Goal: Task Accomplishment & Management: Complete application form

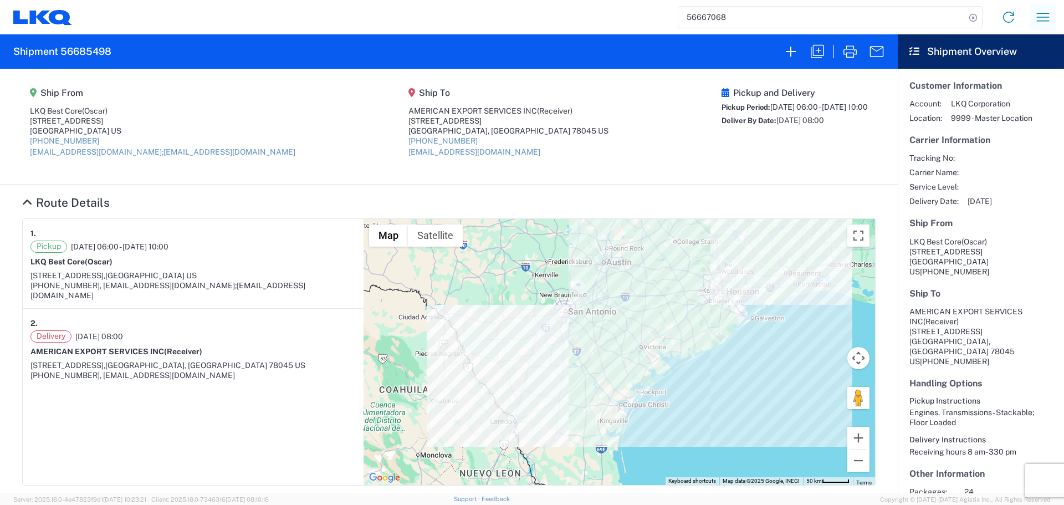
click at [1041, 23] on icon "button" at bounding box center [1043, 17] width 18 height 18
click at [1011, 77] on link "Shipment request" at bounding box center [1002, 76] width 104 height 22
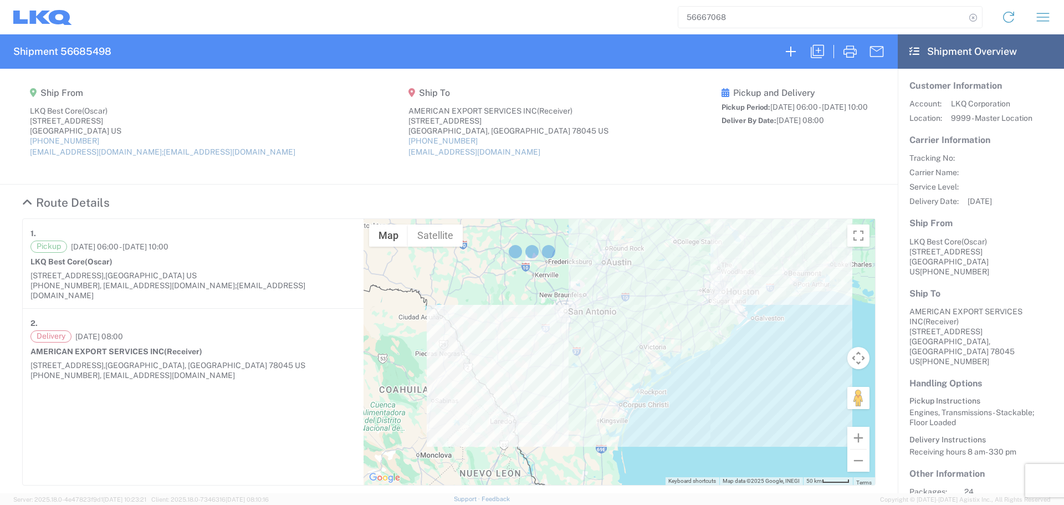
select select "FULL"
select select "US"
select select "LBS"
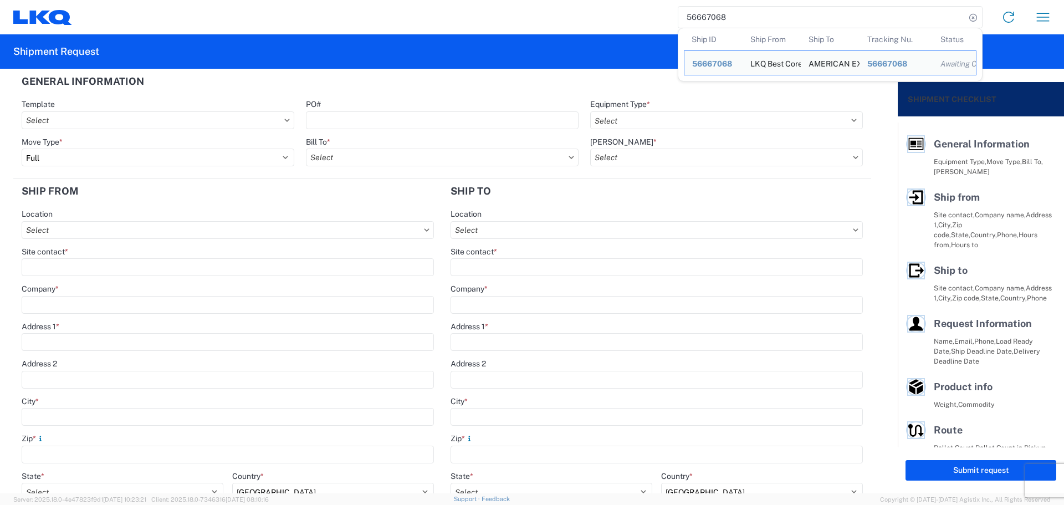
click at [695, 13] on input "56667068" at bounding box center [821, 17] width 287 height 21
paste input "27924"
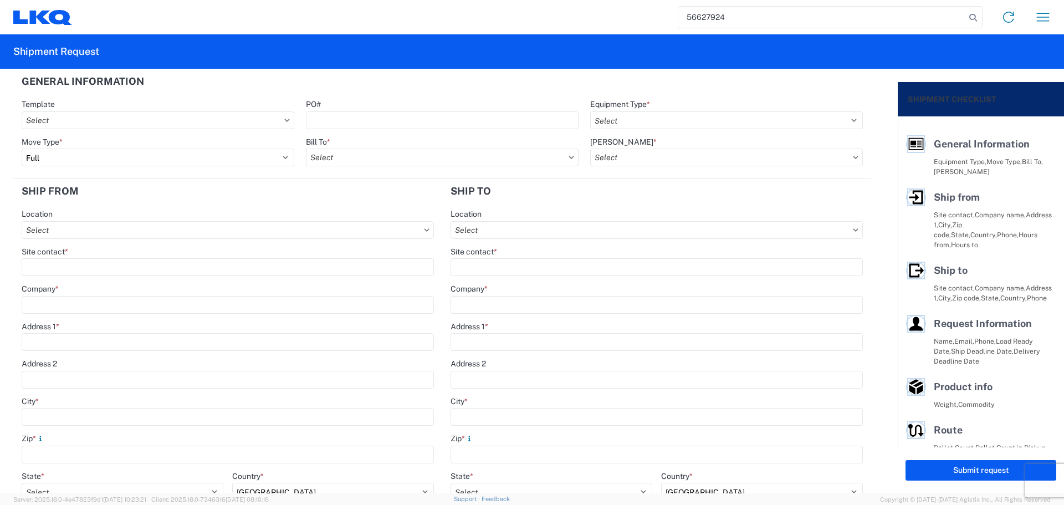
type input "56627924"
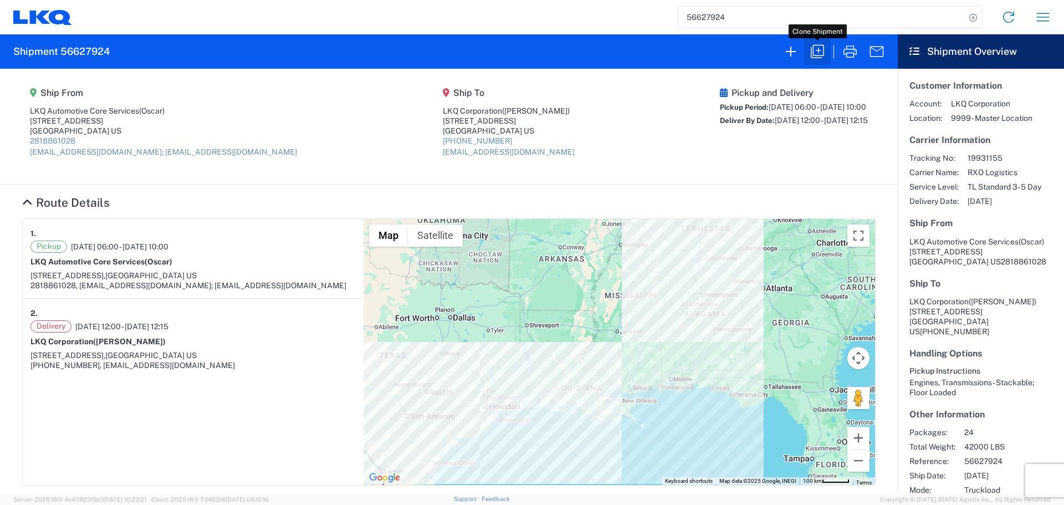
click at [808, 45] on button "button" at bounding box center [817, 51] width 27 height 27
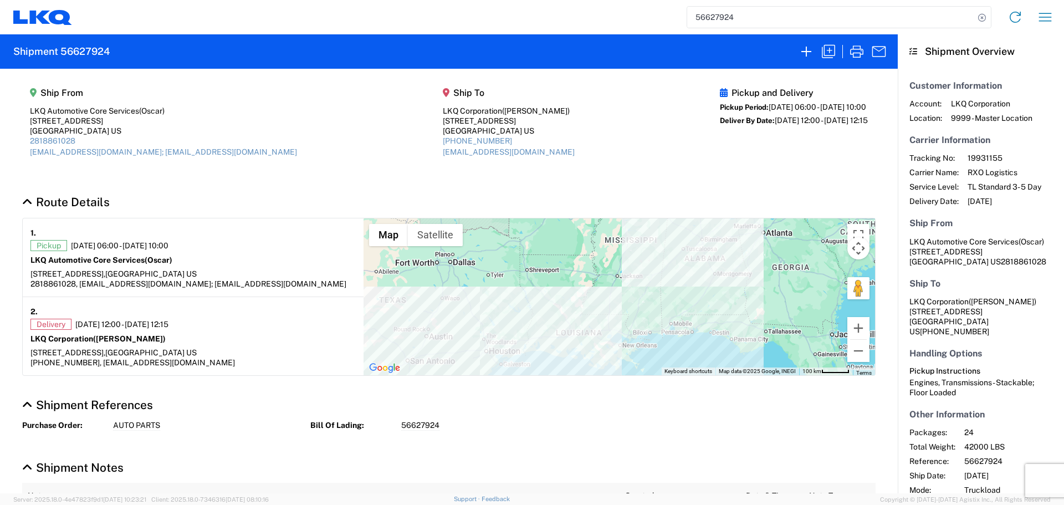
select select "STDV"
select select "FULL"
select select "US"
select select "LBS"
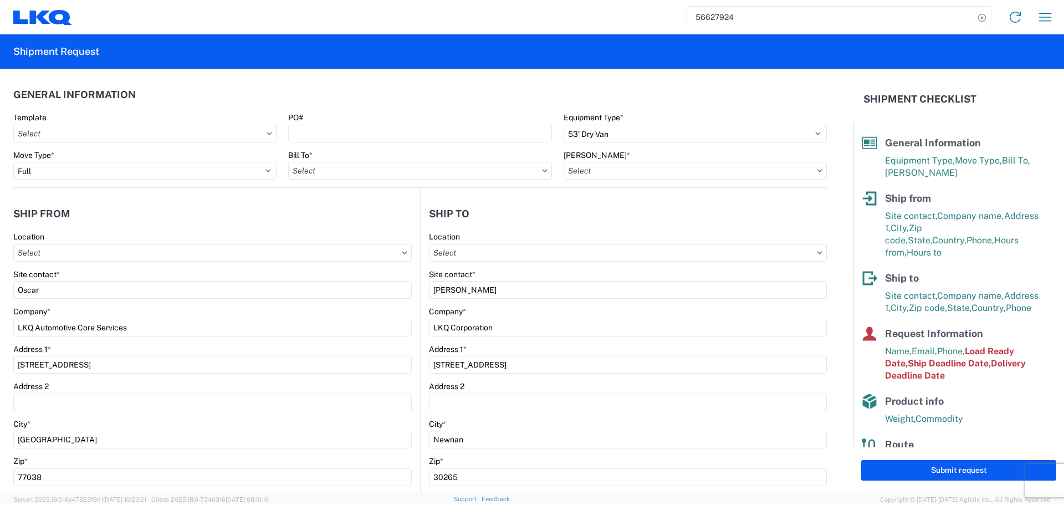
type input "1760 - LKQ Best Core"
type input "1760-1300-50180-0000 - 1760 Freight In - Cores"
type input "1772 - LKQ Atlanta Core Newnan"
type input "1760 - LKQ Best Core"
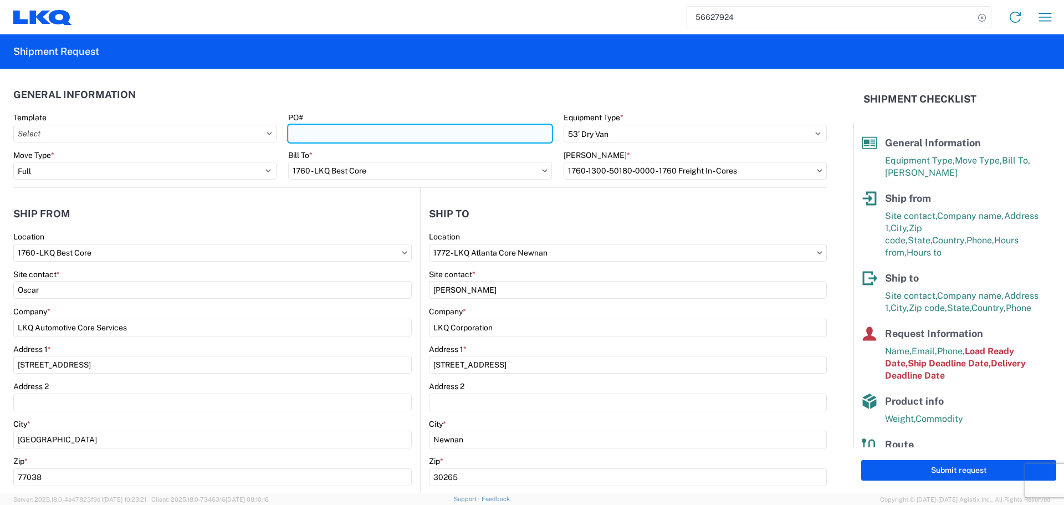
click at [366, 136] on input "PO#" at bounding box center [419, 134] width 263 height 18
type input "AUTO PARTS"
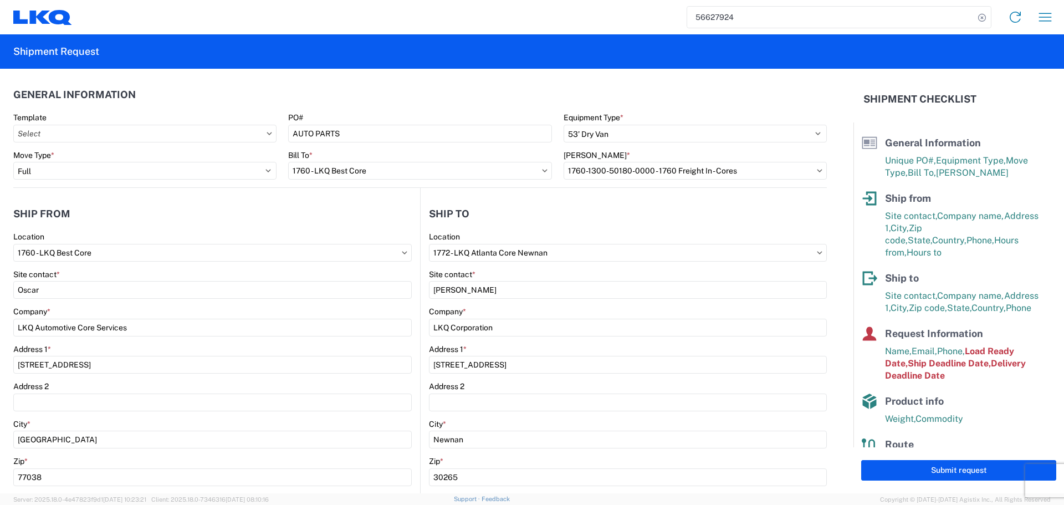
click at [361, 97] on header "General Information" at bounding box center [419, 94] width 813 height 25
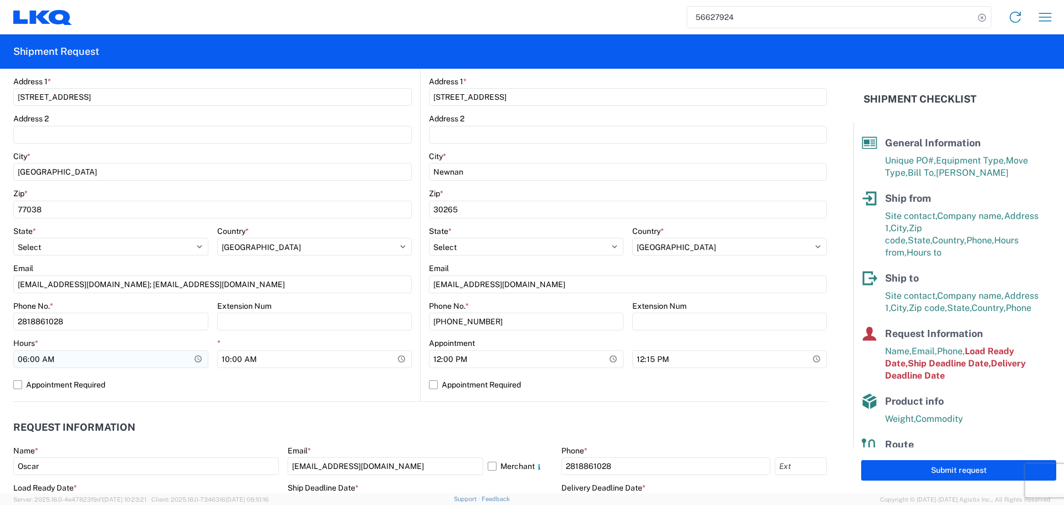
scroll to position [277, 0]
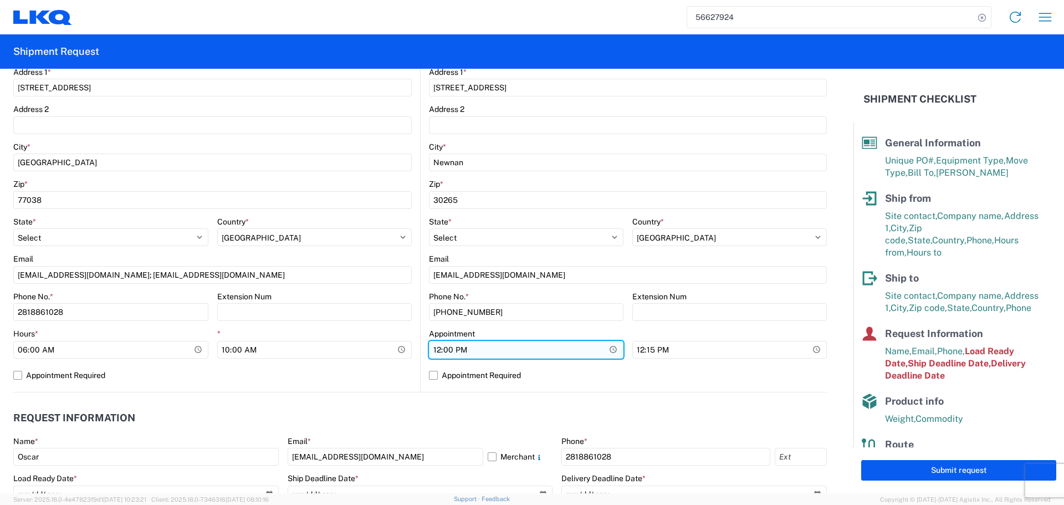
click at [208, 350] on input "12:00:00" at bounding box center [110, 350] width 195 height 18
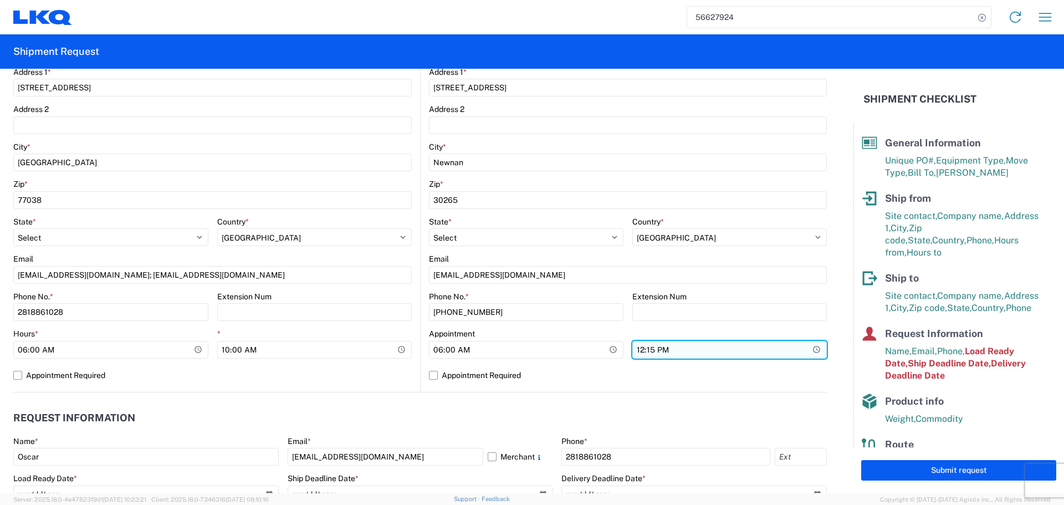
type input "06:00"
click at [794, 348] on input "12:15:00" at bounding box center [729, 350] width 194 height 18
click at [799, 350] on input "12:15:00" at bounding box center [729, 350] width 194 height 18
click at [810, 350] on input "12:15:00" at bounding box center [729, 350] width 194 height 18
type input "13:00"
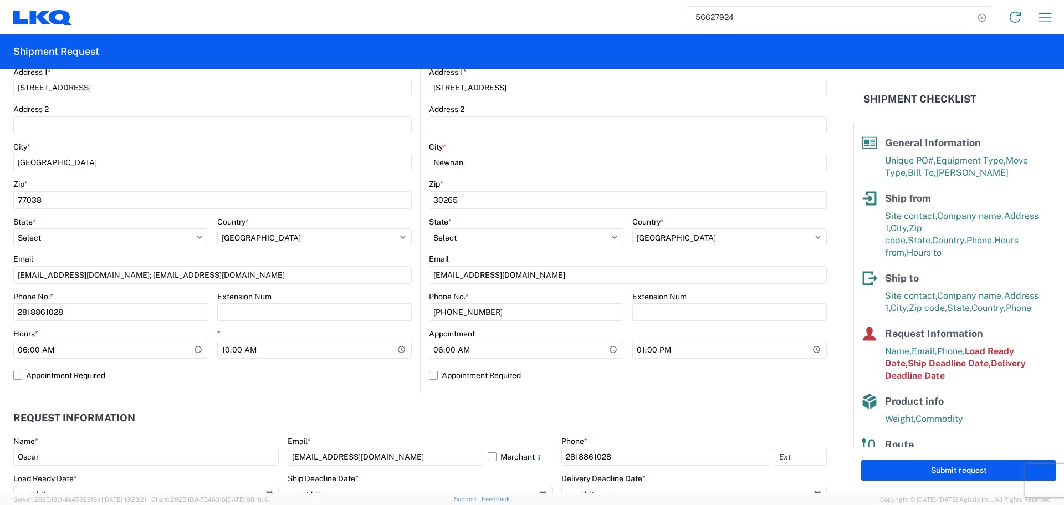
click at [780, 373] on label "Appointment Required" at bounding box center [628, 375] width 398 height 18
click at [0, 0] on input "Appointment Required" at bounding box center [0, 0] width 0 height 0
select select "US"
click at [780, 373] on label "Appointment Required" at bounding box center [628, 375] width 398 height 18
click at [0, 0] on input "Appointment Required" at bounding box center [0, 0] width 0 height 0
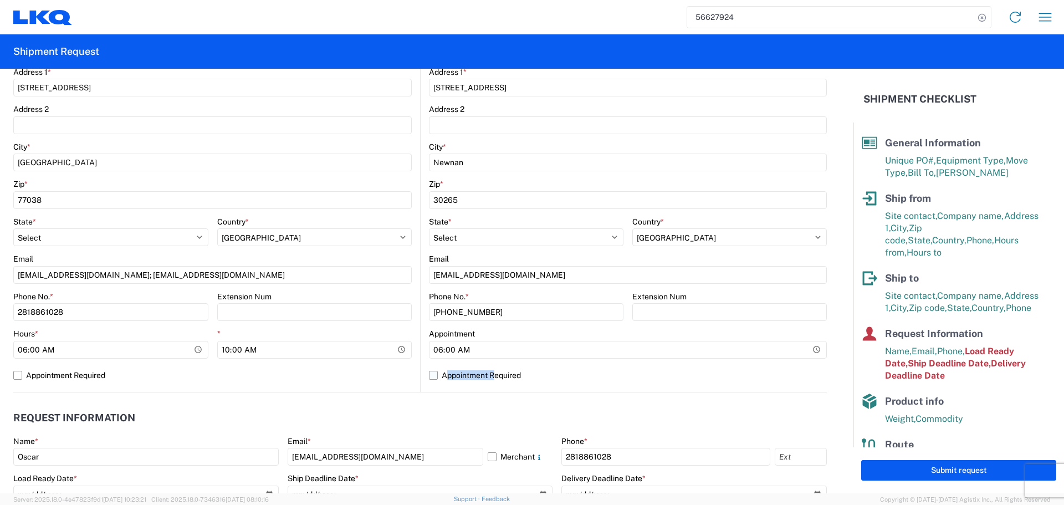
select select "US"
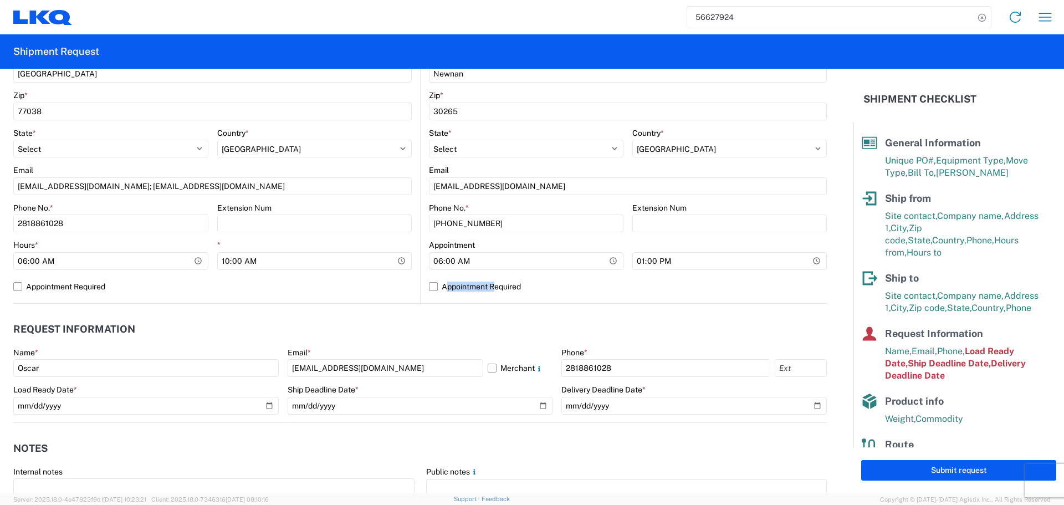
scroll to position [499, 0]
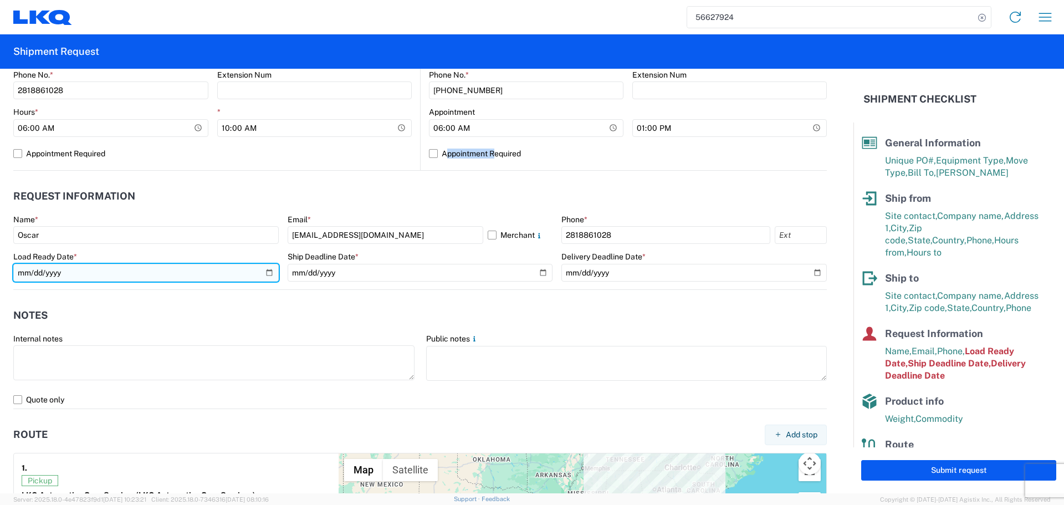
click at [268, 276] on input "[DATE]" at bounding box center [145, 273] width 265 height 18
type input "[DATE]"
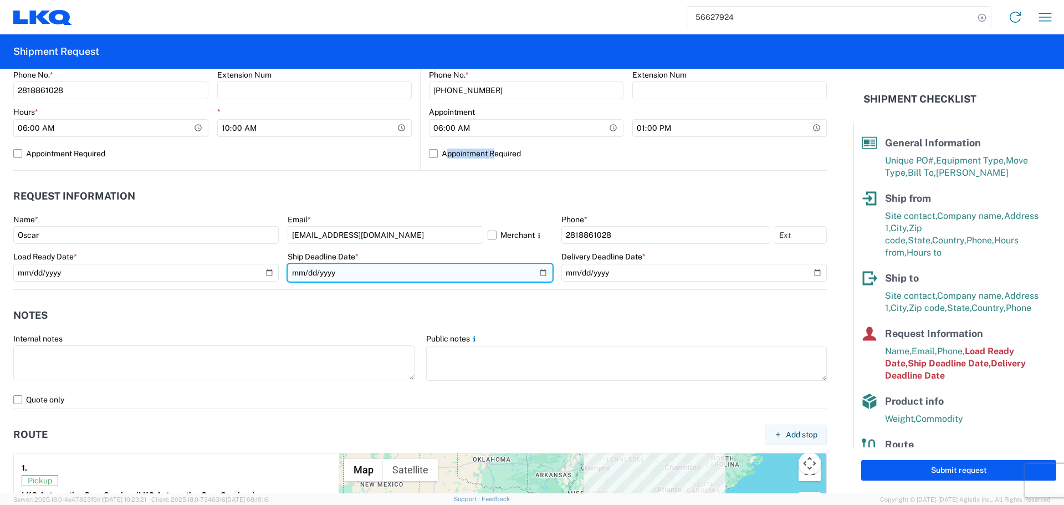
click at [534, 272] on input "[DATE]" at bounding box center [420, 273] width 265 height 18
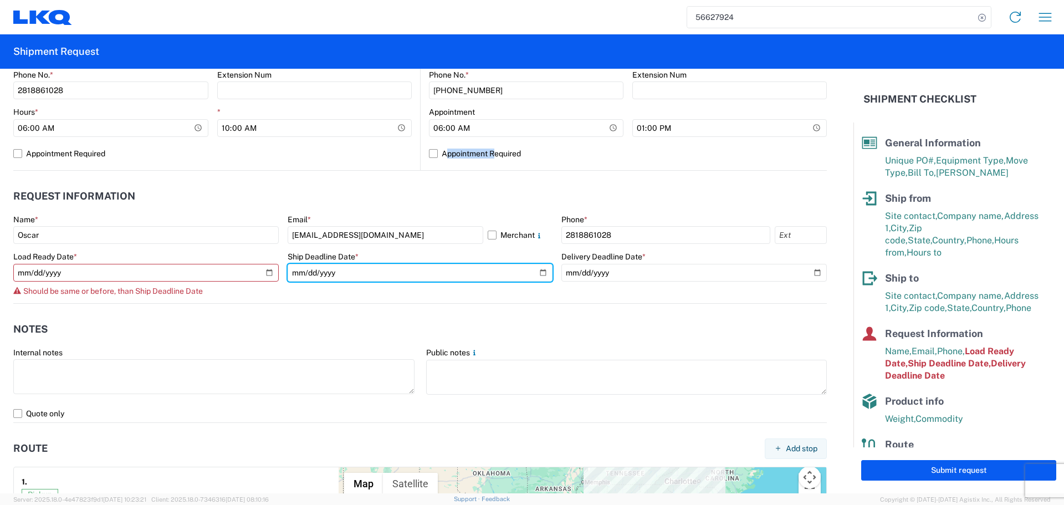
type input "[DATE]"
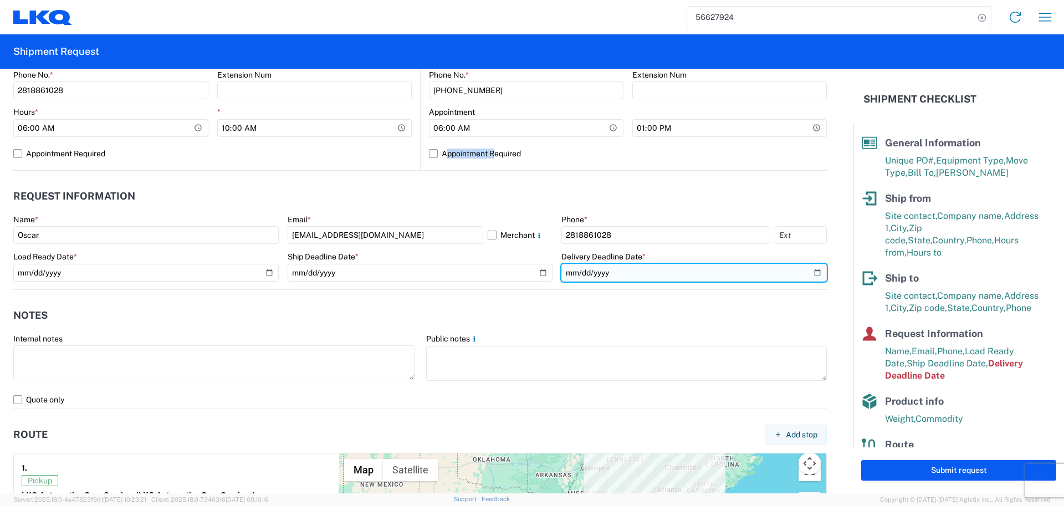
click at [804, 271] on input "[DATE]" at bounding box center [693, 273] width 265 height 18
type input "[DATE]"
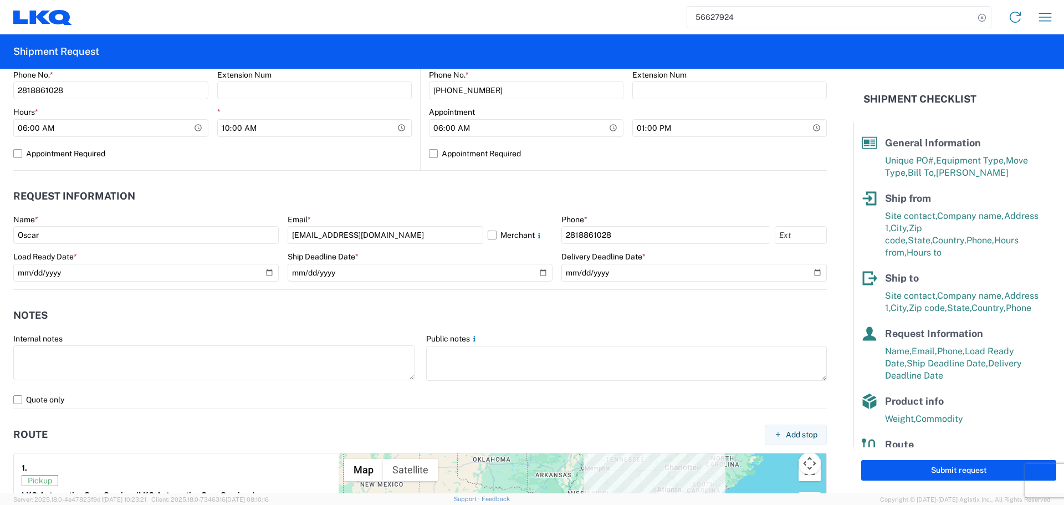
click at [394, 306] on header "Notes" at bounding box center [419, 315] width 813 height 25
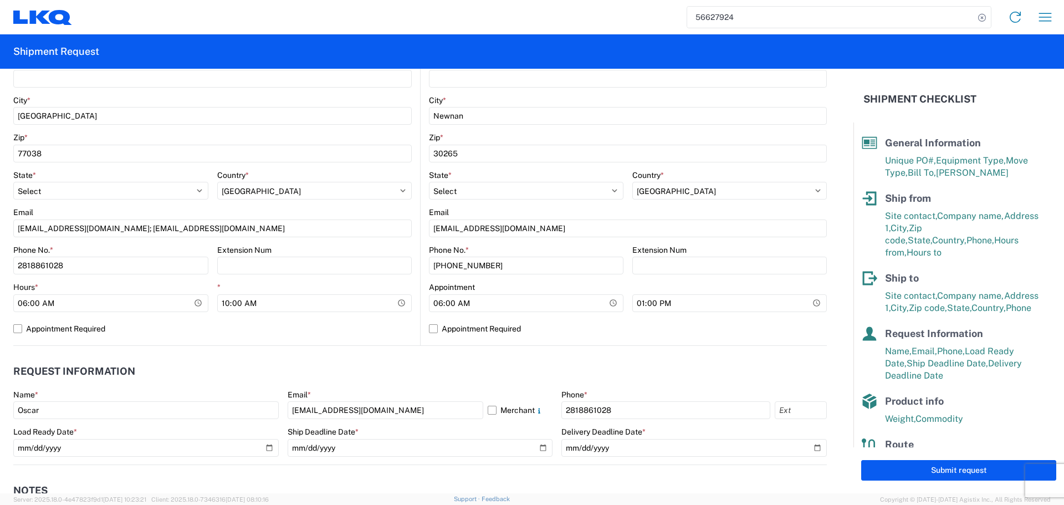
scroll to position [332, 0]
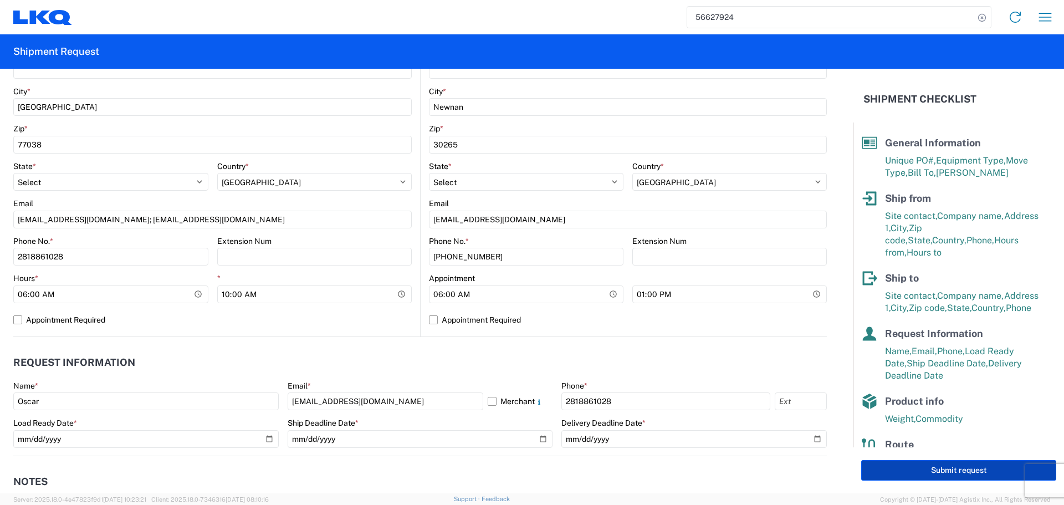
click at [933, 475] on button "Submit request" at bounding box center [958, 470] width 195 height 20
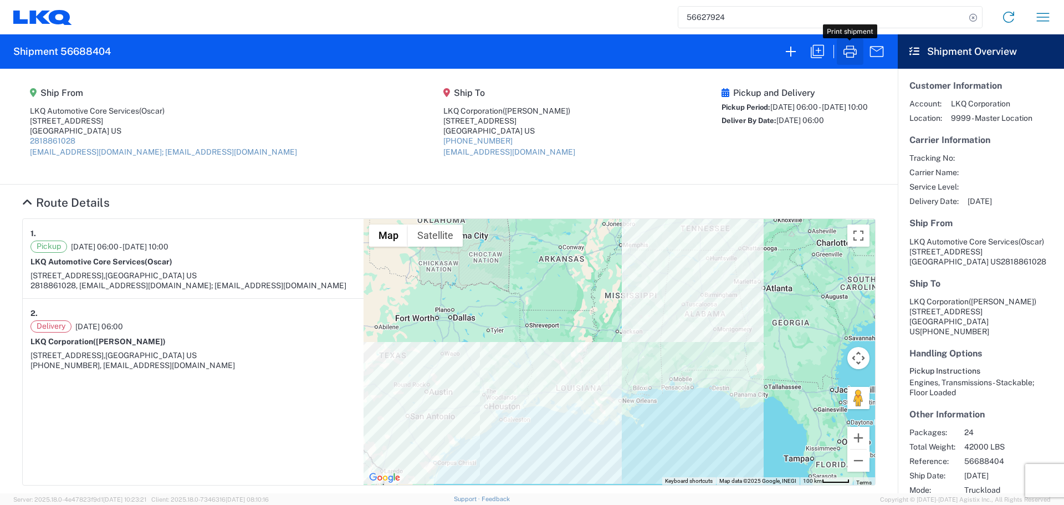
click at [847, 54] on icon "button" at bounding box center [850, 52] width 18 height 18
click at [820, 50] on icon "button" at bounding box center [817, 52] width 18 height 18
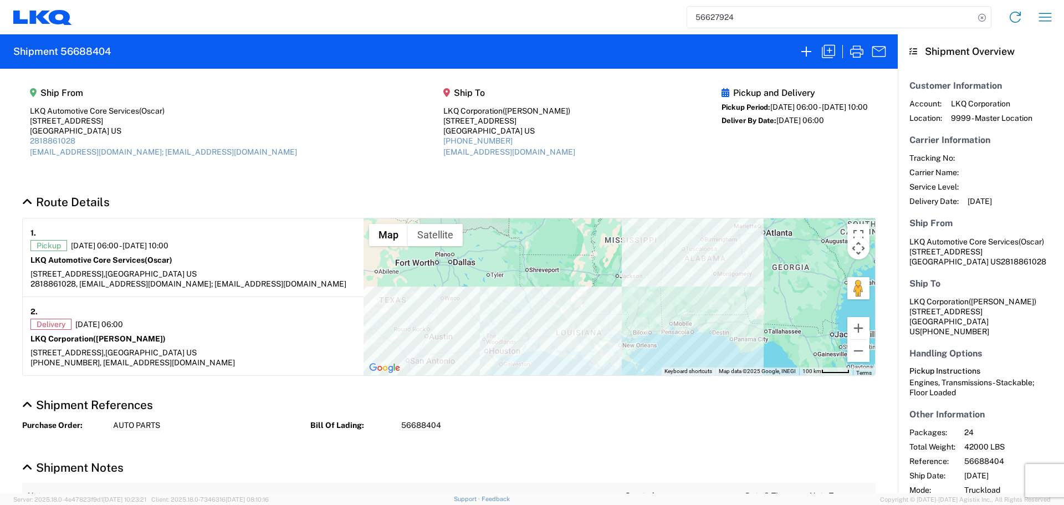
select select "FULL"
select select "LBS"
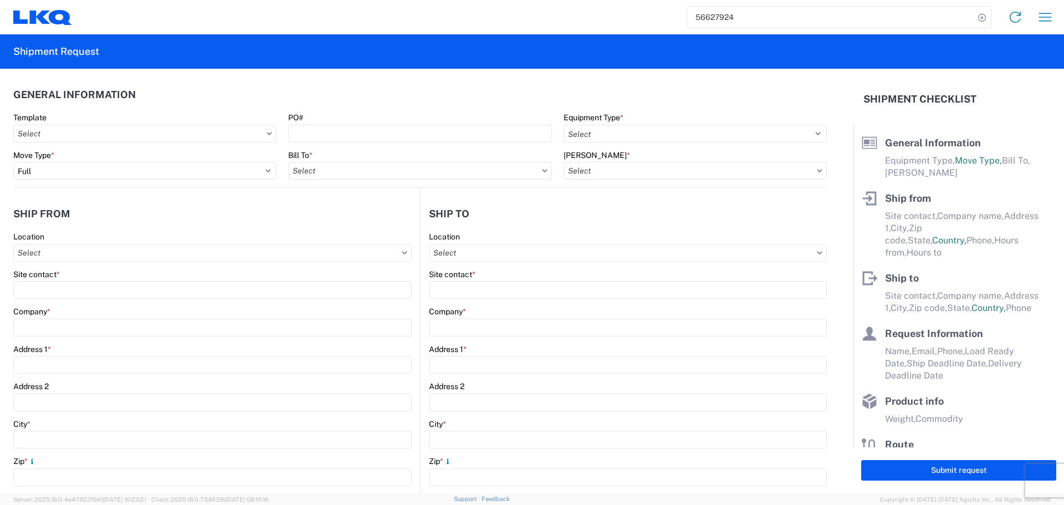
select select "STDV"
type input "Oscar"
type input "LKQ Automotive Core Services"
type input "[STREET_ADDRESS]"
type input "[GEOGRAPHIC_DATA]"
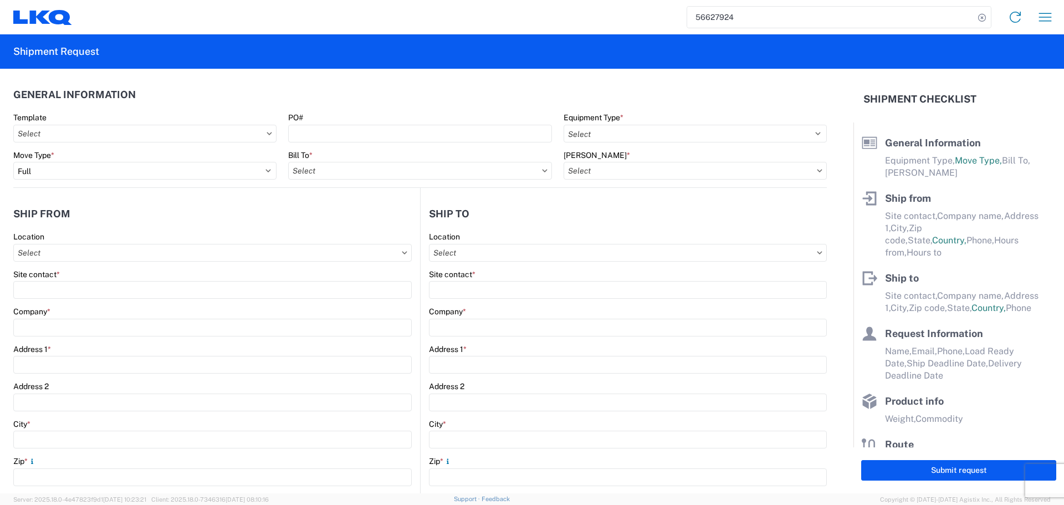
type input "77038"
type input "[EMAIL_ADDRESS][DOMAIN_NAME]; [EMAIL_ADDRESS][DOMAIN_NAME]"
type input "[PERSON_NAME]"
type input "LKQ Corporation"
type input "[STREET_ADDRESS]"
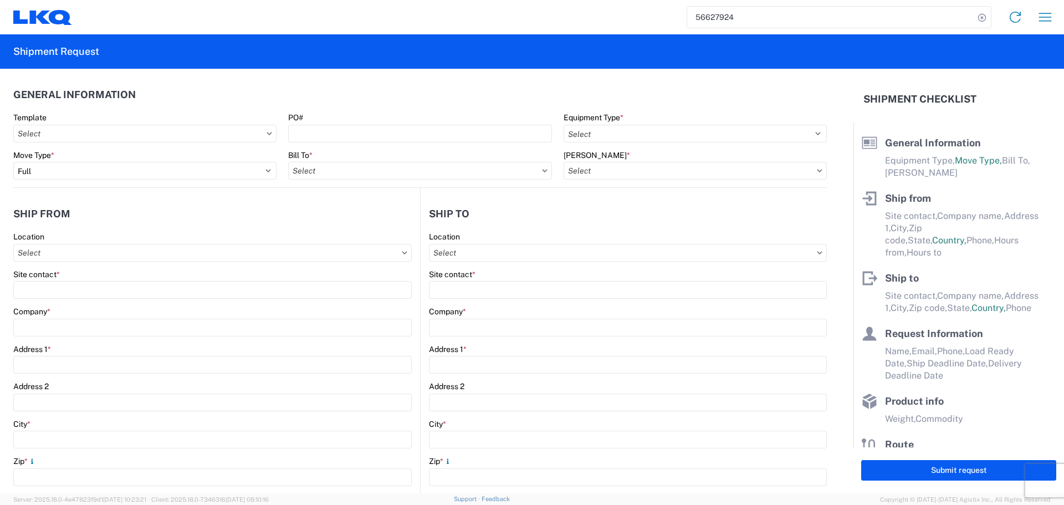
type input "Newnan"
type input "30265"
type input "[EMAIL_ADDRESS][DOMAIN_NAME]"
type input "Oscar"
type input "[EMAIL_ADDRESS][DOMAIN_NAME]"
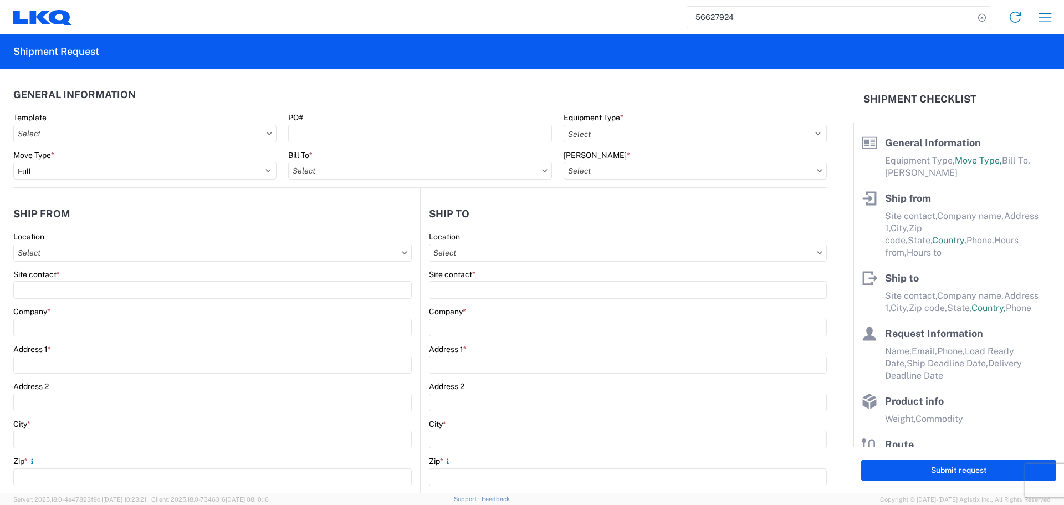
type input "2818861028"
type input "[DATE]"
type input "42000"
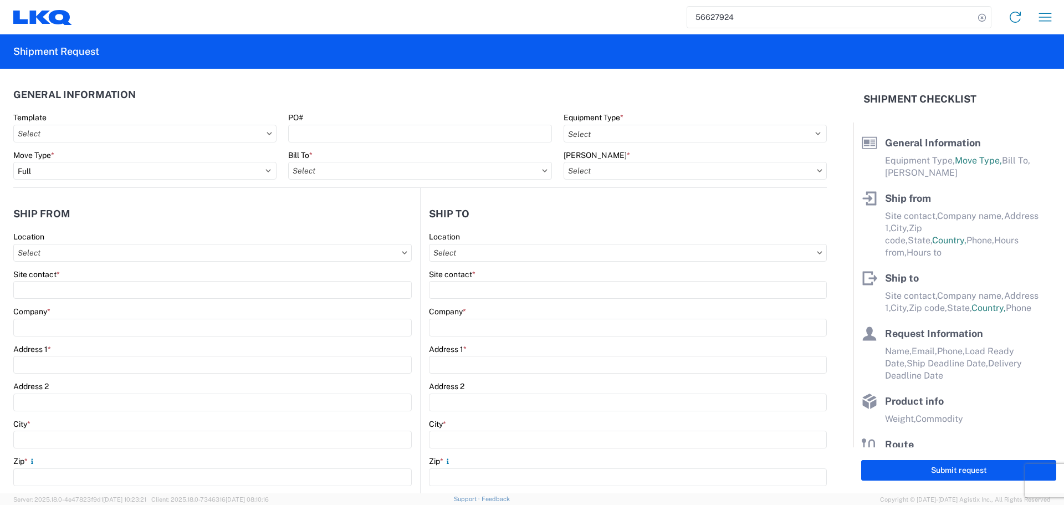
type input "Engines, Transmissions"
type input "24"
type input "0"
type input "40"
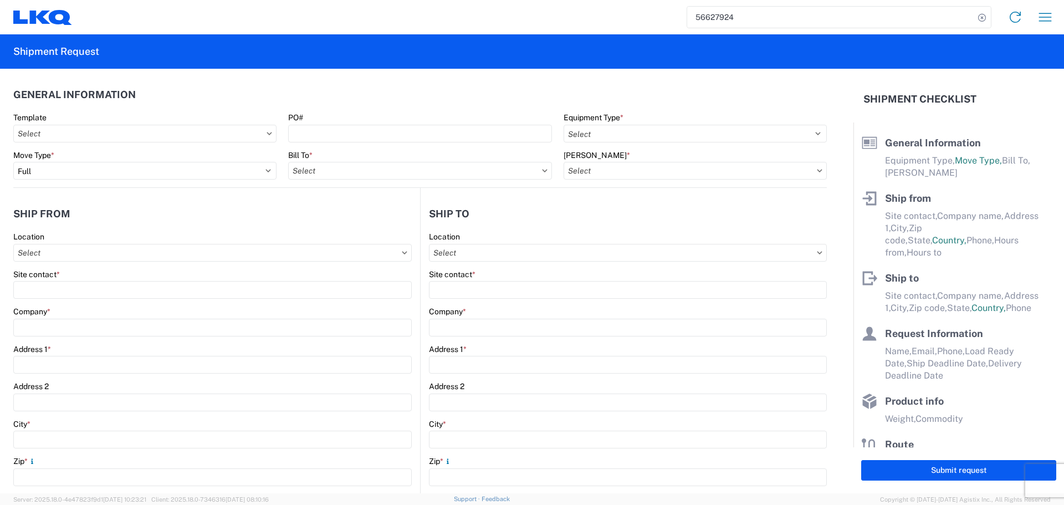
type input "36"
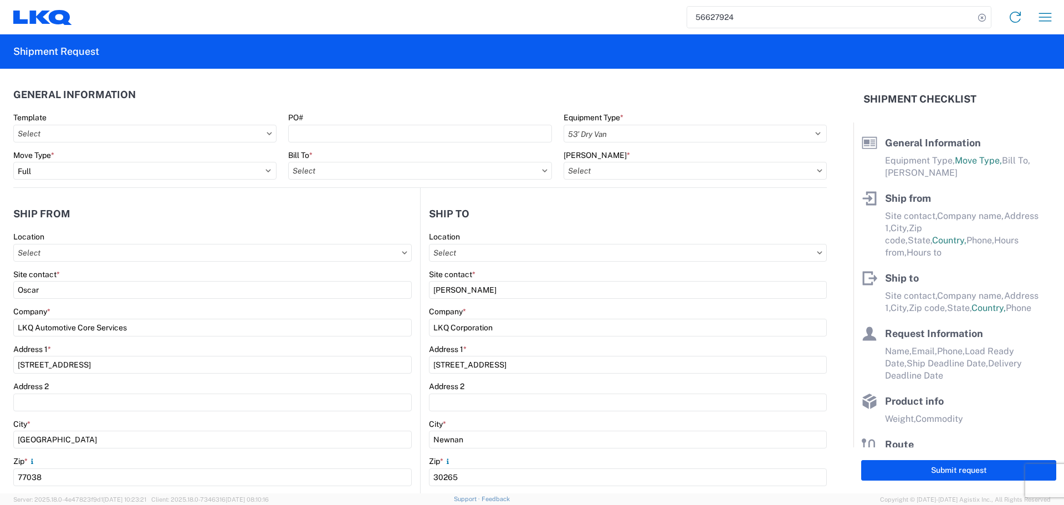
select select "US"
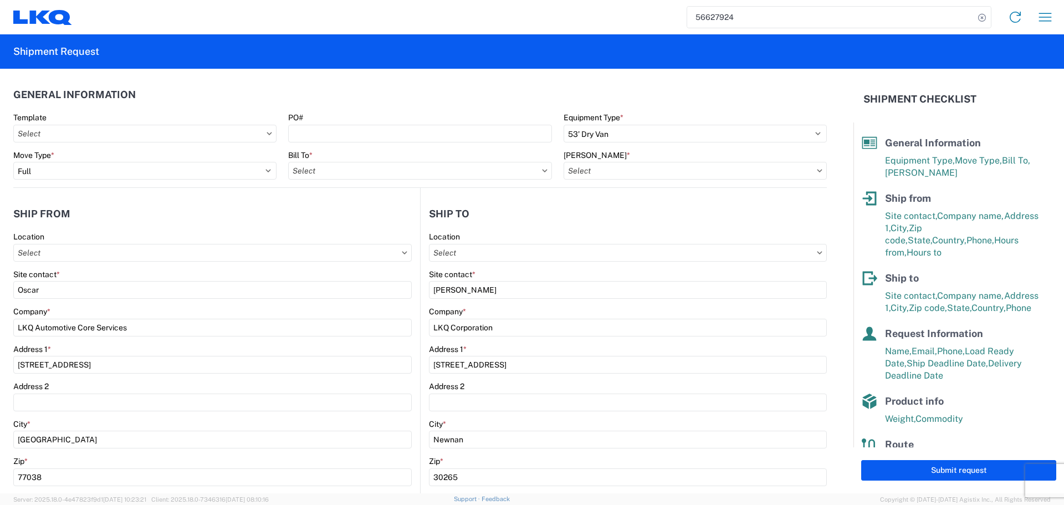
type input "1760 - LKQ Best Core"
type input "1772 - LKQ Atlanta Core Newnan"
type input "1760-1300-50180-0000 - 1760 Freight In - Cores"
type input "1760 - LKQ Best Core"
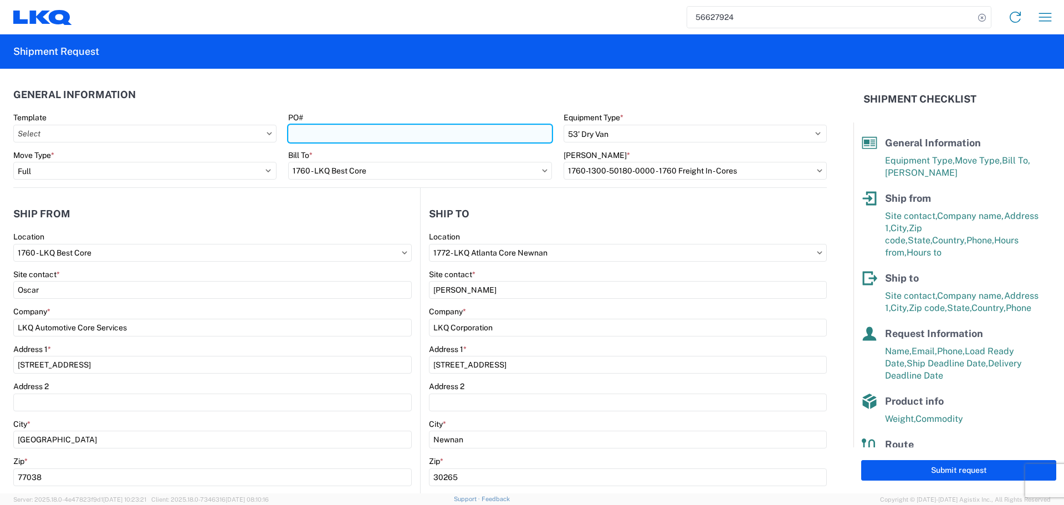
click at [352, 134] on input "PO#" at bounding box center [419, 134] width 263 height 18
type input "AUTO PARTS"
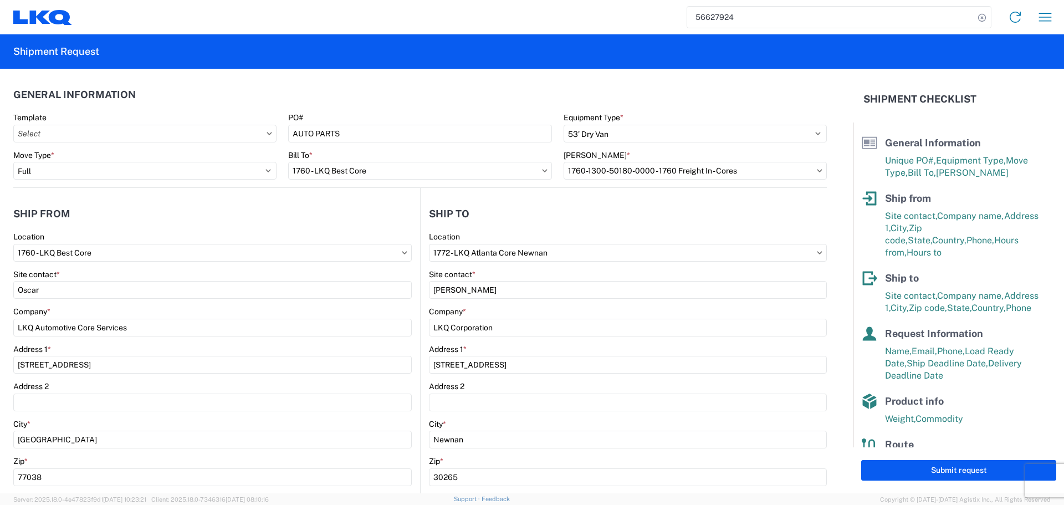
click at [392, 105] on header "General Information" at bounding box center [419, 94] width 813 height 25
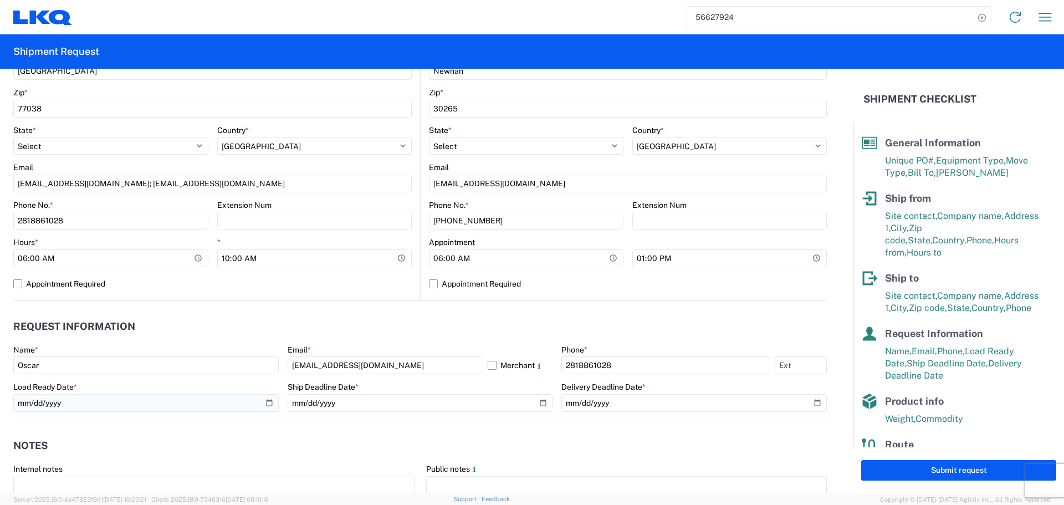
scroll to position [388, 0]
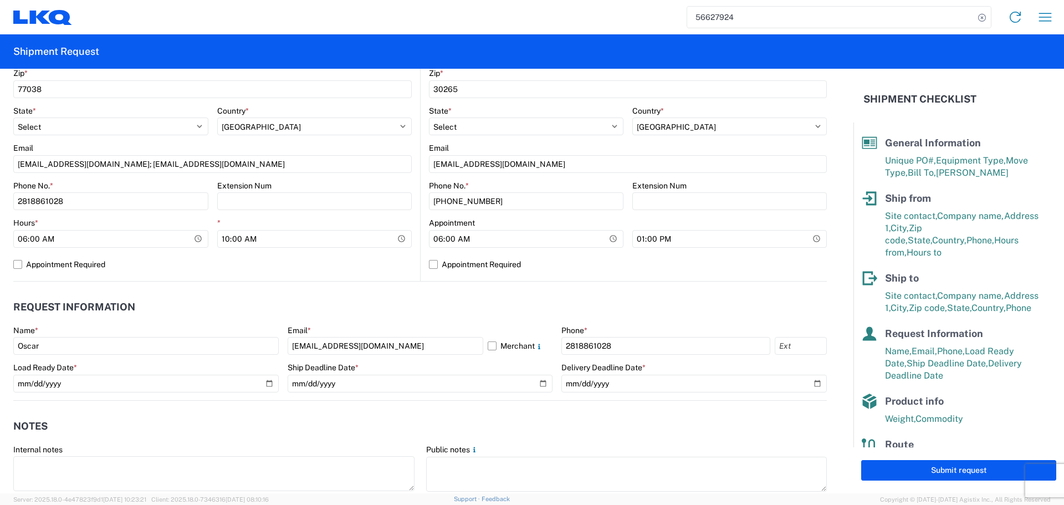
click at [442, 307] on header "Request Information" at bounding box center [419, 307] width 813 height 25
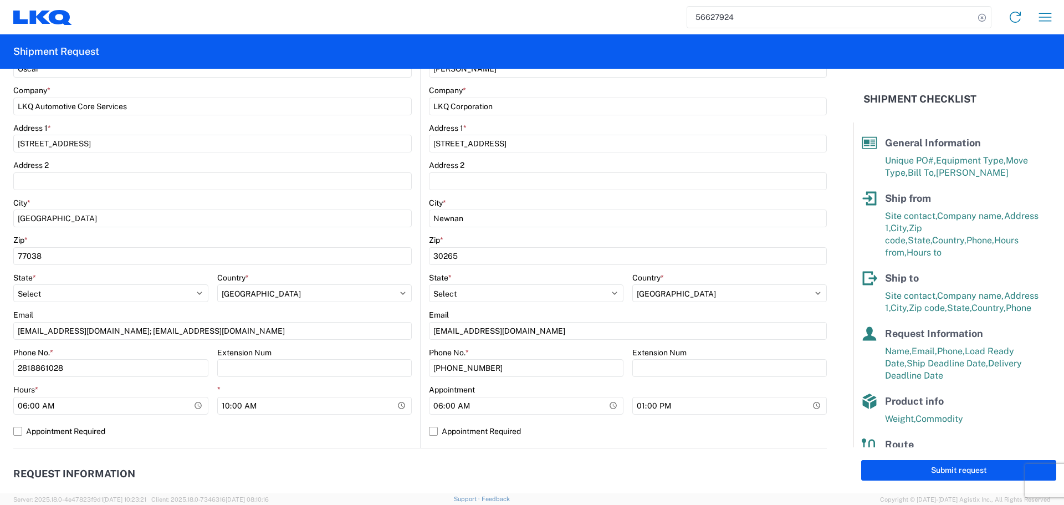
scroll to position [222, 0]
click at [987, 463] on button "Submit request" at bounding box center [958, 470] width 195 height 20
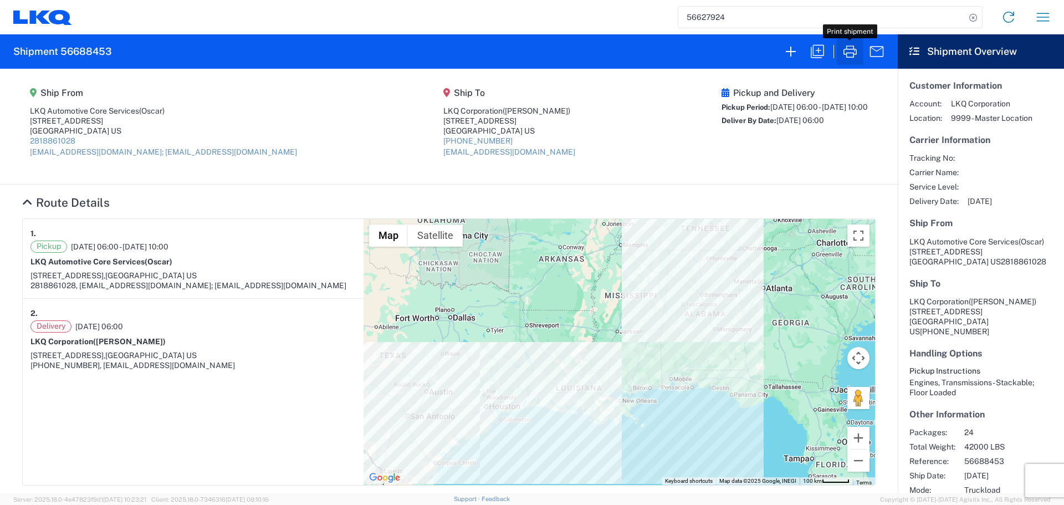
click at [854, 48] on icon "button" at bounding box center [849, 51] width 13 height 12
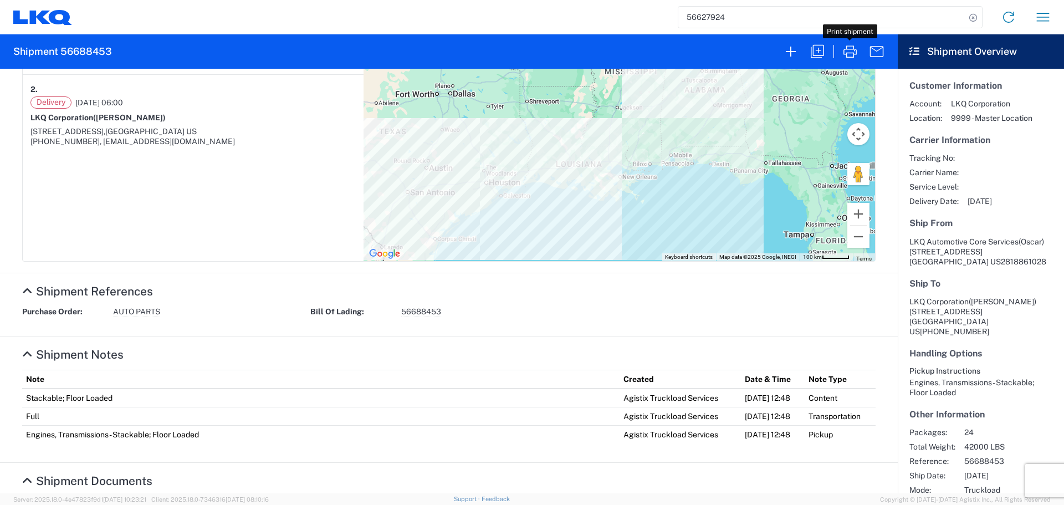
scroll to position [285, 0]
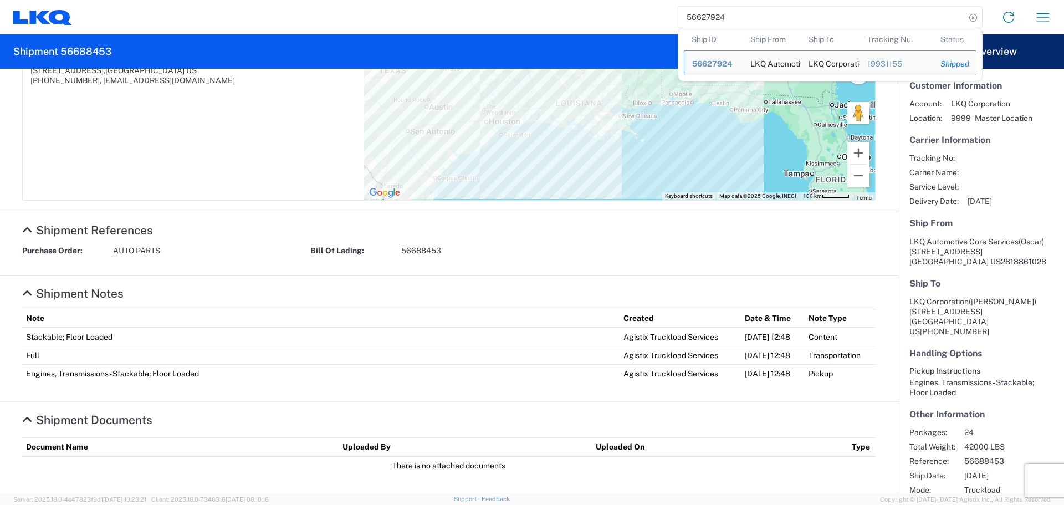
click at [699, 25] on input "56627924" at bounding box center [821, 17] width 287 height 21
paste input "69755"
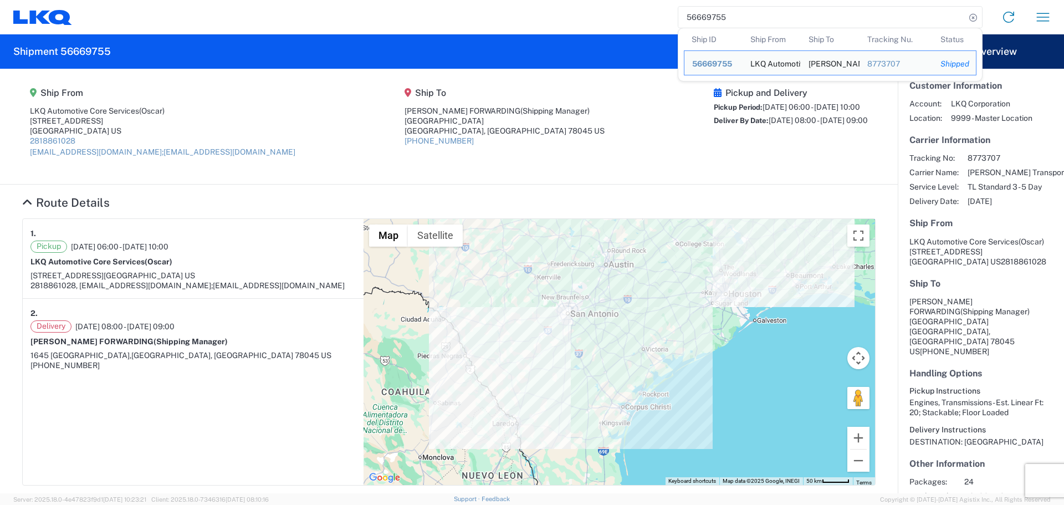
click at [709, 24] on input "56669755" at bounding box center [821, 17] width 287 height 21
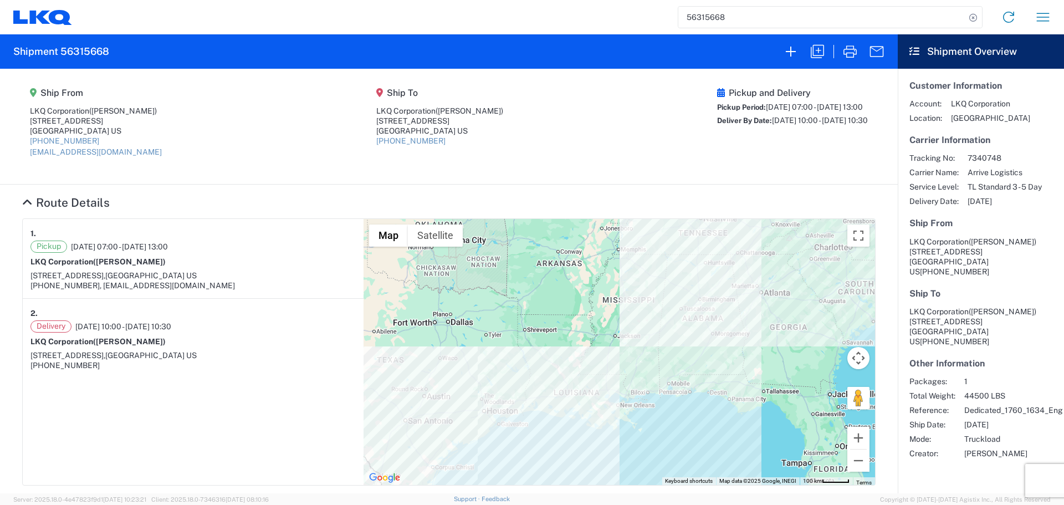
click at [689, 14] on input "56315668" at bounding box center [821, 17] width 287 height 21
click at [713, 16] on input "56329171" at bounding box center [821, 17] width 287 height 21
click at [712, 13] on input "56342146" at bounding box center [821, 17] width 287 height 21
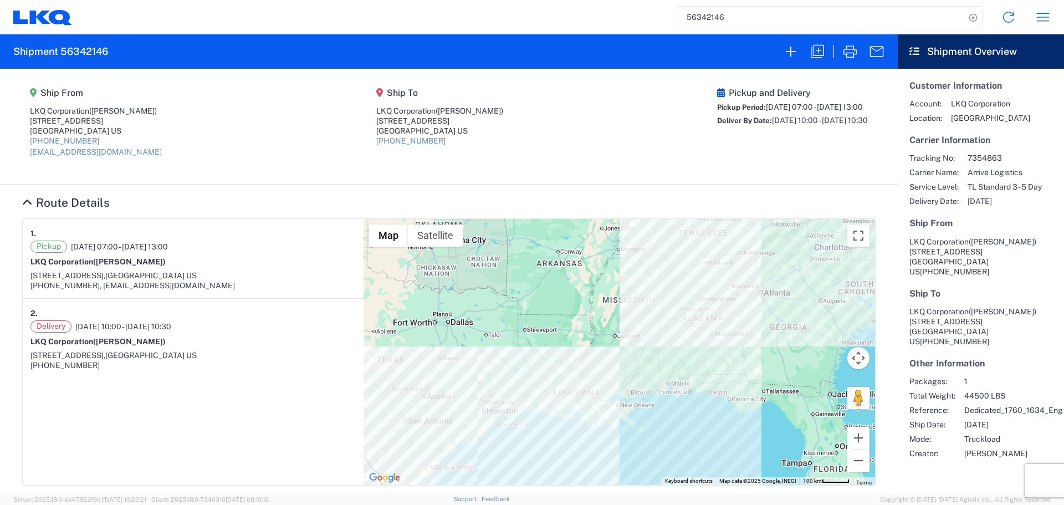
click at [712, 13] on input "56342146" at bounding box center [821, 17] width 287 height 21
click at [692, 17] on input "56370110" at bounding box center [821, 17] width 287 height 21
click at [707, 17] on input "56356318" at bounding box center [821, 17] width 287 height 21
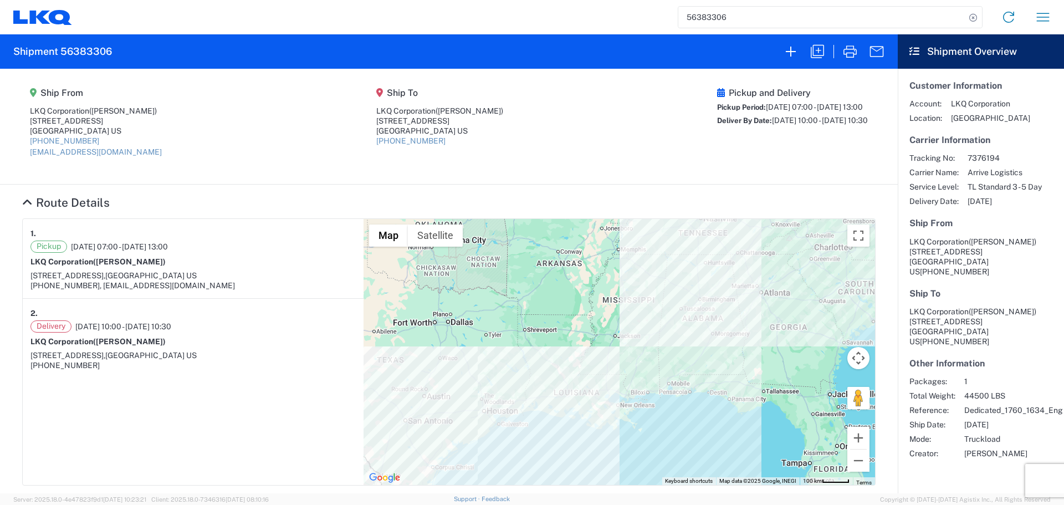
click at [700, 11] on input "56383306" at bounding box center [821, 17] width 287 height 21
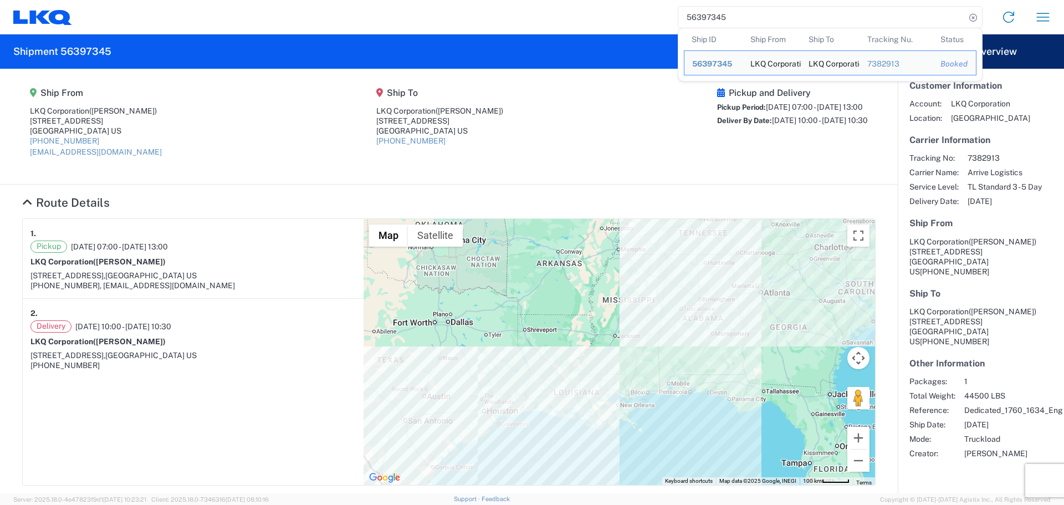
click at [710, 9] on input "56397345" at bounding box center [821, 17] width 287 height 21
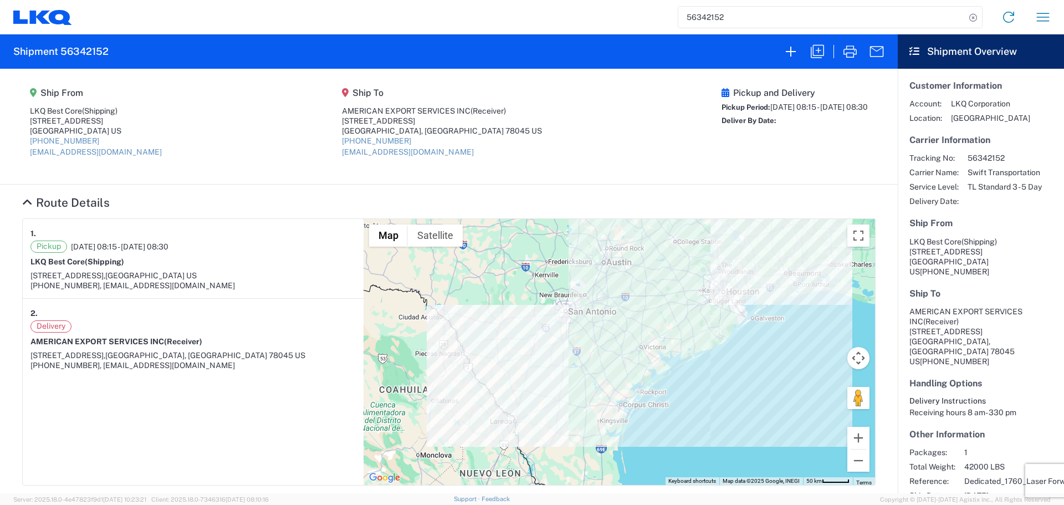
click at [702, 13] on input "56342152" at bounding box center [821, 17] width 287 height 21
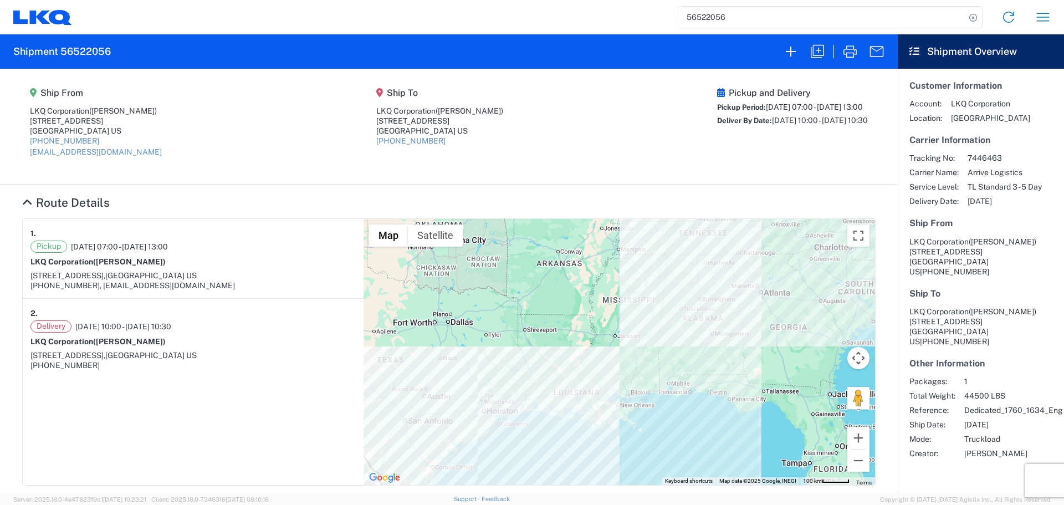
click at [703, 17] on input "56522056" at bounding box center [821, 17] width 287 height 21
click at [717, 20] on input "56356318" at bounding box center [821, 17] width 287 height 21
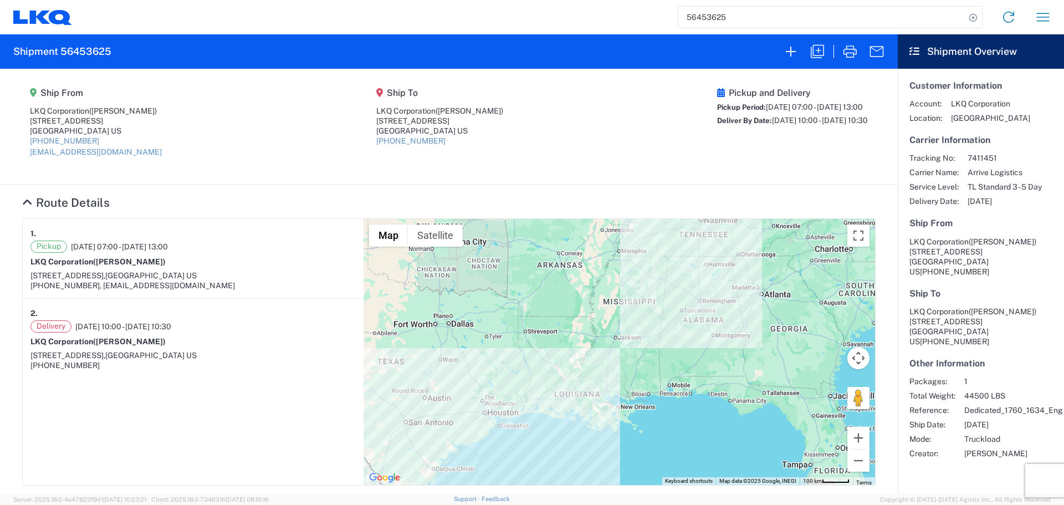
click at [738, 167] on agx-shipment-main-routing-info "Ship From LKQ Corporation ([PERSON_NAME]) [STREET_ADDRESS] US [PHONE_NUMBER] [E…" at bounding box center [448, 126] width 853 height 93
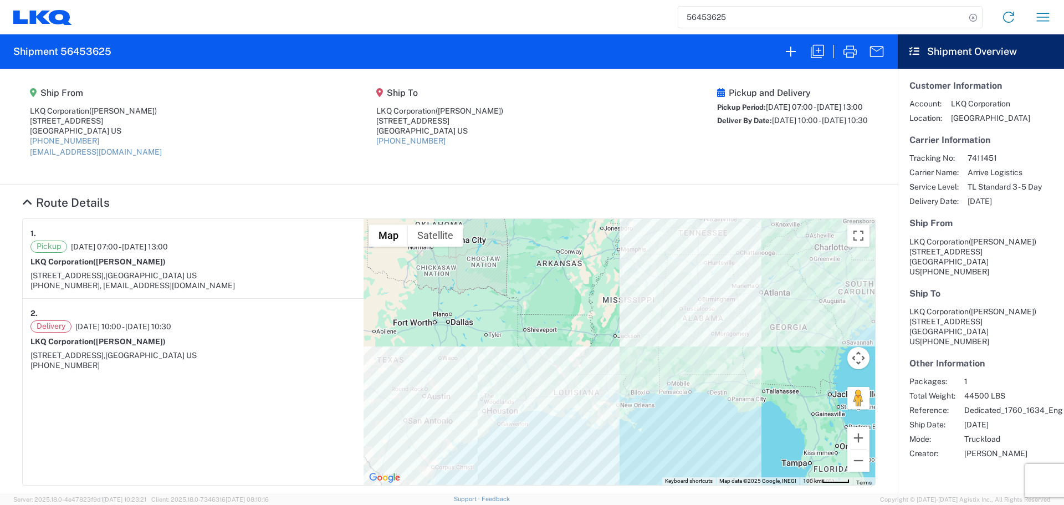
click at [668, 143] on agx-shipment-main-routing-info "Ship From LKQ Corporation ([PERSON_NAME]) [STREET_ADDRESS] US [PHONE_NUMBER] [E…" at bounding box center [448, 126] width 853 height 93
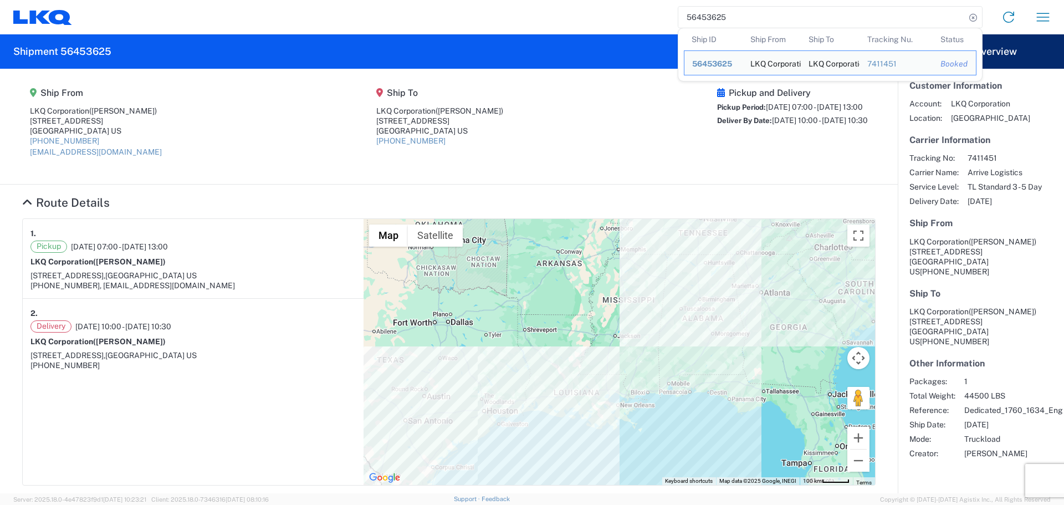
click at [700, 16] on input "56453625" at bounding box center [821, 17] width 287 height 21
click at [721, 20] on input "56535385" at bounding box center [821, 17] width 287 height 21
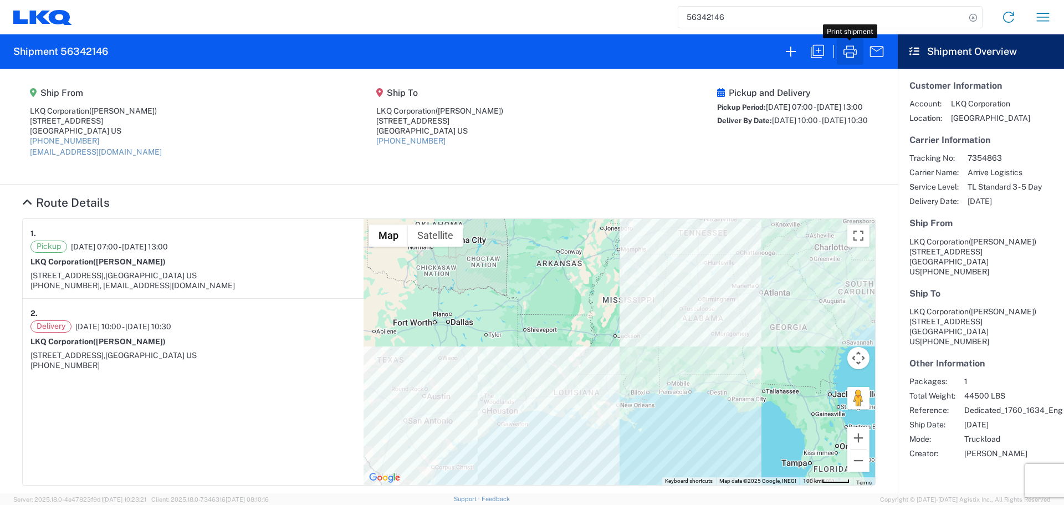
click at [848, 51] on icon "button" at bounding box center [850, 52] width 18 height 18
click at [700, 16] on input "56342146" at bounding box center [821, 17] width 287 height 21
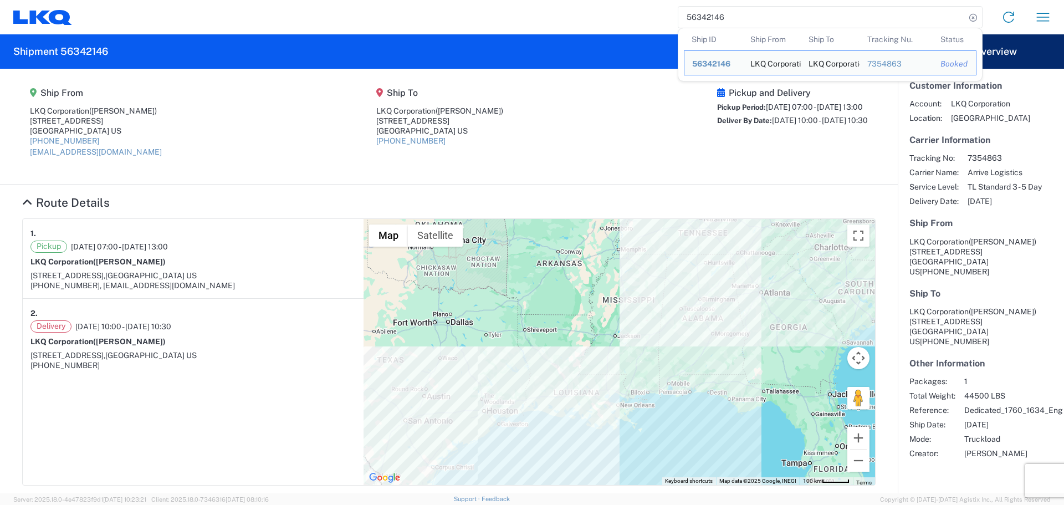
click at [700, 16] on input "56342146" at bounding box center [821, 17] width 287 height 21
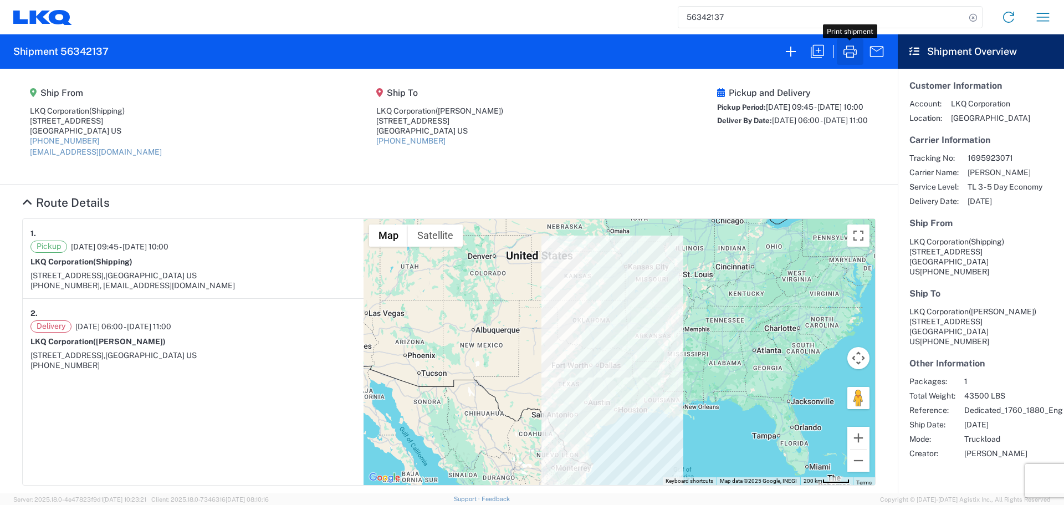
click at [846, 54] on icon "button" at bounding box center [849, 51] width 13 height 12
click at [714, 22] on input "56342137" at bounding box center [821, 17] width 287 height 21
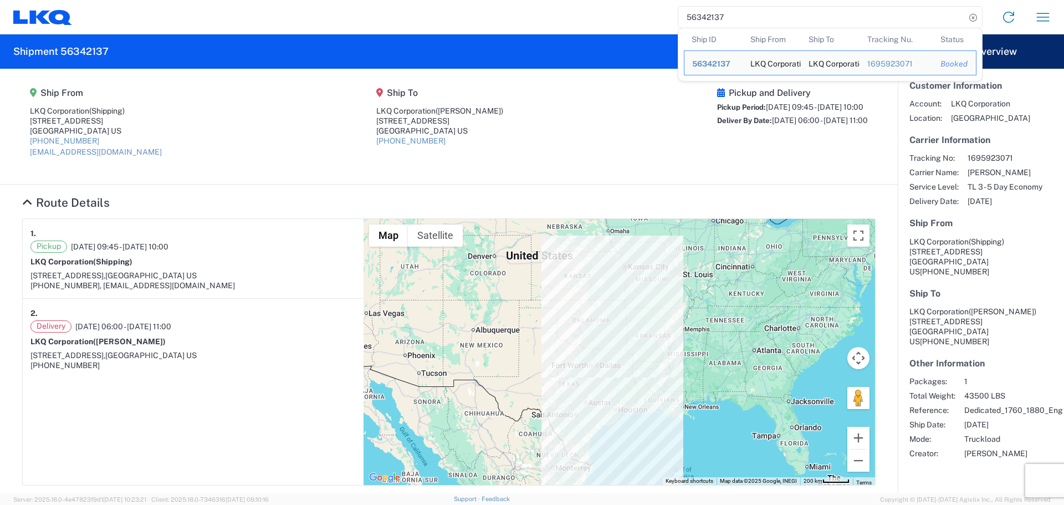
click at [714, 22] on input "56342137" at bounding box center [821, 17] width 287 height 21
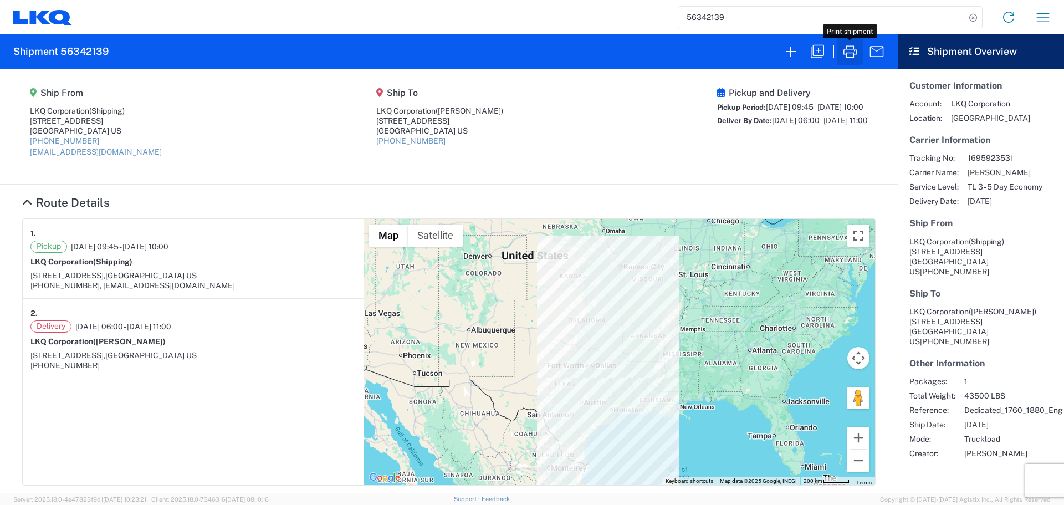
click at [844, 50] on icon "button" at bounding box center [850, 52] width 18 height 18
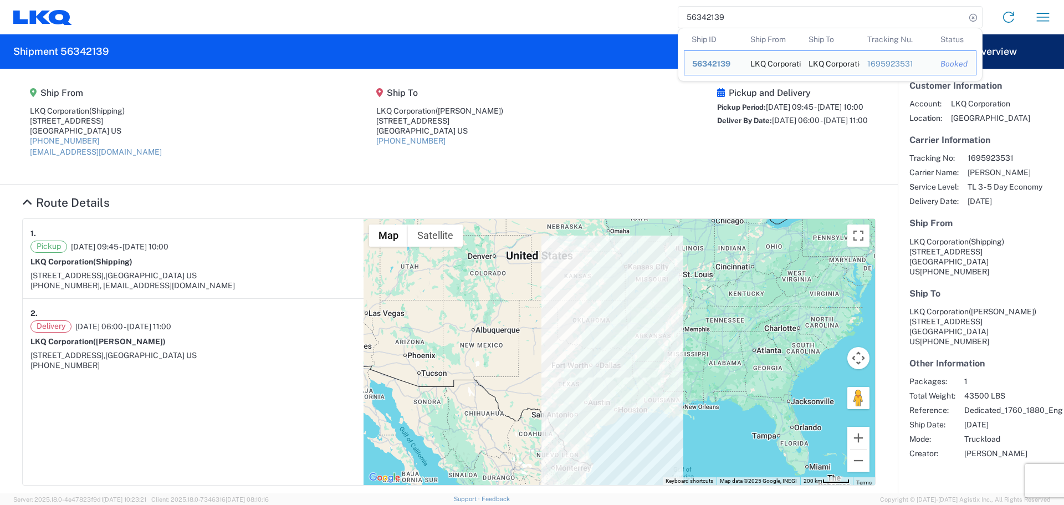
click at [695, 16] on input "56342139" at bounding box center [821, 17] width 287 height 21
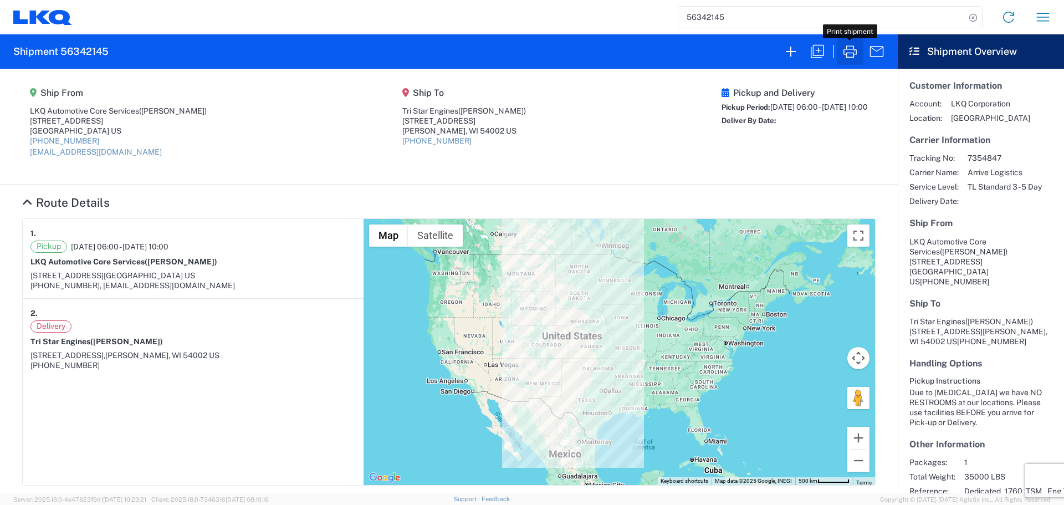
click at [846, 55] on icon "button" at bounding box center [849, 51] width 13 height 12
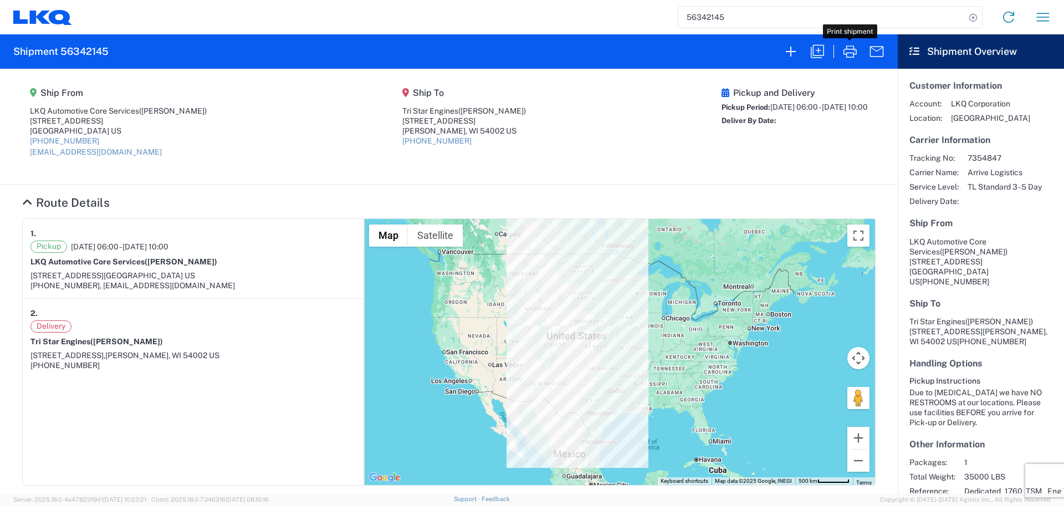
click at [694, 17] on input "56342145" at bounding box center [821, 17] width 287 height 21
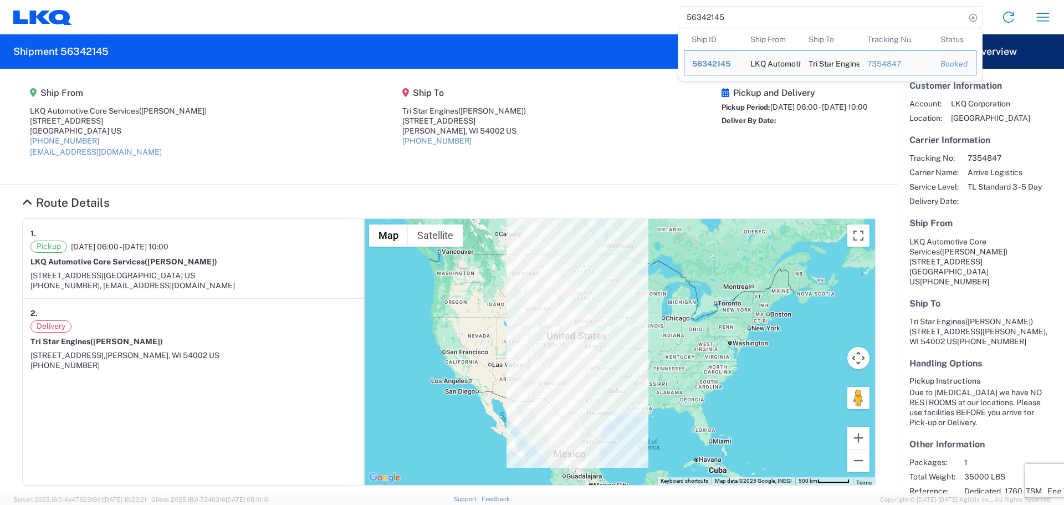
click at [694, 17] on input "56342145" at bounding box center [821, 17] width 287 height 21
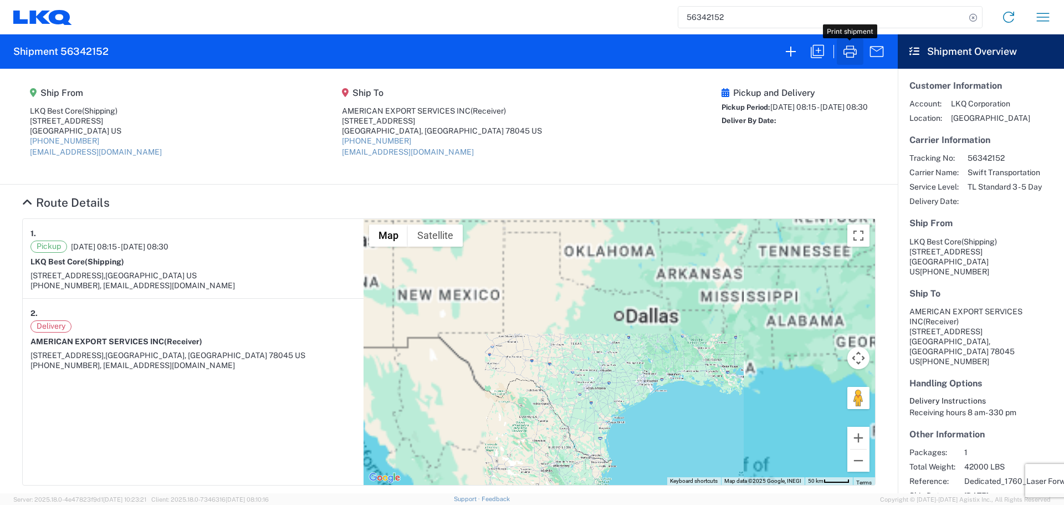
click at [855, 56] on icon "button" at bounding box center [850, 52] width 18 height 18
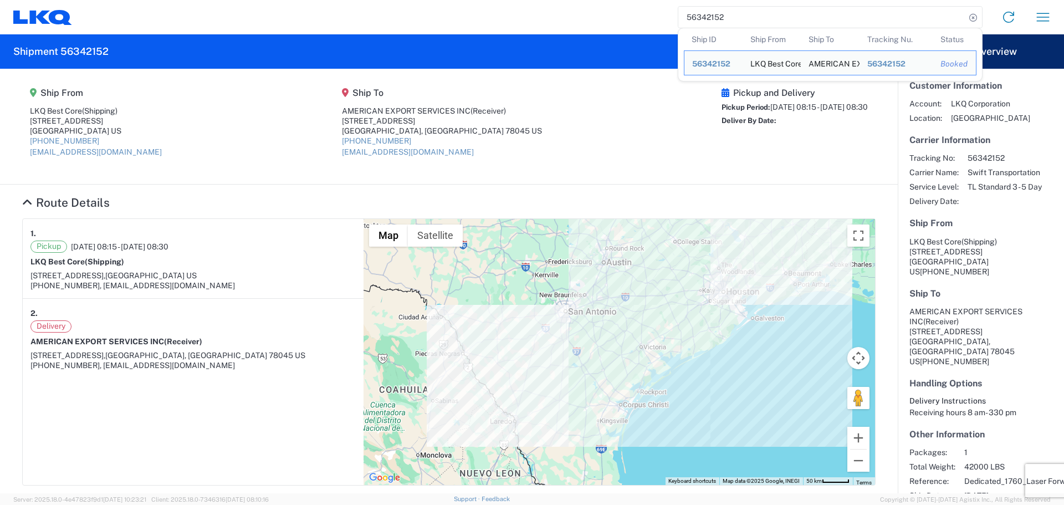
click at [717, 20] on input "56342152" at bounding box center [821, 17] width 287 height 21
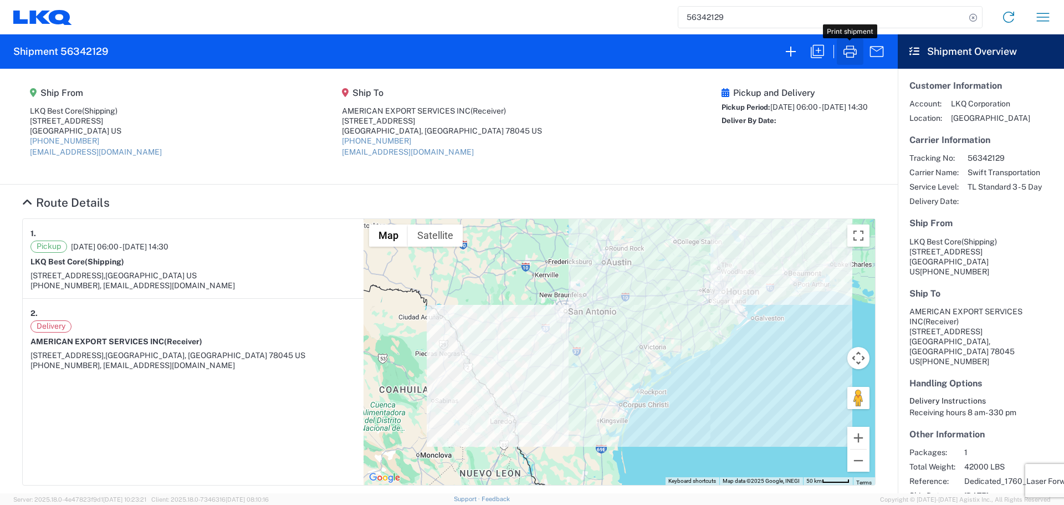
click at [851, 51] on icon "button" at bounding box center [850, 52] width 18 height 18
click at [723, 12] on input "56342129" at bounding box center [821, 17] width 287 height 21
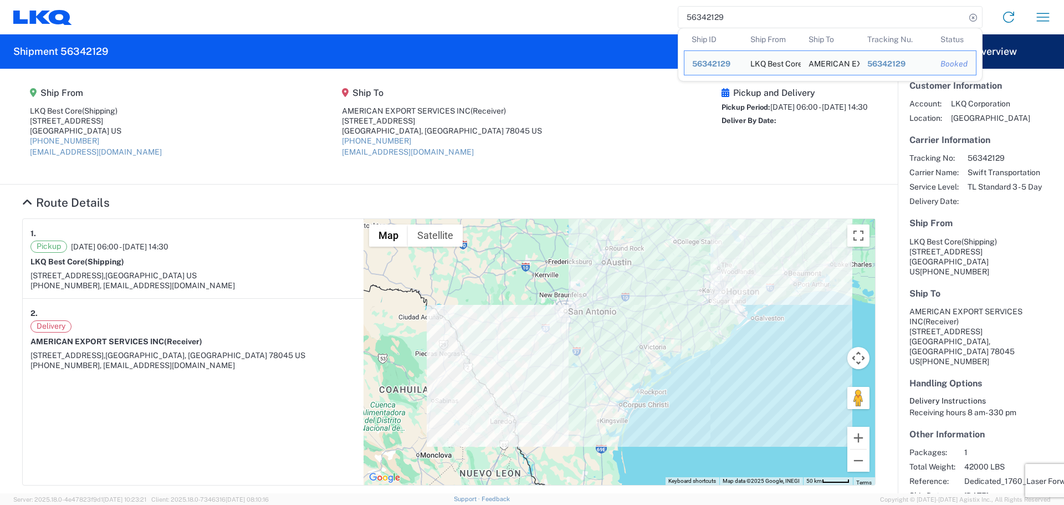
click at [723, 12] on input "56342129" at bounding box center [821, 17] width 287 height 21
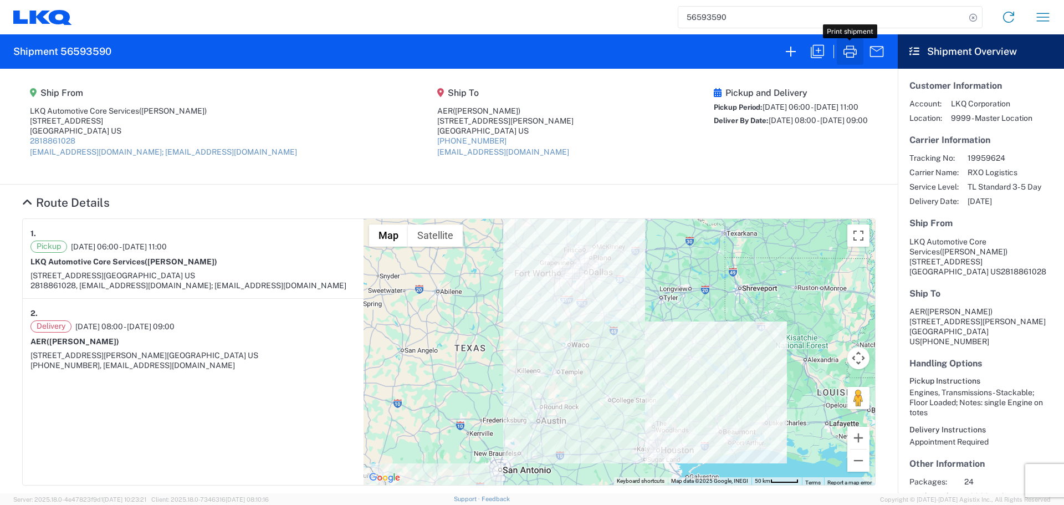
click at [844, 55] on icon "button" at bounding box center [850, 52] width 18 height 18
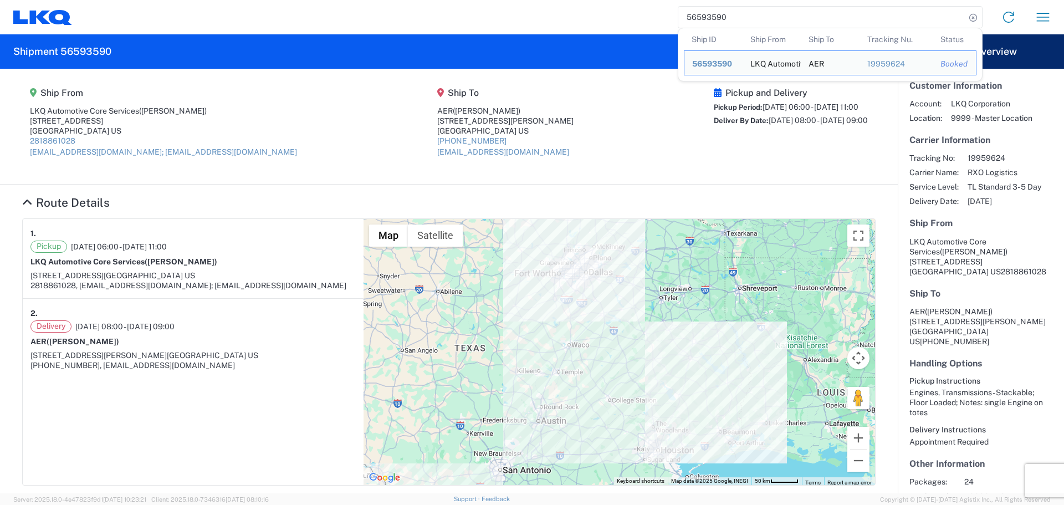
click at [697, 12] on input "56593590" at bounding box center [821, 17] width 287 height 21
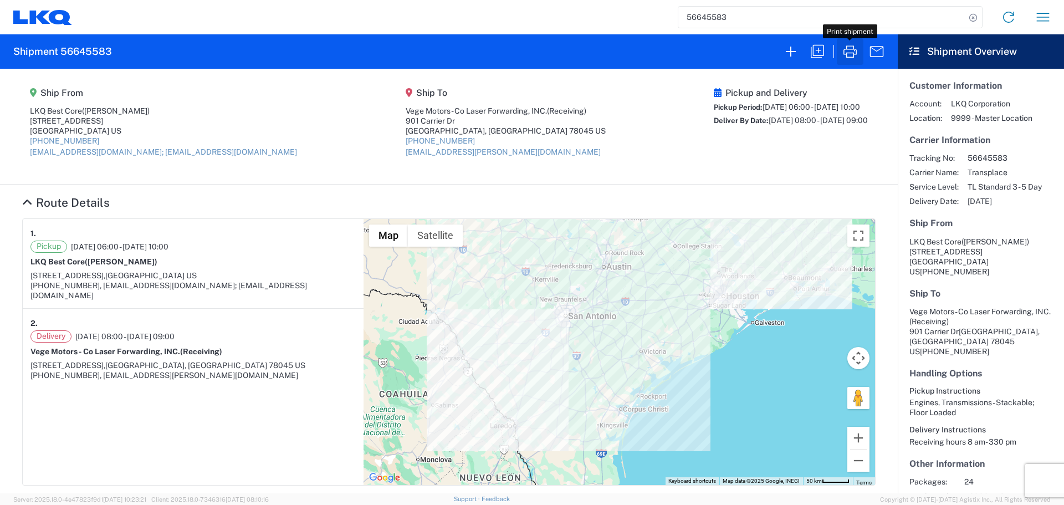
click at [846, 53] on icon "button" at bounding box center [849, 51] width 13 height 12
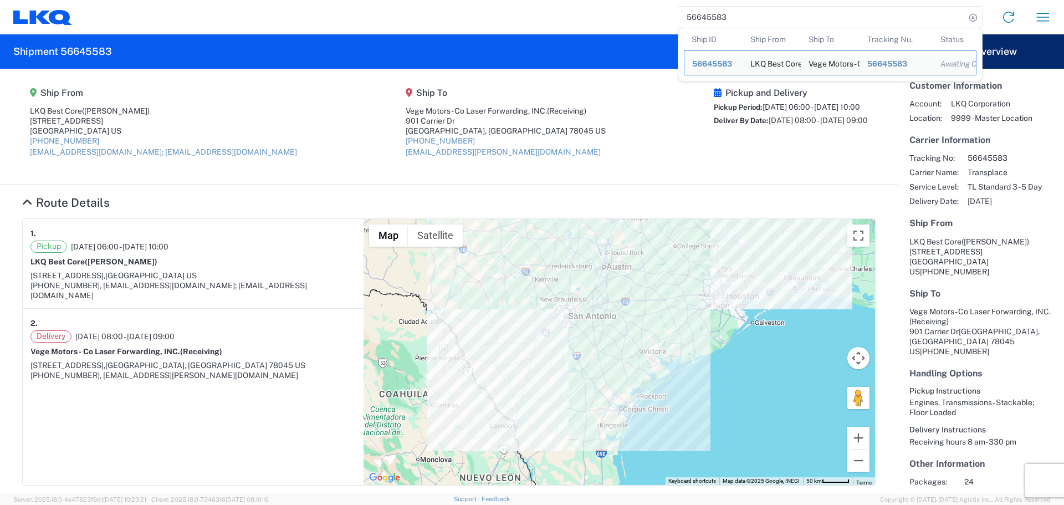
click at [695, 14] on input "56645583" at bounding box center [821, 17] width 287 height 21
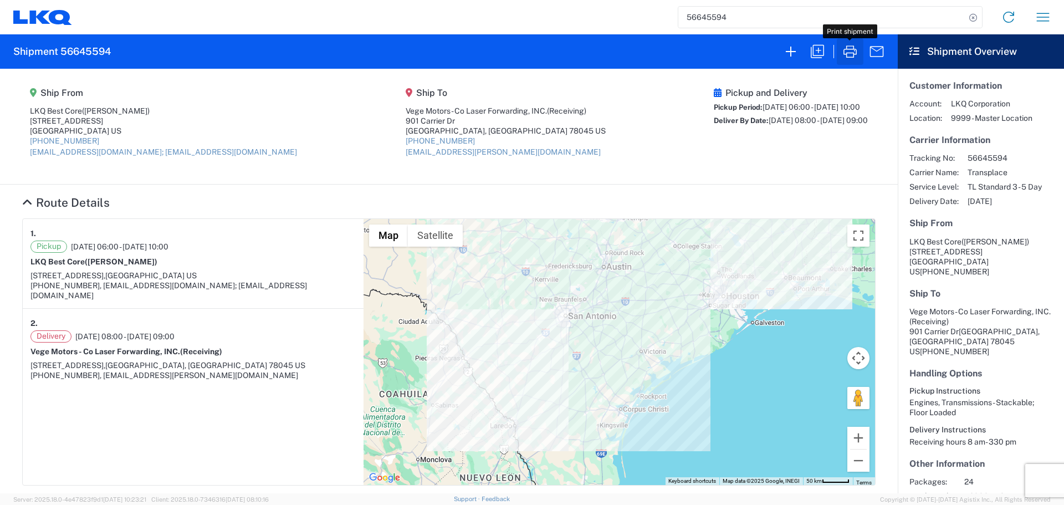
click at [845, 54] on icon "button" at bounding box center [849, 51] width 13 height 12
click at [710, 16] on input "56645594" at bounding box center [821, 17] width 287 height 21
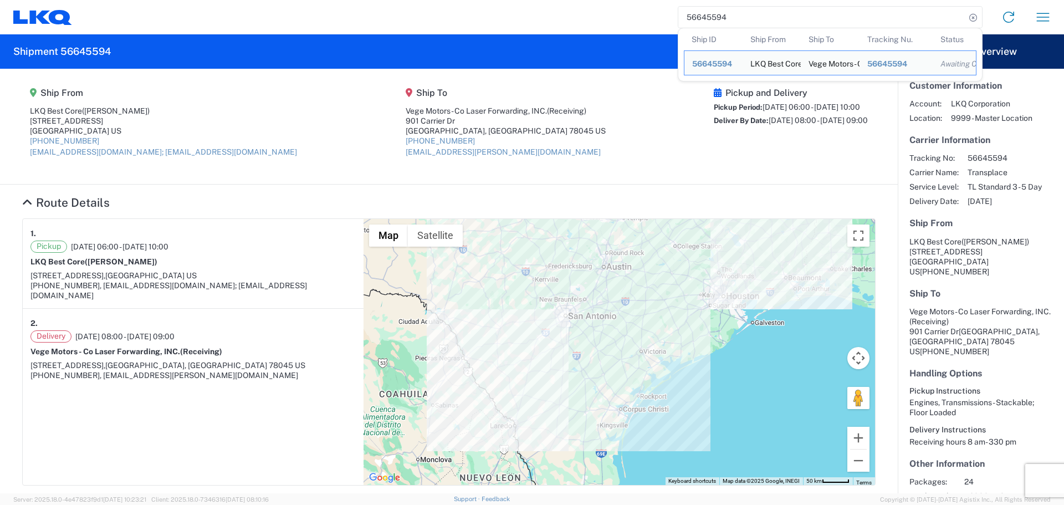
click at [710, 16] on input "56645594" at bounding box center [821, 17] width 287 height 21
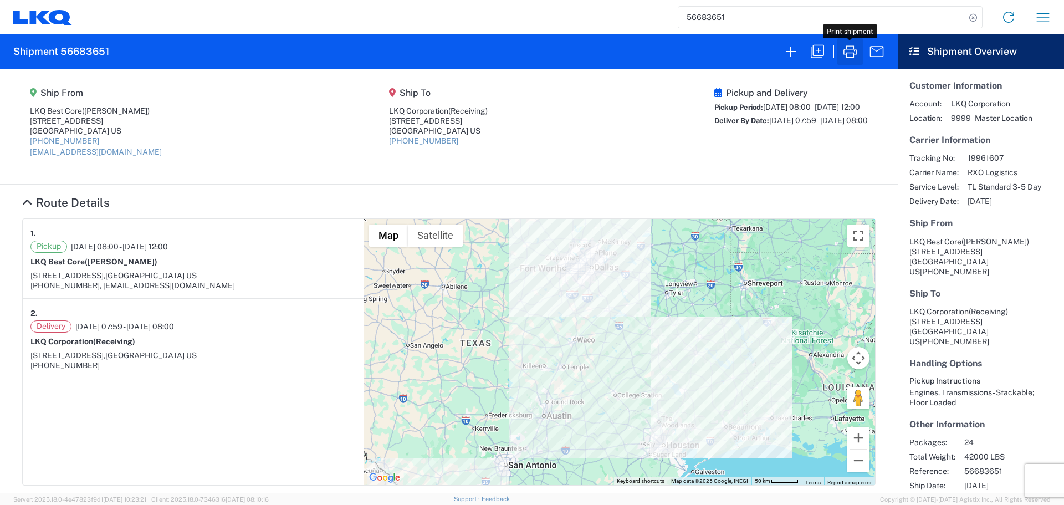
click at [850, 46] on icon "button" at bounding box center [849, 51] width 13 height 12
click at [707, 18] on input "56683651" at bounding box center [821, 17] width 287 height 21
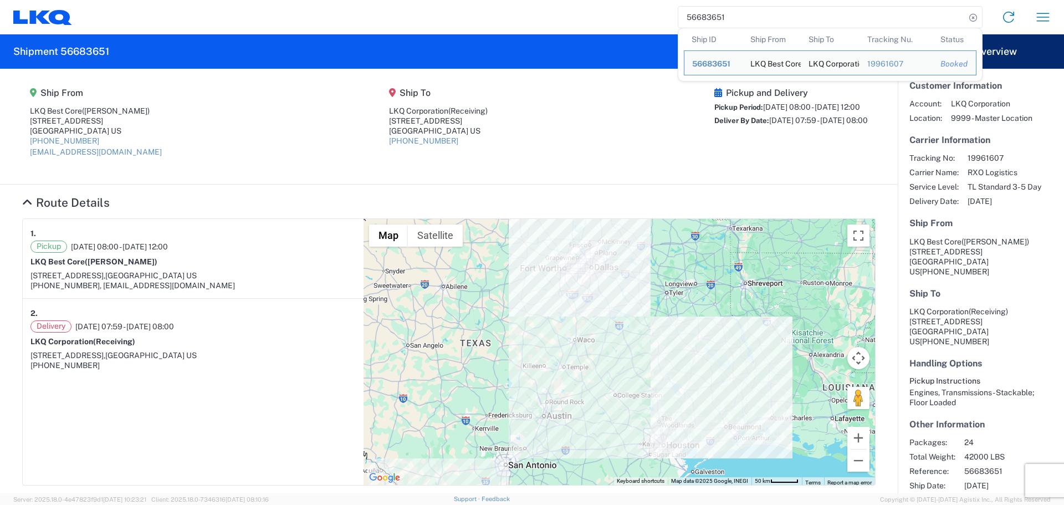
click at [707, 18] on input "56683651" at bounding box center [821, 17] width 287 height 21
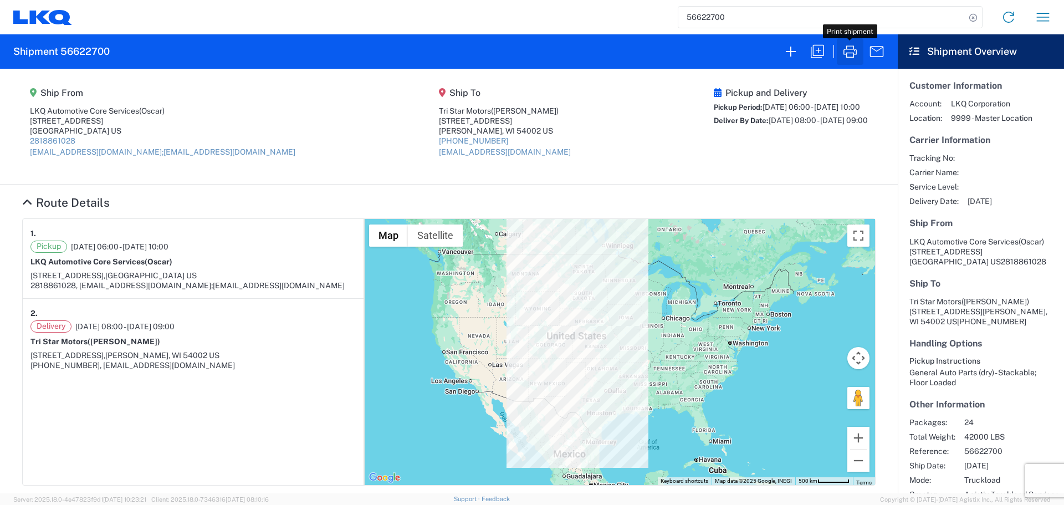
click at [845, 54] on icon "button" at bounding box center [849, 51] width 13 height 12
click at [705, 22] on input "56622700" at bounding box center [821, 17] width 287 height 21
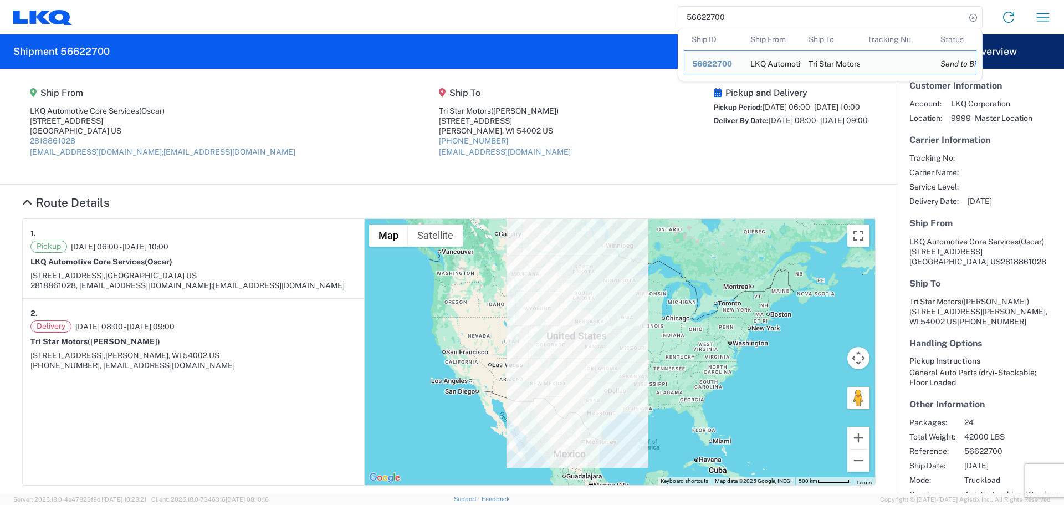
click at [705, 22] on input "56622700" at bounding box center [821, 17] width 287 height 21
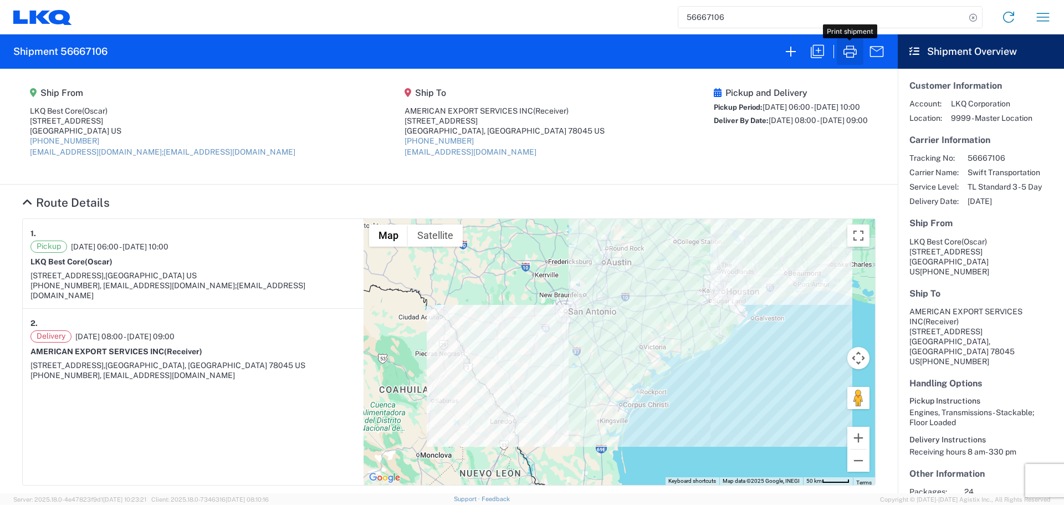
click at [850, 54] on icon "button" at bounding box center [850, 52] width 18 height 18
click at [696, 25] on input "56667106" at bounding box center [821, 17] width 287 height 21
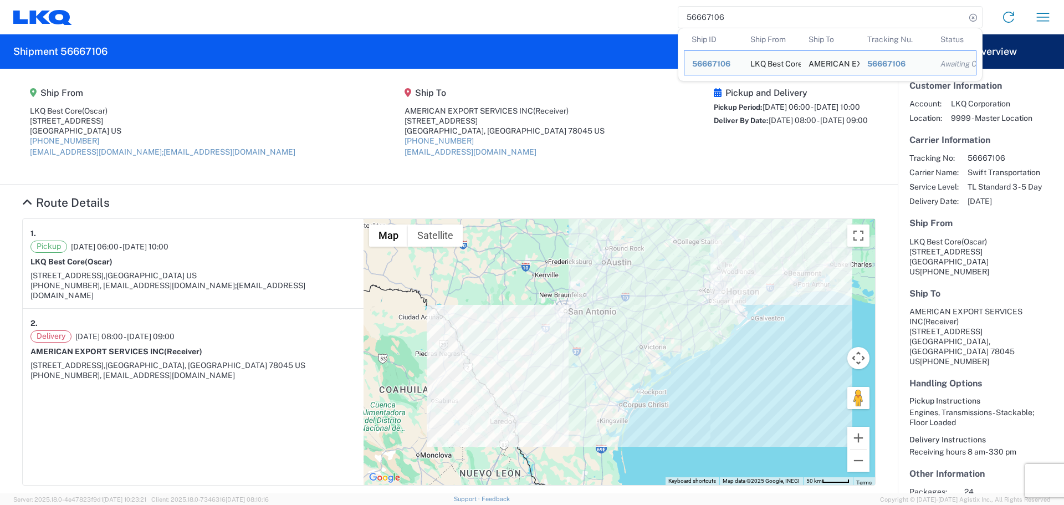
click at [696, 25] on input "56667106" at bounding box center [821, 17] width 287 height 21
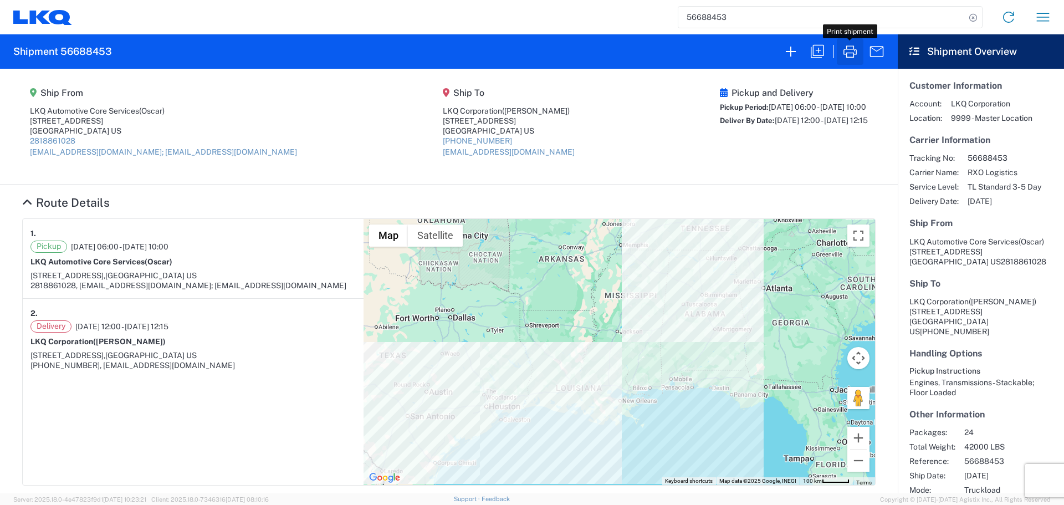
click at [849, 59] on icon "button" at bounding box center [850, 52] width 18 height 18
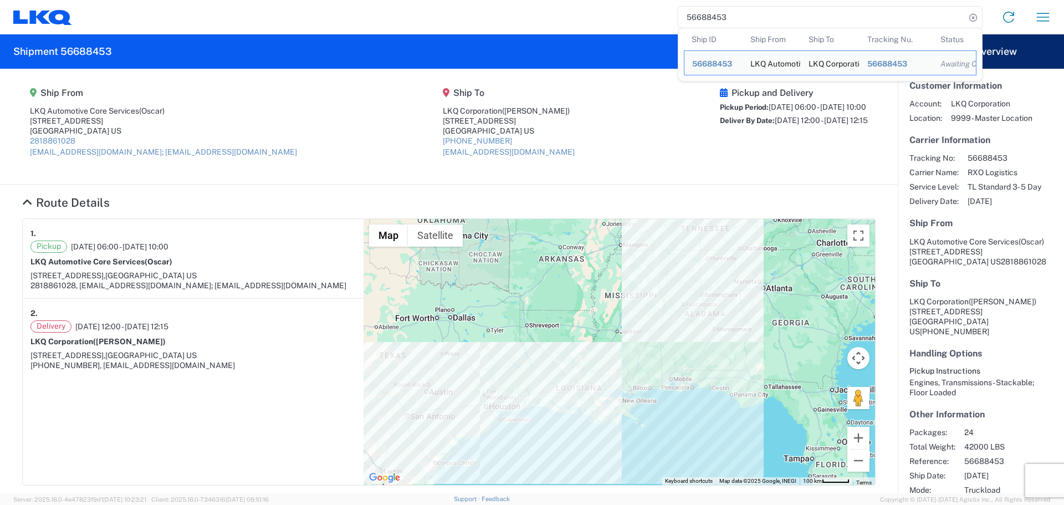
click at [690, 20] on input "56688453" at bounding box center [821, 17] width 287 height 21
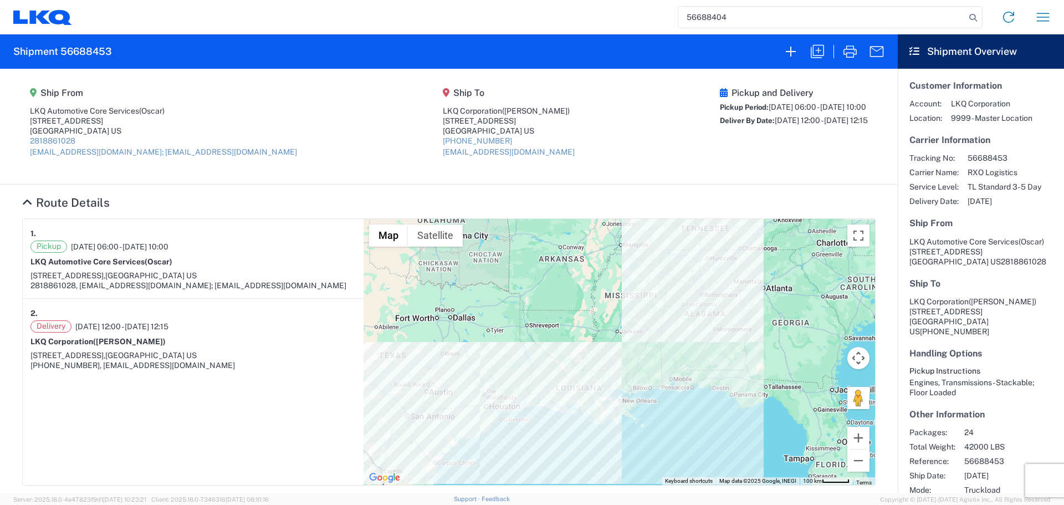
type input "56688404"
click at [853, 55] on icon "button" at bounding box center [850, 52] width 18 height 18
click at [701, 18] on input "56688404" at bounding box center [821, 17] width 287 height 21
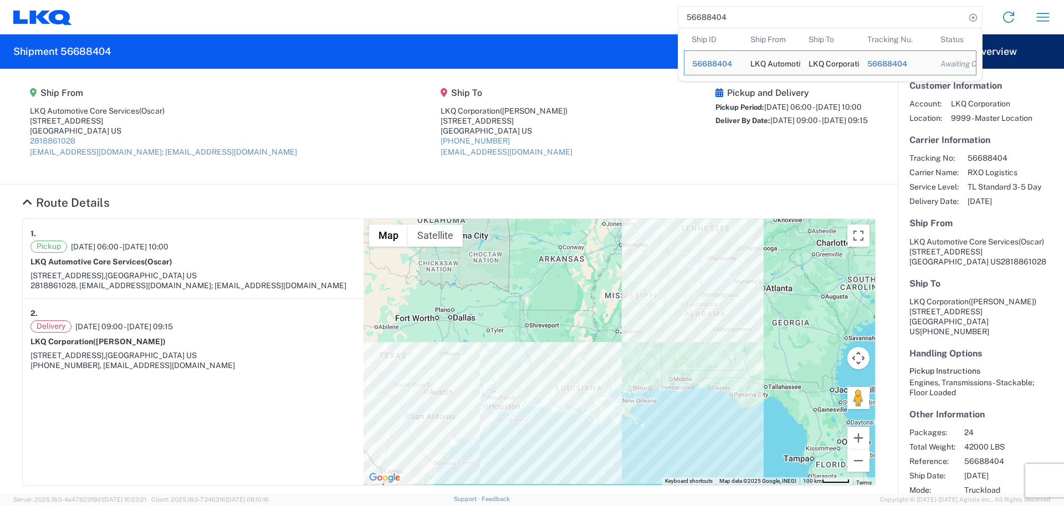
click at [701, 18] on input "56688404" at bounding box center [821, 17] width 287 height 21
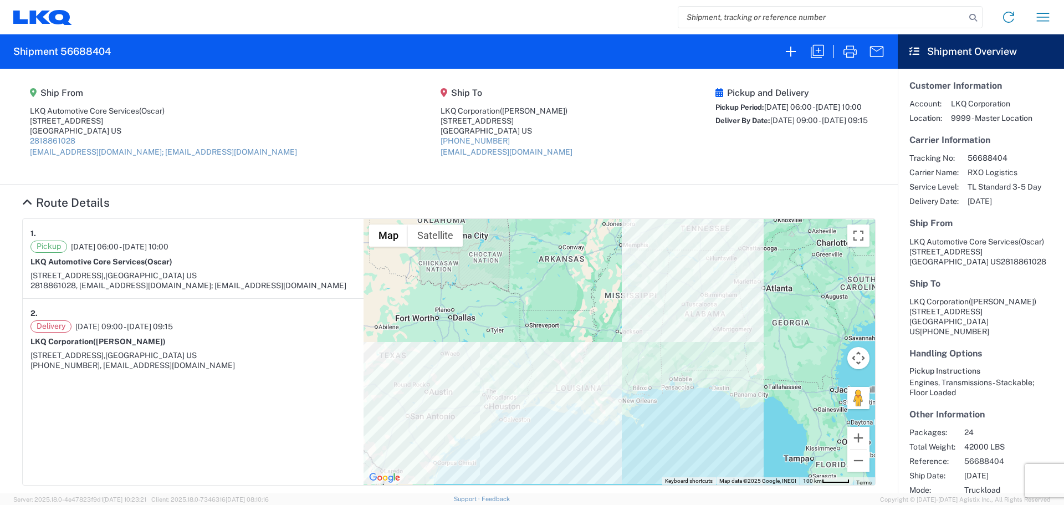
click at [860, 20] on input "search" at bounding box center [821, 17] width 287 height 21
click at [823, 18] on input "search" at bounding box center [821, 17] width 287 height 21
paste input "55854766"
type input "55854766"
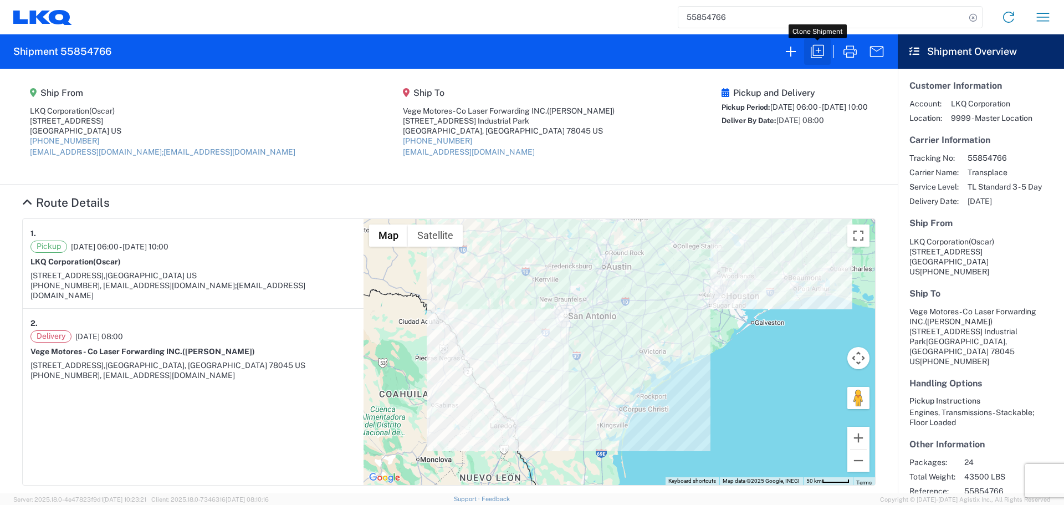
click at [810, 48] on icon "button" at bounding box center [817, 52] width 18 height 18
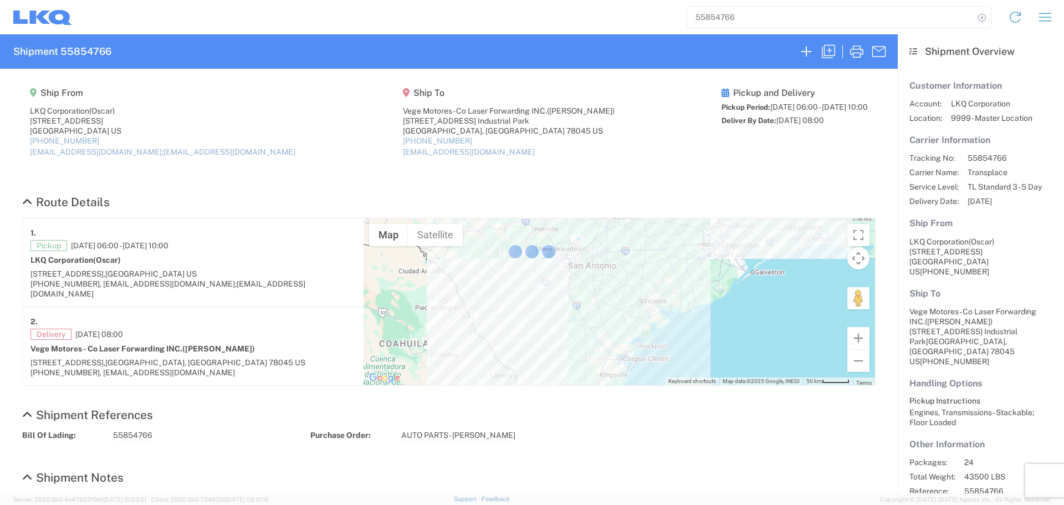
select select "STDV"
select select "FULL"
select select "US"
select select "LBS"
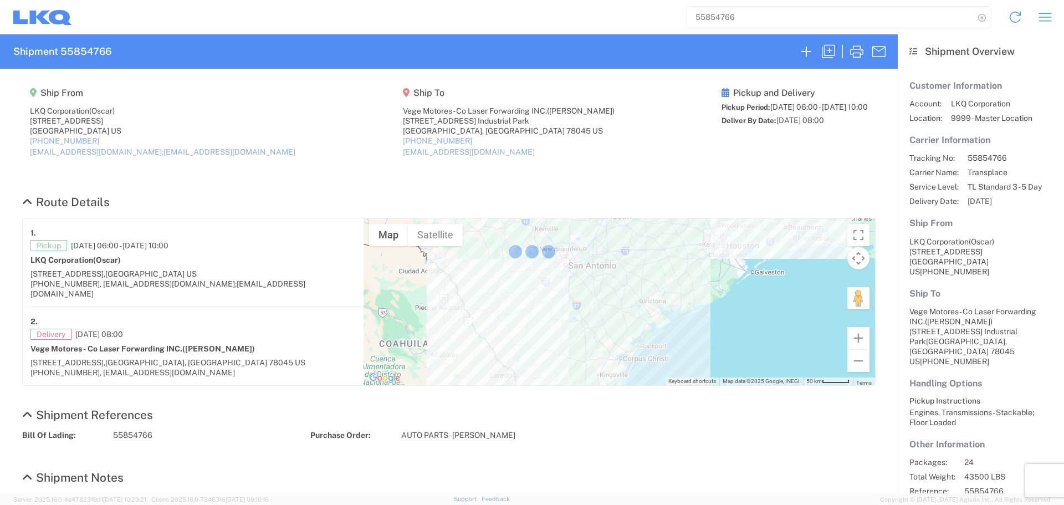
select select "IN"
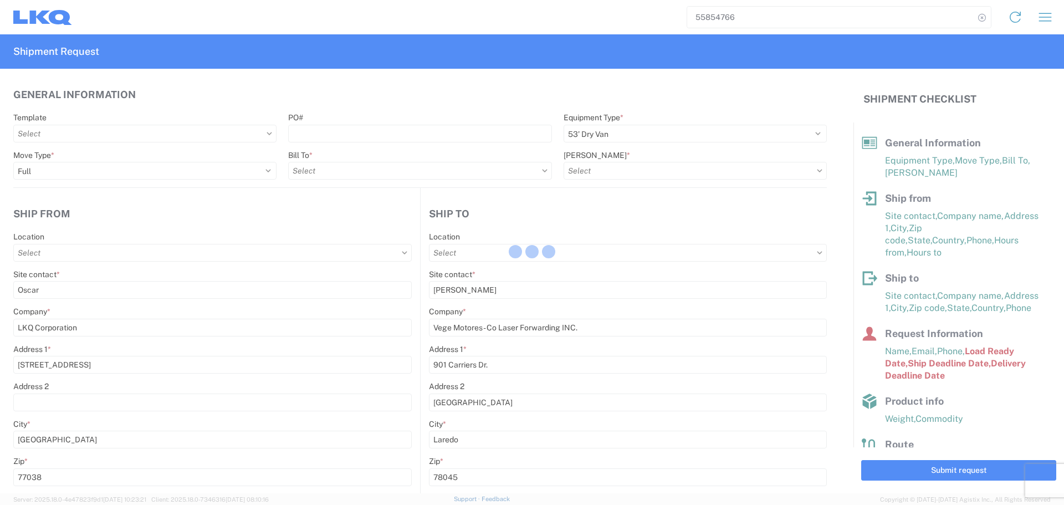
type input "1760 - LKQ Best Core"
type input "1760-6300-66000-0000 - 1760 Freight Out"
type input "1760 - LKQ Best Core"
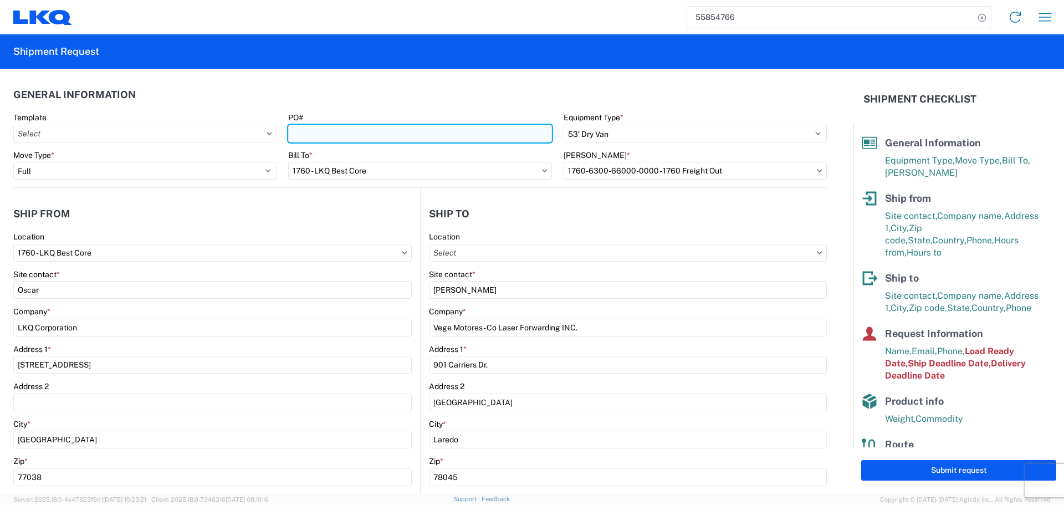
click at [371, 139] on input "PO#" at bounding box center [419, 134] width 263 height 18
type input "AUTO PARTS"
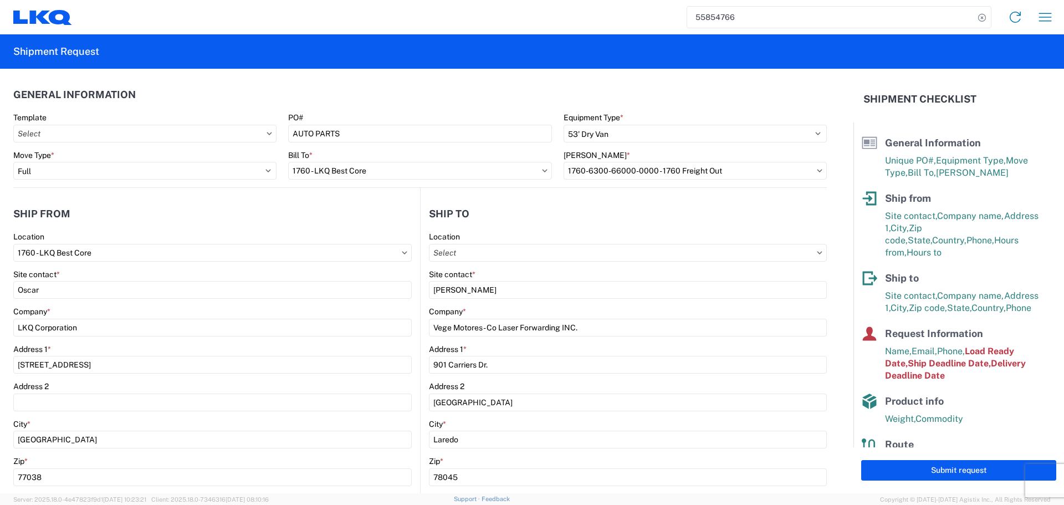
click at [379, 104] on header "General Information" at bounding box center [419, 94] width 813 height 25
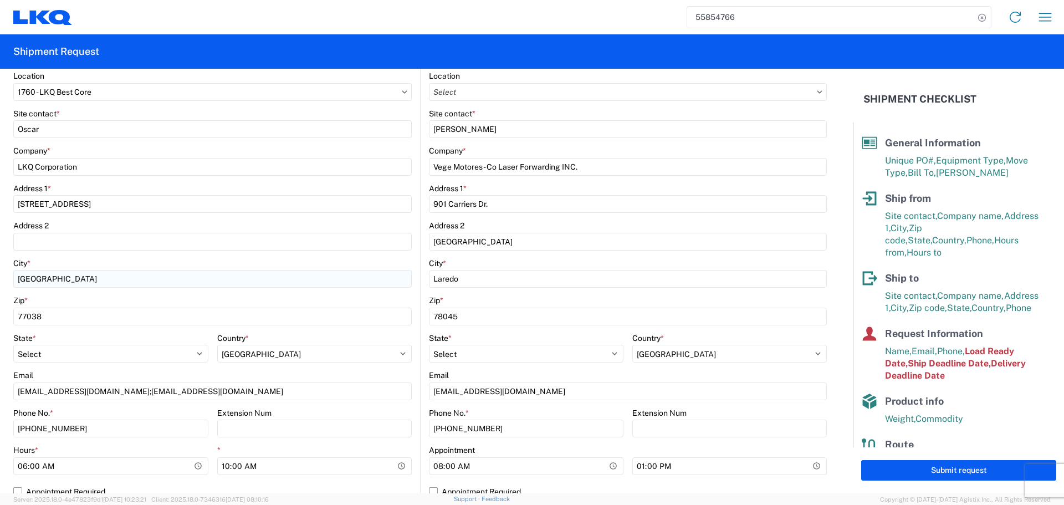
scroll to position [166, 0]
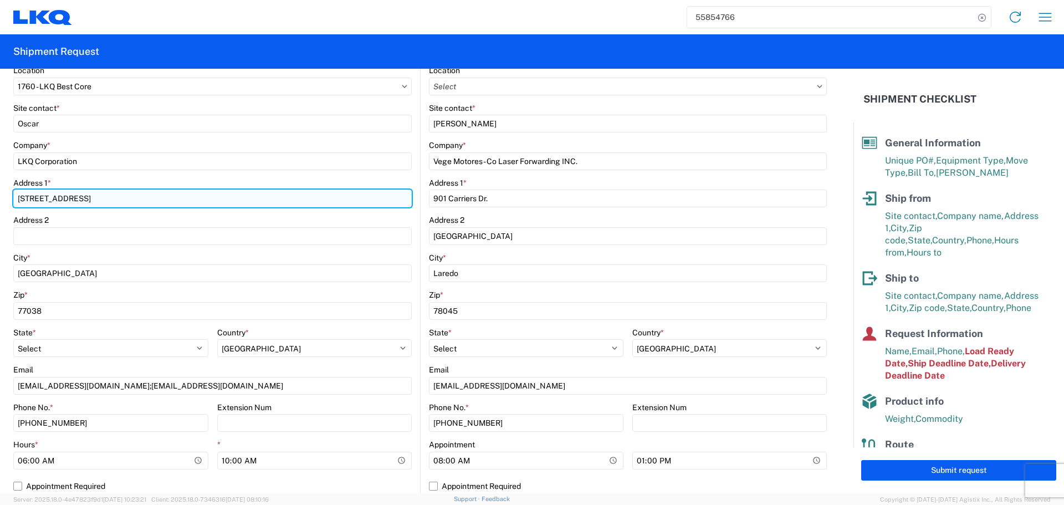
click at [43, 192] on input "[STREET_ADDRESS]" at bounding box center [212, 198] width 398 height 18
type input "[STREET_ADDRESS]"
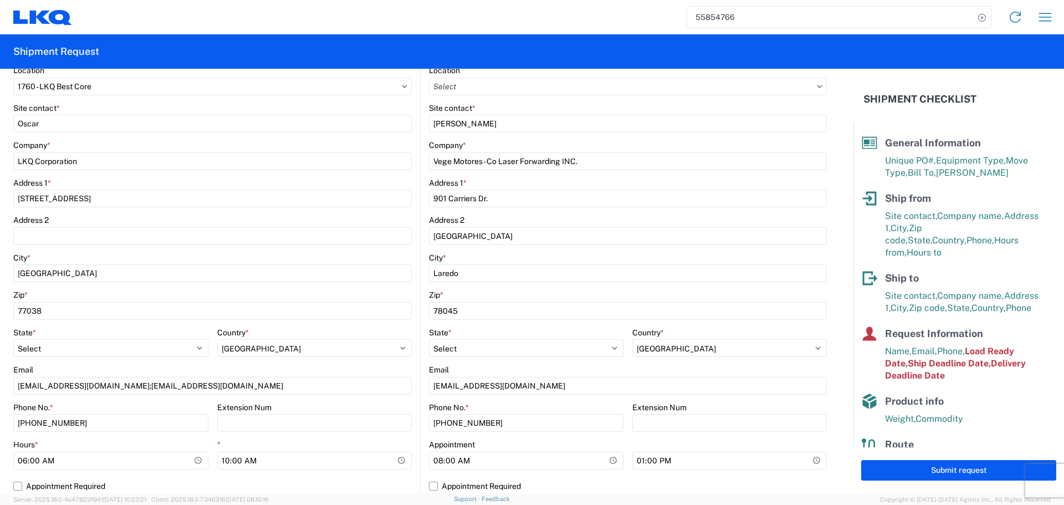
click at [286, 177] on agx-form-control-wrapper-v2 "Company * LKQ Corporation" at bounding box center [212, 159] width 398 height 38
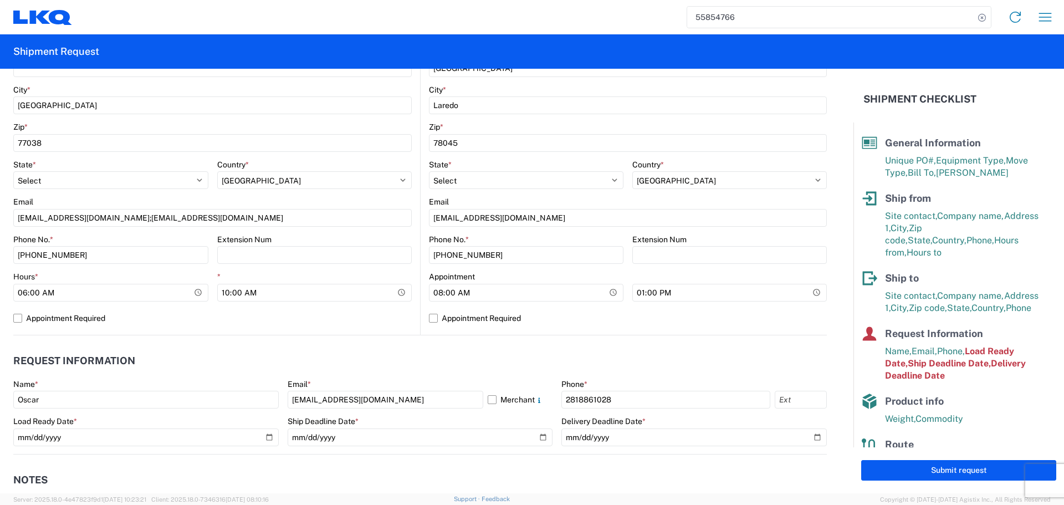
scroll to position [443, 0]
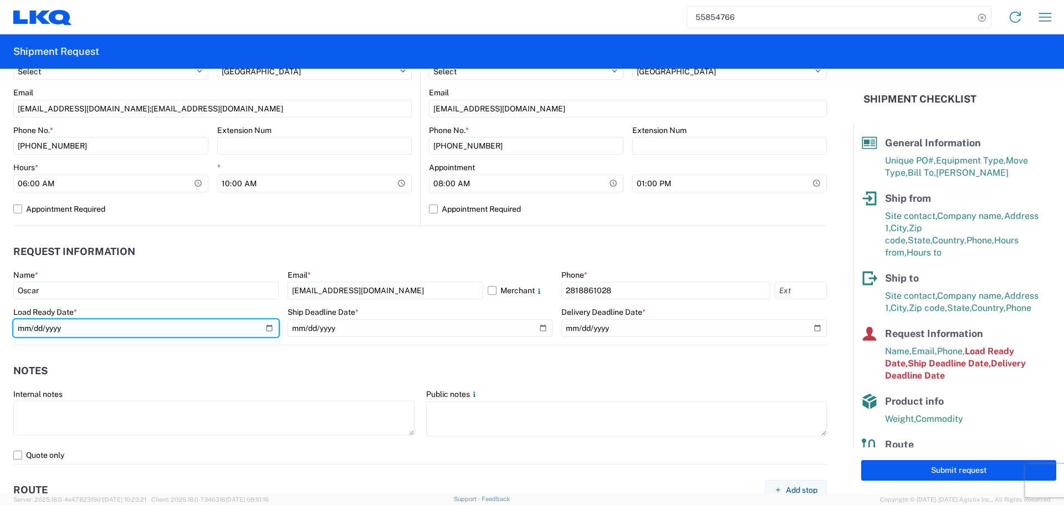
click at [269, 331] on input "[DATE]" at bounding box center [145, 328] width 265 height 18
type input "[DATE]"
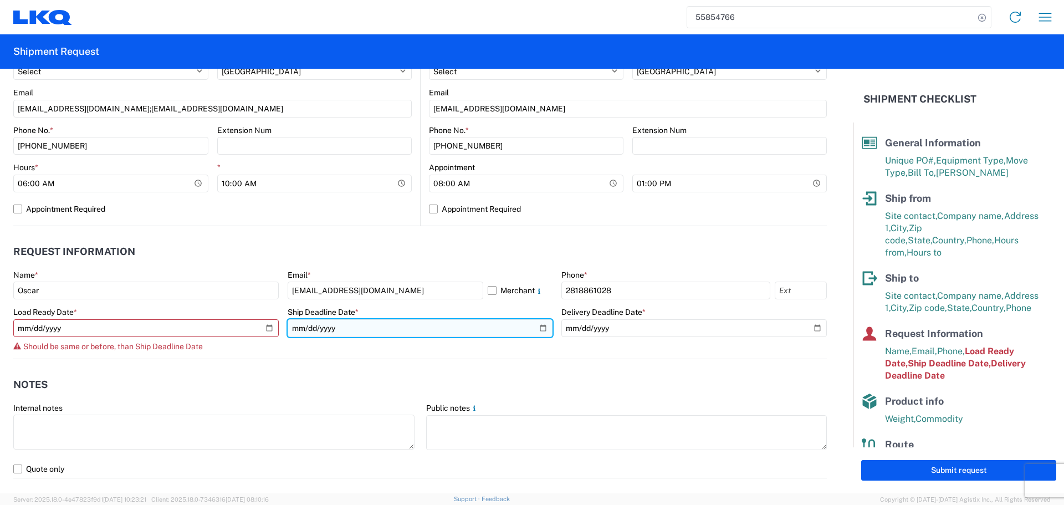
click at [538, 325] on input "[DATE]" at bounding box center [420, 328] width 265 height 18
type input "[DATE]"
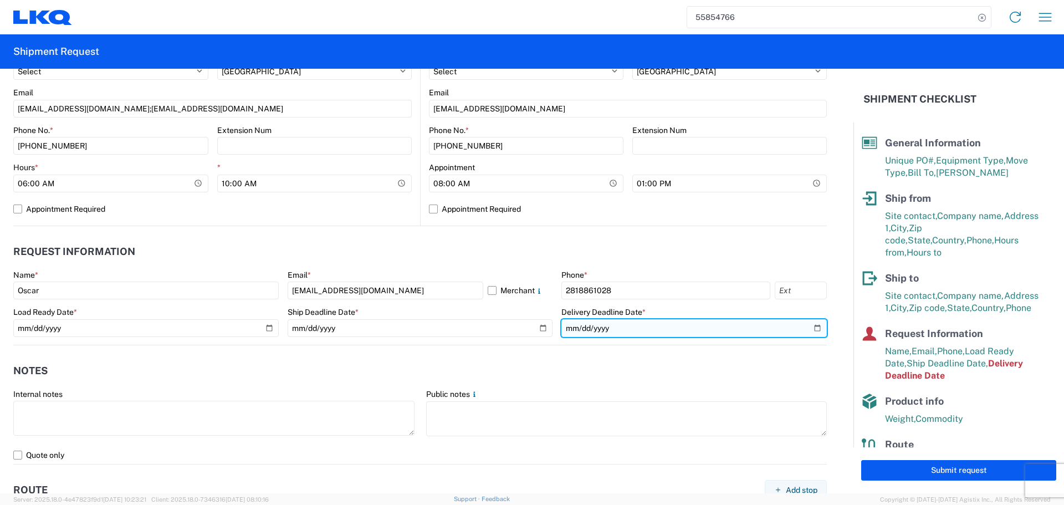
click at [810, 330] on input "[DATE]" at bounding box center [693, 328] width 265 height 18
type input "[DATE]"
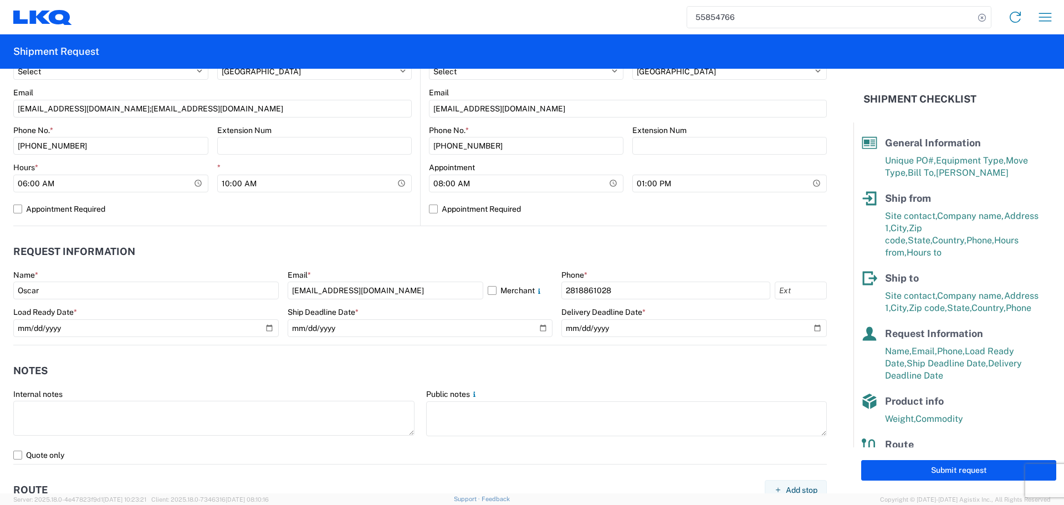
click at [476, 362] on header "Notes" at bounding box center [419, 370] width 813 height 25
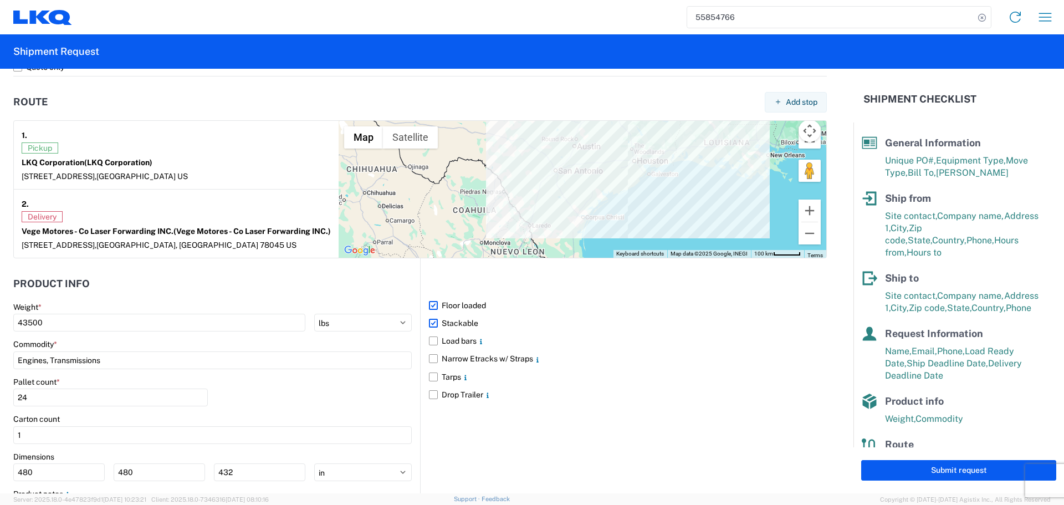
scroll to position [914, 0]
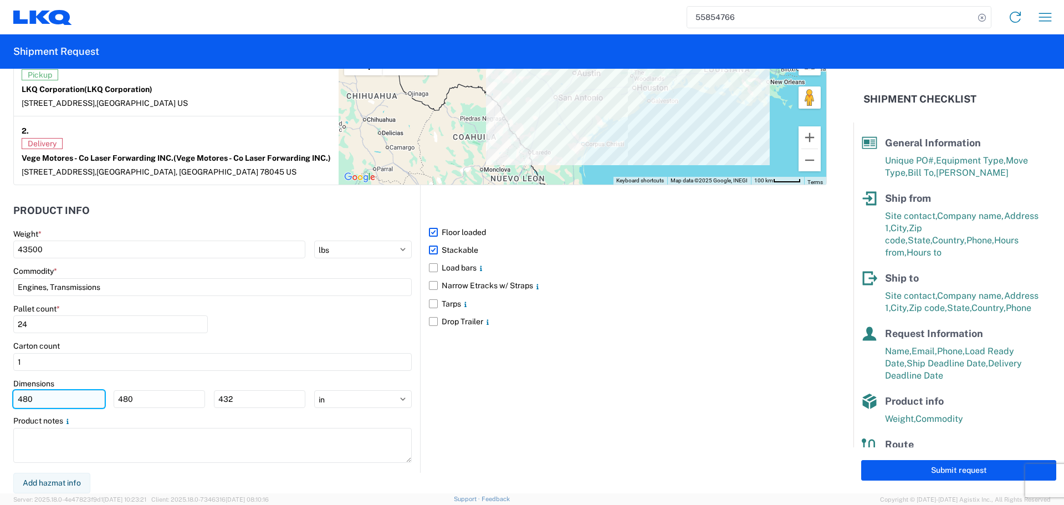
click at [68, 408] on input "480" at bounding box center [58, 399] width 91 height 18
type input "4"
type input "40"
click at [135, 395] on input "480" at bounding box center [159, 399] width 91 height 18
type input "4"
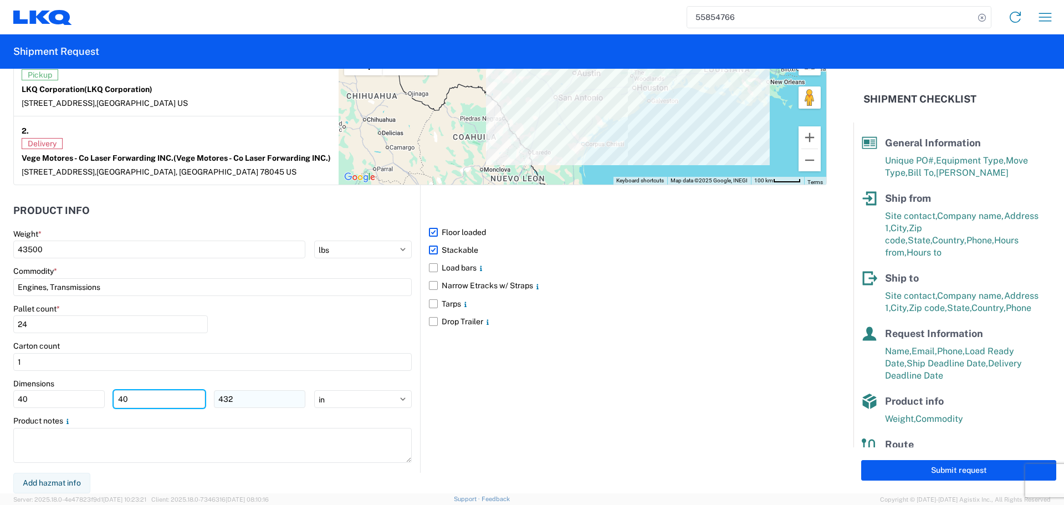
type input "40"
click at [248, 397] on input "432" at bounding box center [259, 399] width 91 height 18
type input "4"
type input "36"
click at [292, 326] on div "Pallet count * 24" at bounding box center [212, 323] width 398 height 38
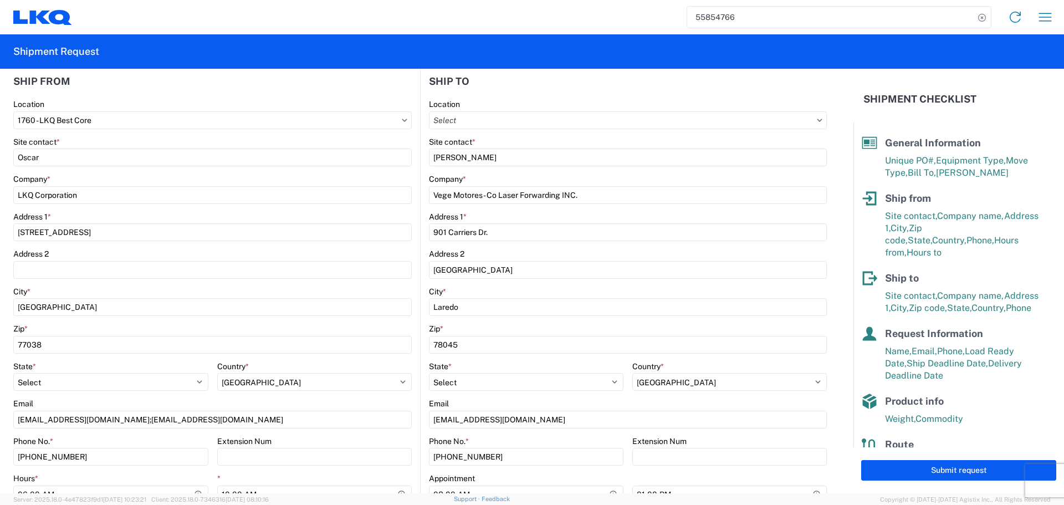
scroll to position [0, 0]
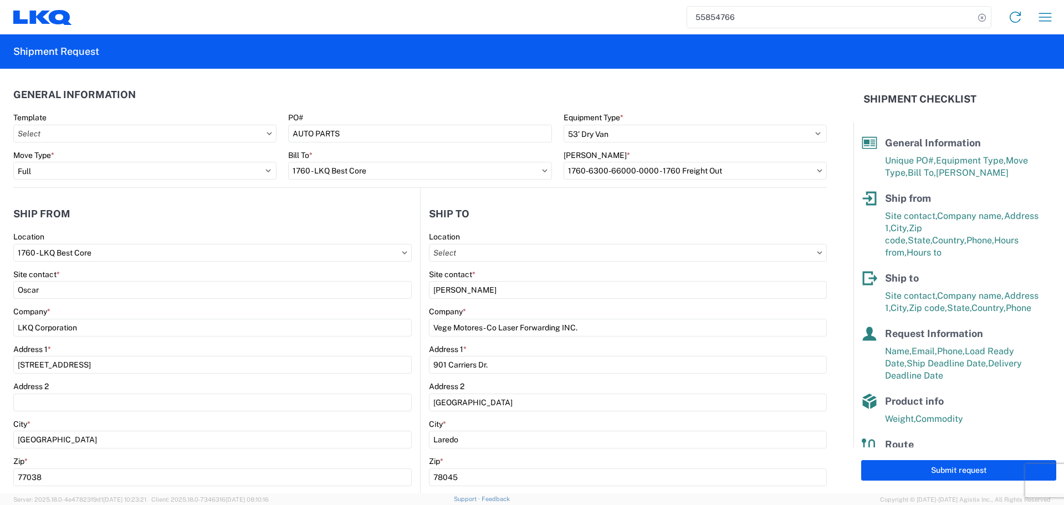
drag, startPoint x: 942, startPoint y: 463, endPoint x: 952, endPoint y: 463, distance: 9.4
click at [945, 463] on button "Submit request" at bounding box center [958, 470] width 195 height 20
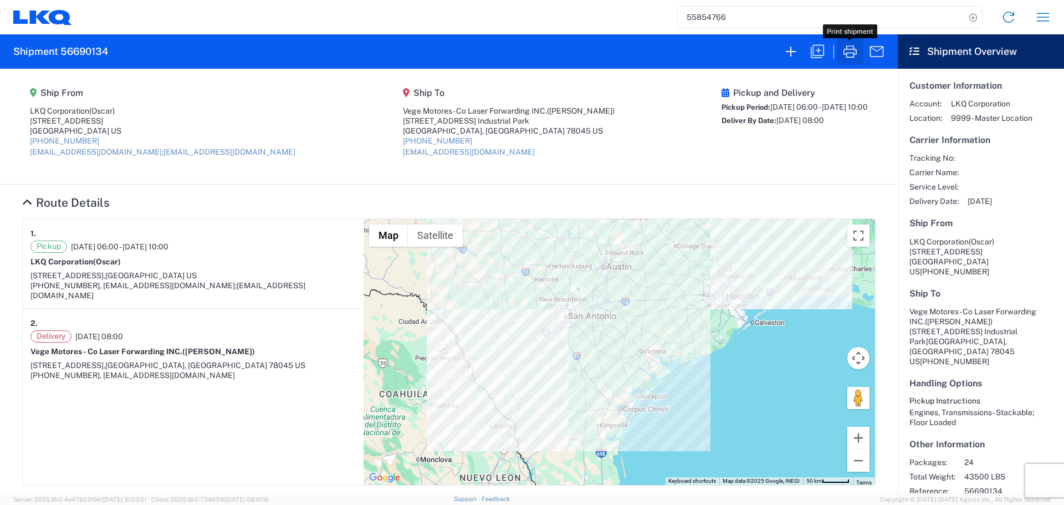
click at [856, 52] on icon "button" at bounding box center [850, 52] width 18 height 18
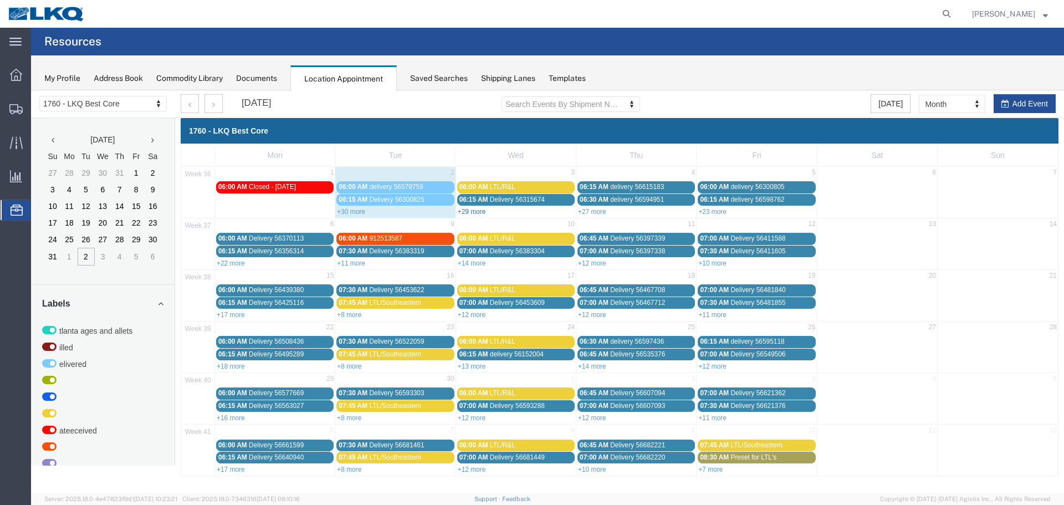
click at [471, 209] on link "+29 more" at bounding box center [472, 212] width 28 height 8
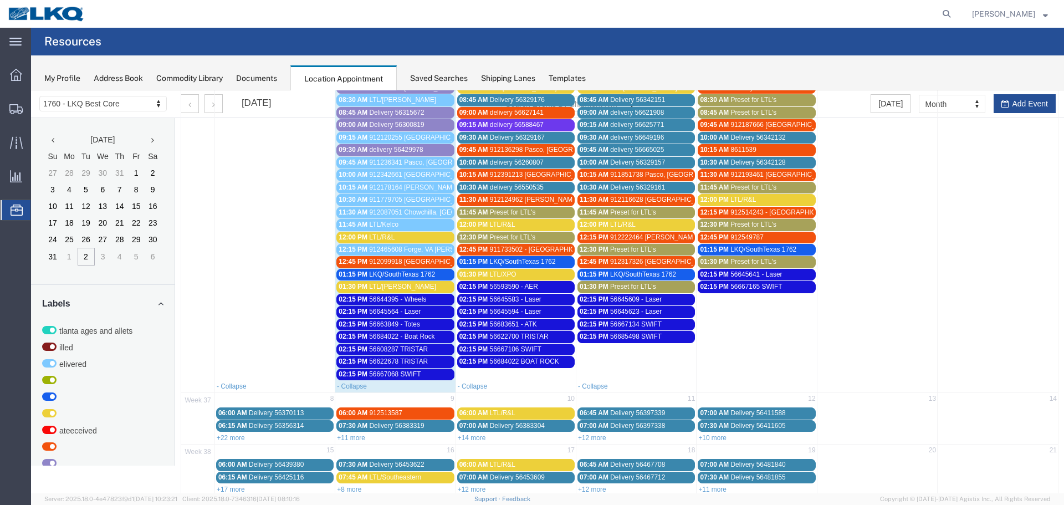
scroll to position [222, 0]
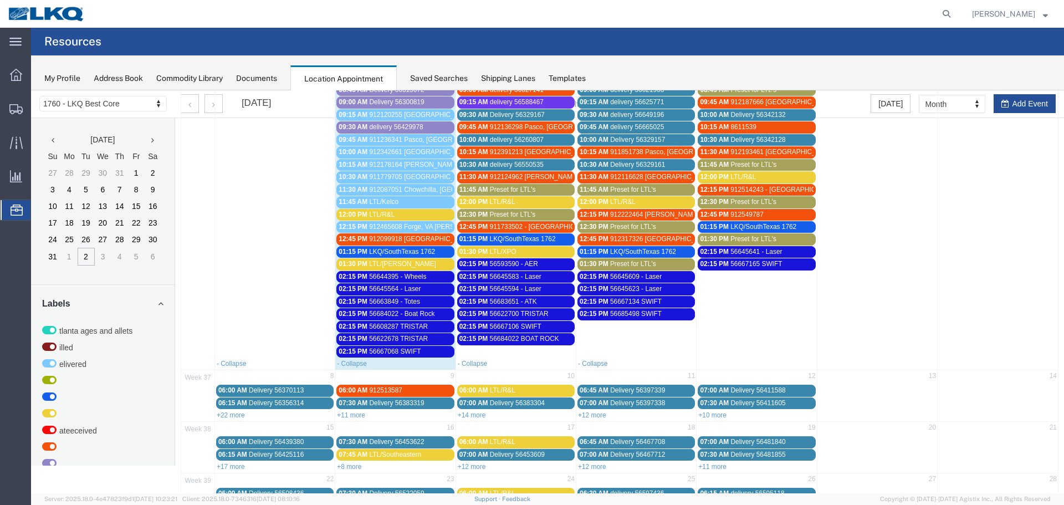
click at [530, 337] on span "56684022 BOAT ROCK" at bounding box center [524, 339] width 69 height 8
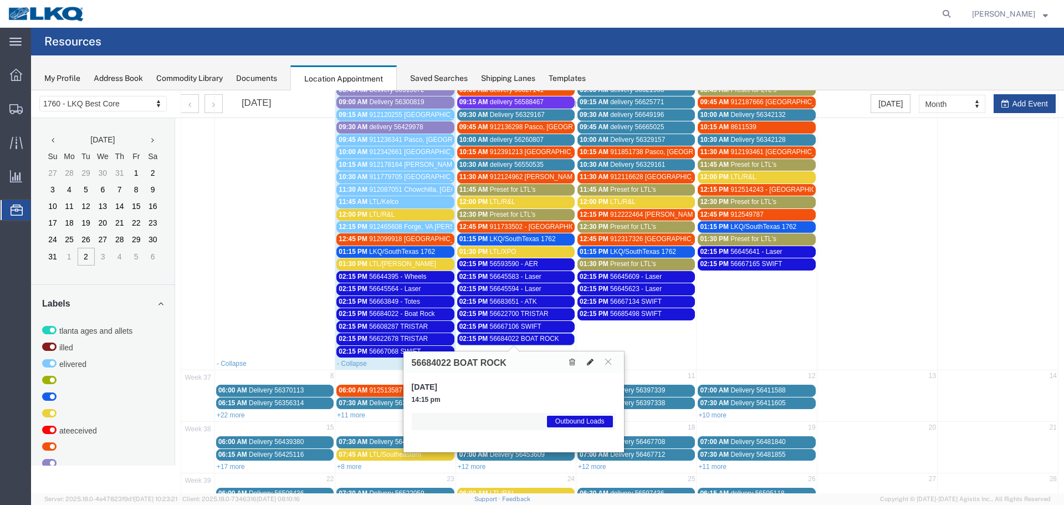
click at [591, 361] on icon at bounding box center [590, 362] width 7 height 8
select select "1"
select select "80"
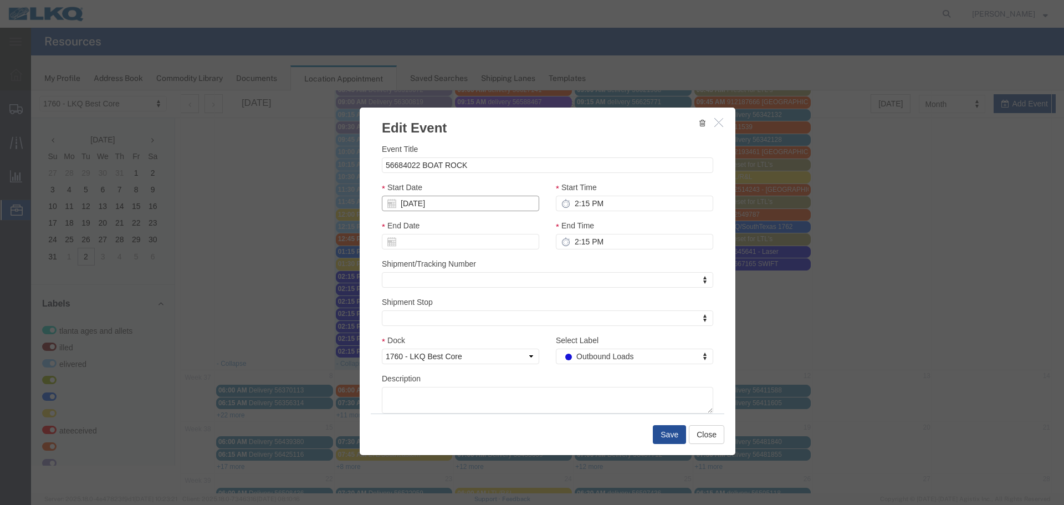
click at [419, 205] on input "[DATE]" at bounding box center [460, 204] width 157 height 16
click at [426, 258] on td "2" at bounding box center [423, 256] width 17 height 17
type input "[DATE]"
click at [661, 434] on button "Save" at bounding box center [669, 434] width 33 height 19
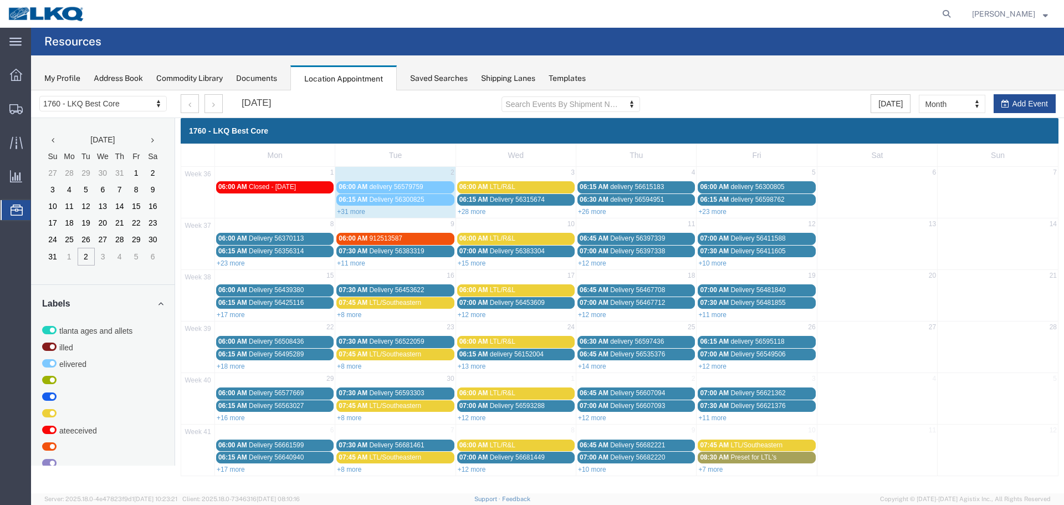
scroll to position [0, 0]
click at [1035, 110] on button "Add Event" at bounding box center [1024, 103] width 62 height 19
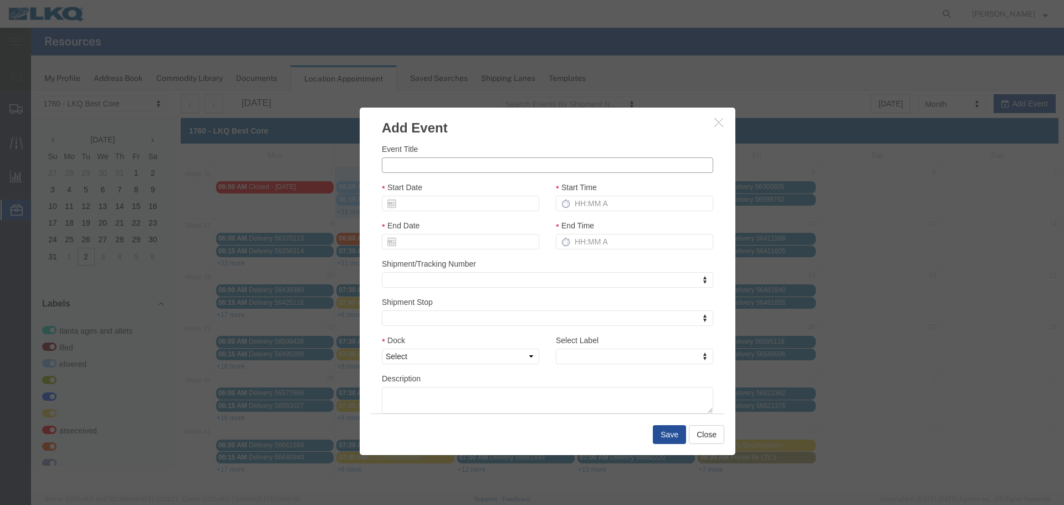
click at [448, 170] on input "Event Title" at bounding box center [547, 165] width 331 height 16
type input "56688453"
click at [505, 129] on h3 "Add Event" at bounding box center [548, 122] width 376 height 30
click at [423, 200] on input "Start Date" at bounding box center [460, 204] width 157 height 16
click at [445, 192] on div "Start Date" at bounding box center [460, 196] width 157 height 30
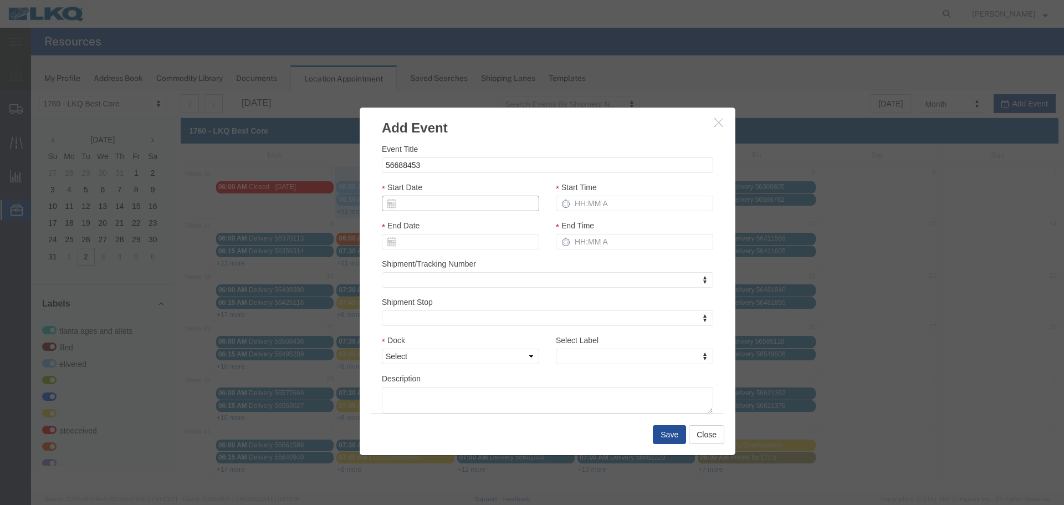
click at [431, 209] on input "Start Date" at bounding box center [460, 204] width 157 height 16
type input "9"
type input "[DATE]"
type input "9/3/2"
type input "09/03/2"
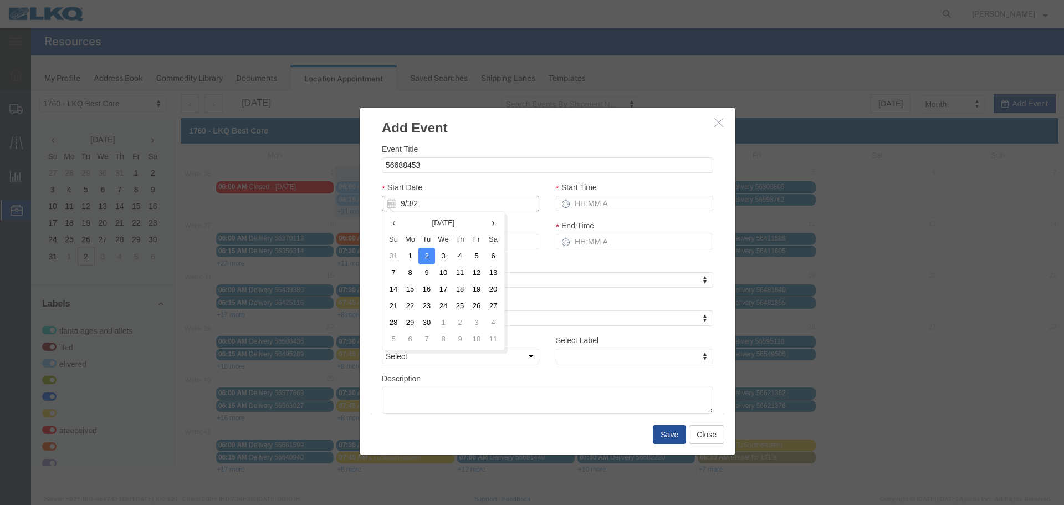
type input "9/3/25"
type input "09/03/25"
type input "9/3/2"
type input "09/03/2"
type input "9/3/"
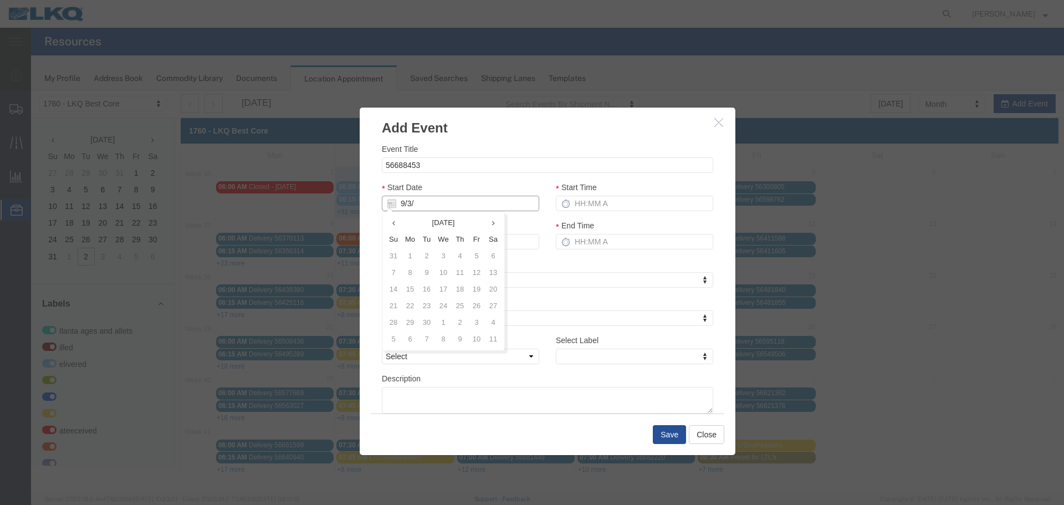
type input "[DATE]"
type input "9/3/2"
type input "09/03/2"
type input "9/3/25"
type input "09/03/25"
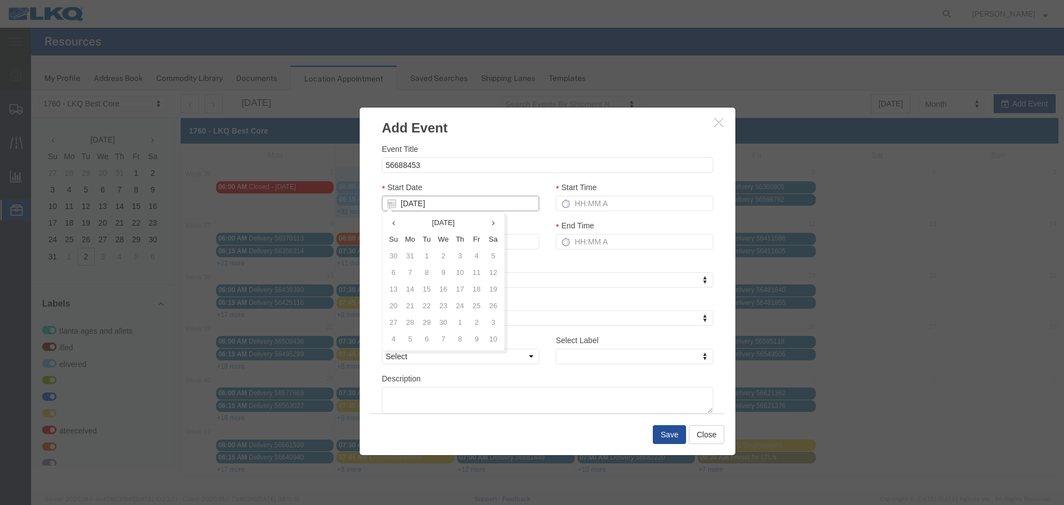
type input "09/03/25"
click at [486, 183] on div "Start Date 09/03/25" at bounding box center [460, 196] width 157 height 30
click at [591, 196] on input "Start Time" at bounding box center [634, 204] width 157 height 16
type input "2:15 PM"
click at [604, 235] on input "3:15 PM" at bounding box center [634, 242] width 157 height 16
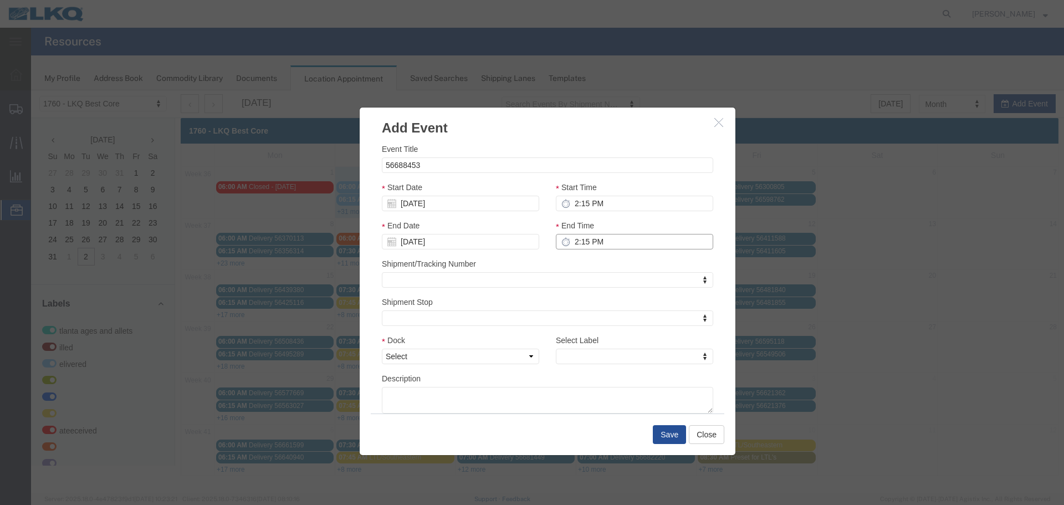
type input "2:15 PM"
click at [535, 351] on select "Select 1760 - LKQ Best Core 1760 - Outbound Loads" at bounding box center [460, 356] width 157 height 16
select select "1"
click at [382, 348] on select "Select 1760 - LKQ Best Core 1760 - Outbound Loads" at bounding box center [460, 356] width 157 height 16
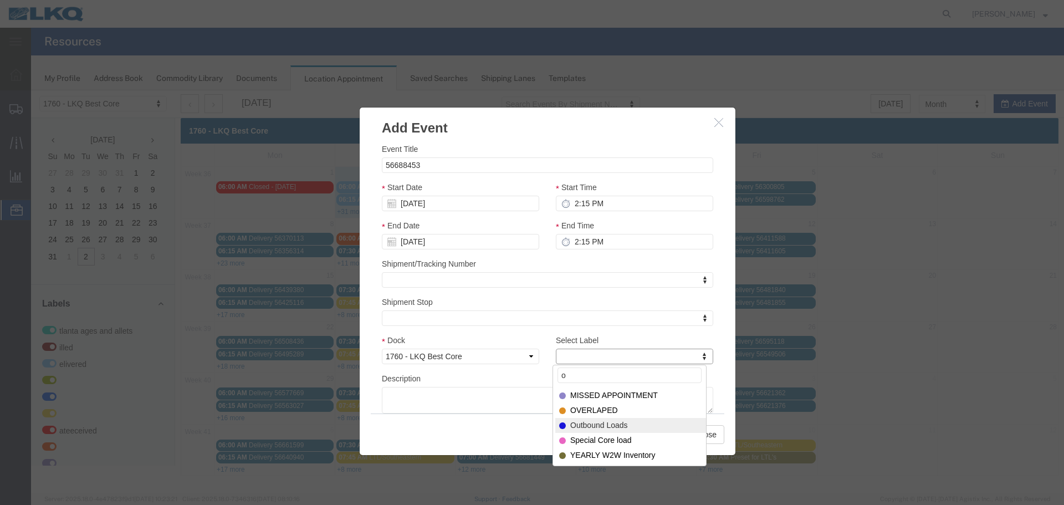
type input "o"
select select "80"
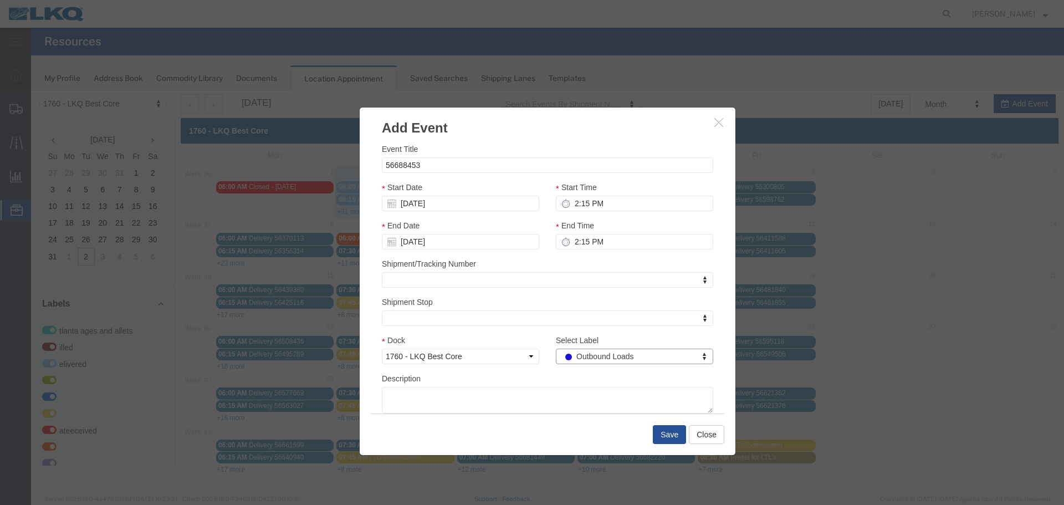
click at [555, 377] on div "Description" at bounding box center [547, 392] width 331 height 41
click at [435, 168] on input "56688453" at bounding box center [547, 165] width 331 height 16
type input "56688453 GPS"
click at [677, 444] on button "Save" at bounding box center [669, 434] width 33 height 19
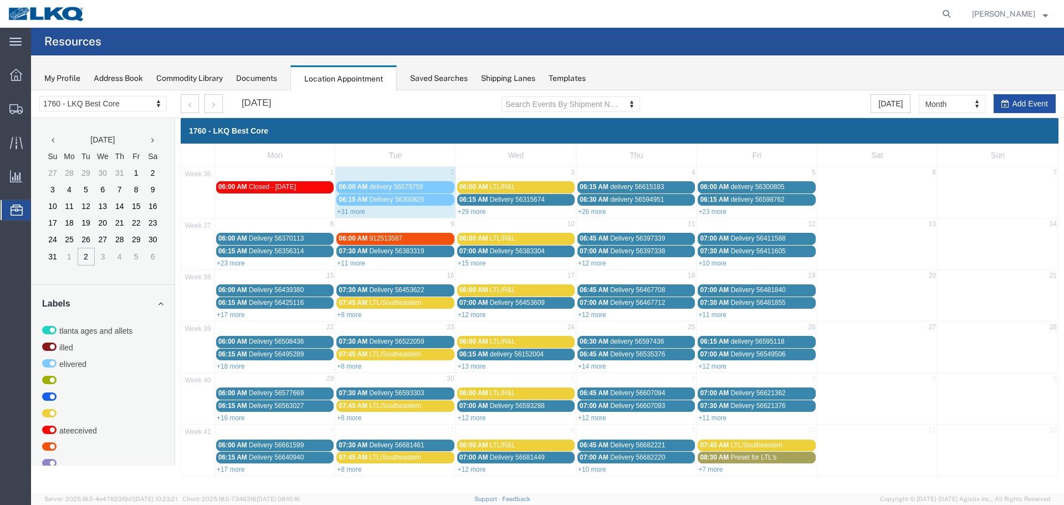
click at [1032, 102] on button "Add Event" at bounding box center [1024, 103] width 62 height 19
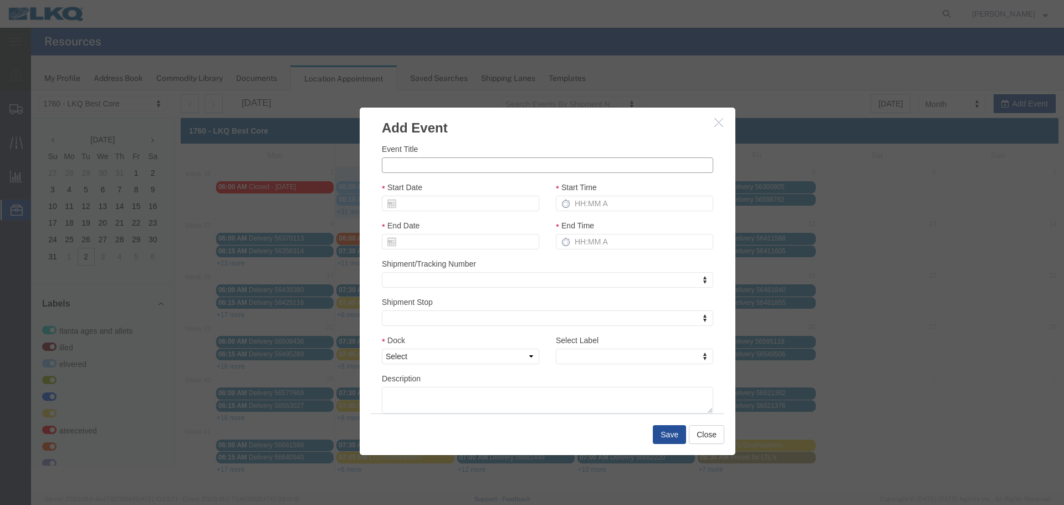
click at [433, 170] on input "Event Title" at bounding box center [547, 165] width 331 height 16
type input "56688404 GPS"
click at [535, 122] on h3 "Add Event" at bounding box center [548, 122] width 376 height 30
click at [442, 209] on input "Start Date" at bounding box center [460, 204] width 157 height 16
click at [415, 208] on input "Start Date" at bounding box center [460, 204] width 157 height 16
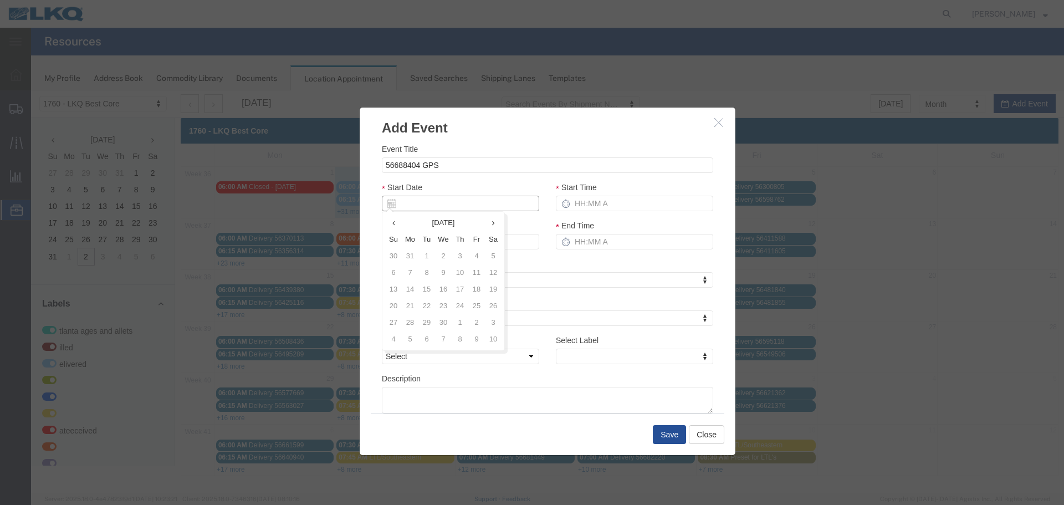
type input "9"
type input "[DATE]"
type input "9/3/2"
type input "09/03/2"
type input "9/3/25"
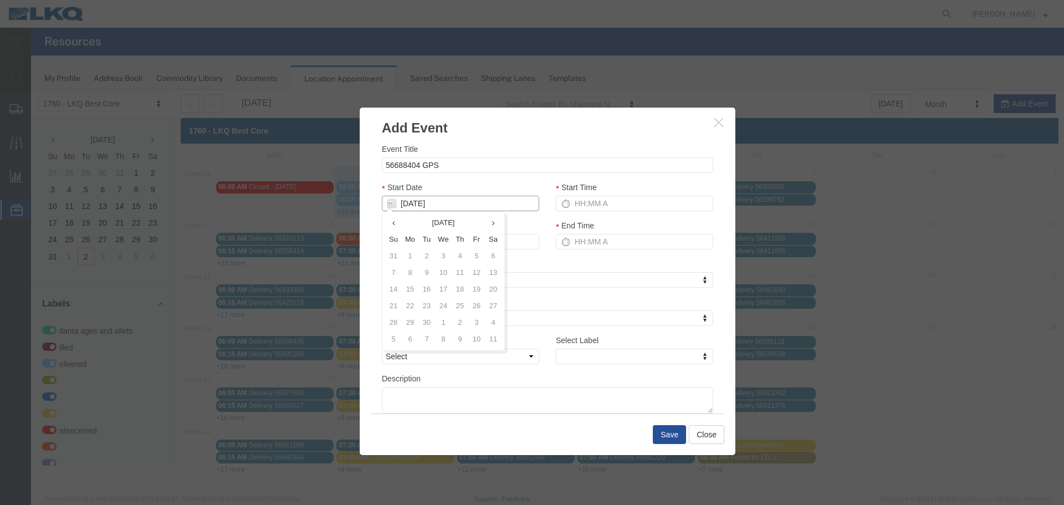
type input "09/03/25"
click at [511, 182] on div "Start Date 09/03/25" at bounding box center [460, 196] width 157 height 30
click at [605, 211] on input "Start Time" at bounding box center [634, 204] width 157 height 16
type input "2:15 PM"
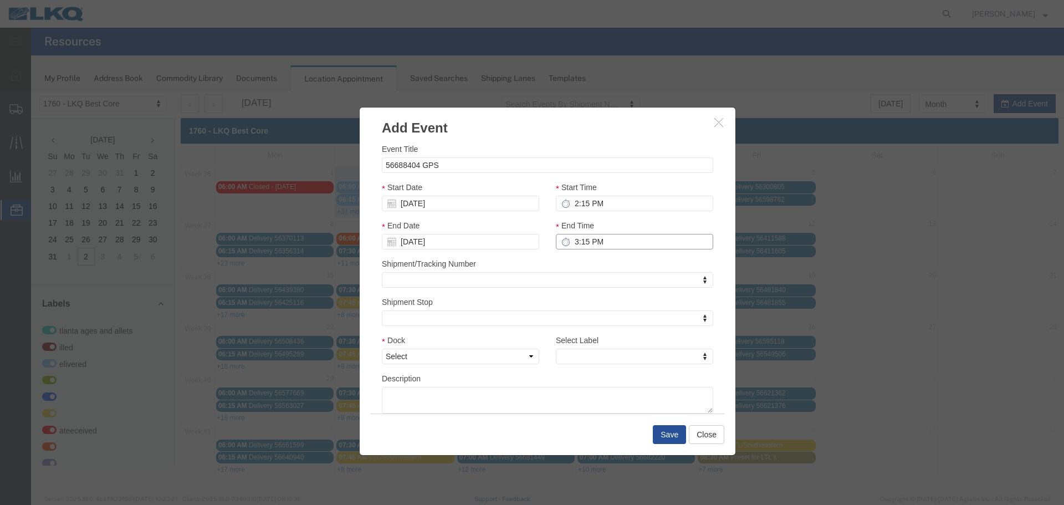
click at [583, 240] on input "3:15 PM" at bounding box center [634, 242] width 157 height 16
type input "2:15 PM"
click at [573, 263] on div "Shipment/Tracking Number Shipment/Tracking Number" at bounding box center [547, 273] width 331 height 30
drag, startPoint x: 520, startPoint y: 358, endPoint x: 515, endPoint y: 363, distance: 7.5
click at [520, 358] on select "Select 1760 - LKQ Best Core 1760 - Outbound Loads" at bounding box center [460, 356] width 157 height 16
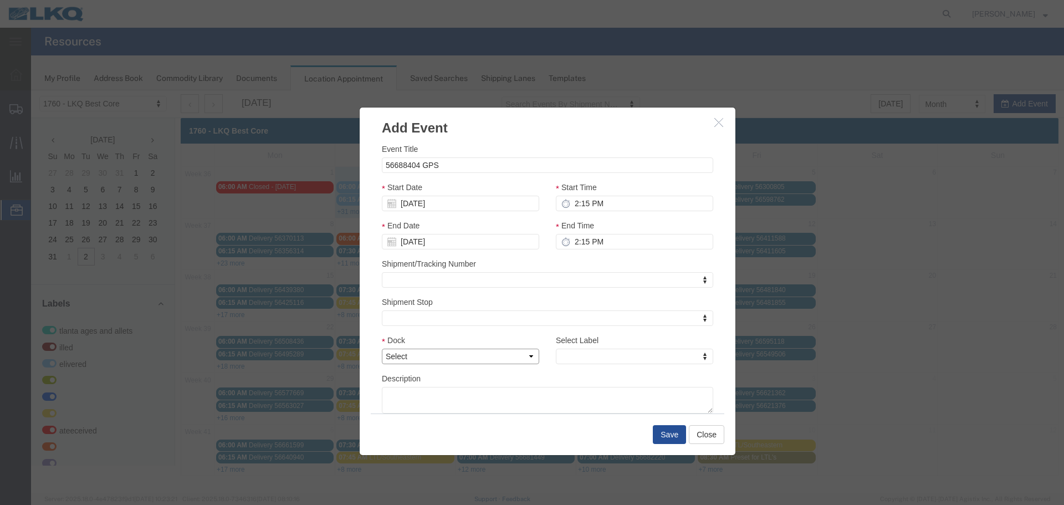
select select "1"
click at [382, 348] on select "Select 1760 - LKQ Best Core 1760 - Outbound Loads" at bounding box center [460, 356] width 157 height 16
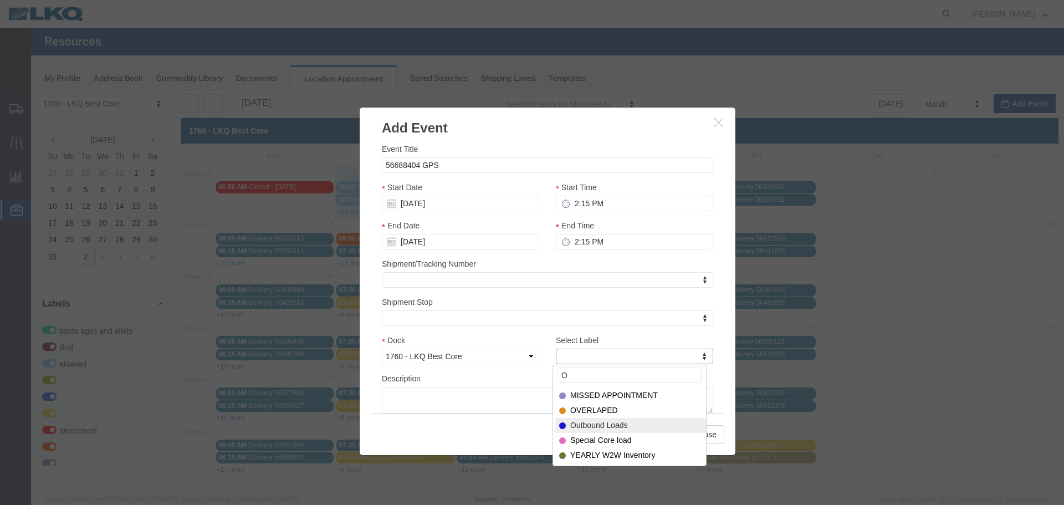
type input "O"
select select "80"
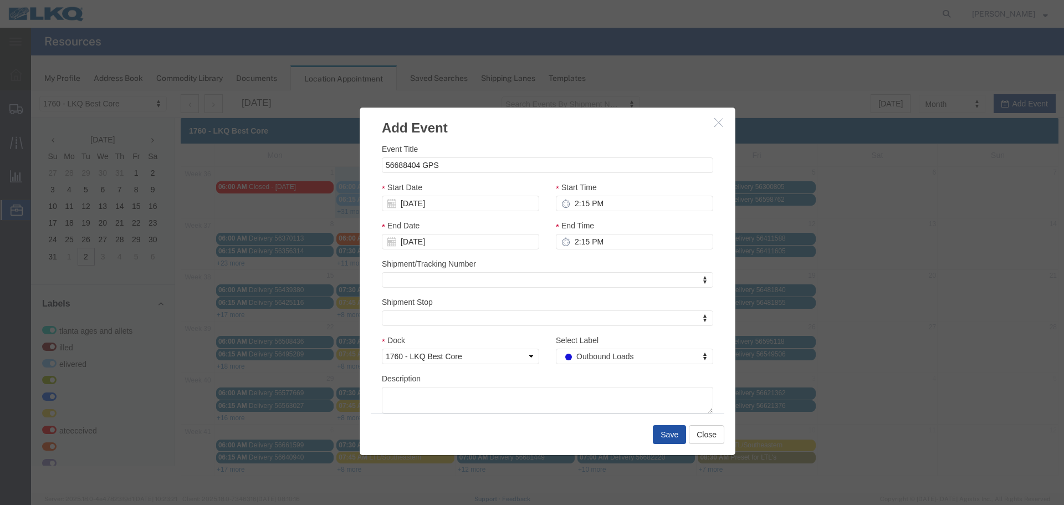
click at [663, 433] on button "Save" at bounding box center [669, 434] width 33 height 19
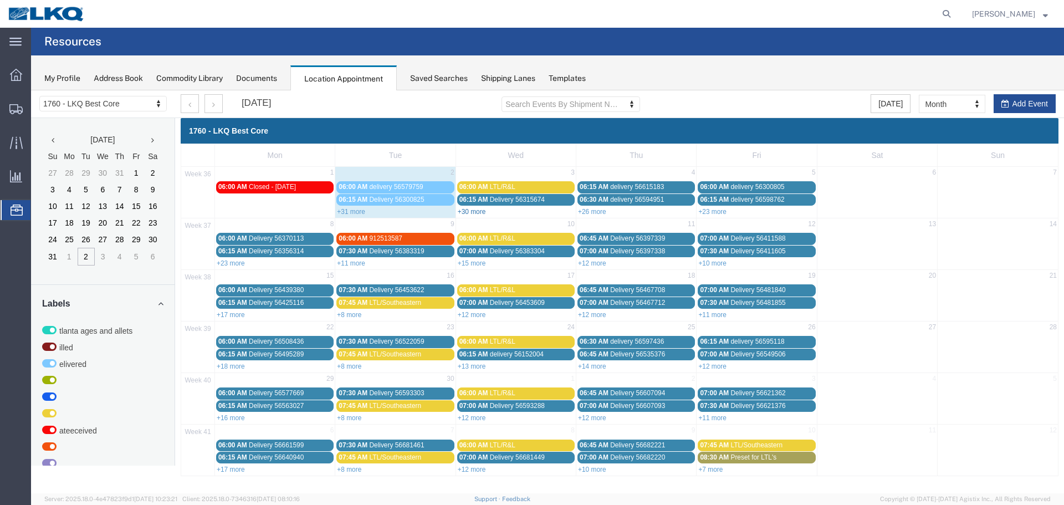
click at [476, 213] on link "+30 more" at bounding box center [472, 212] width 28 height 8
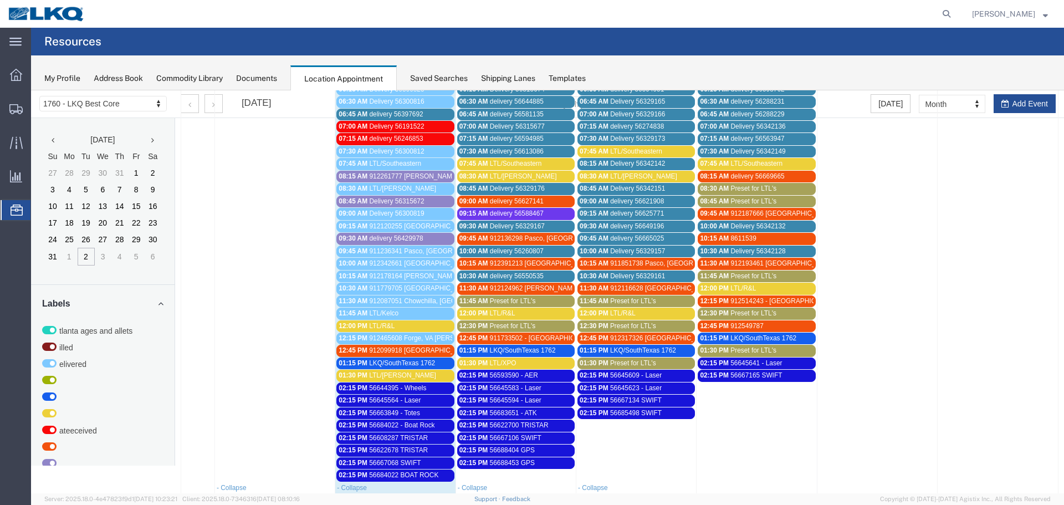
scroll to position [111, 0]
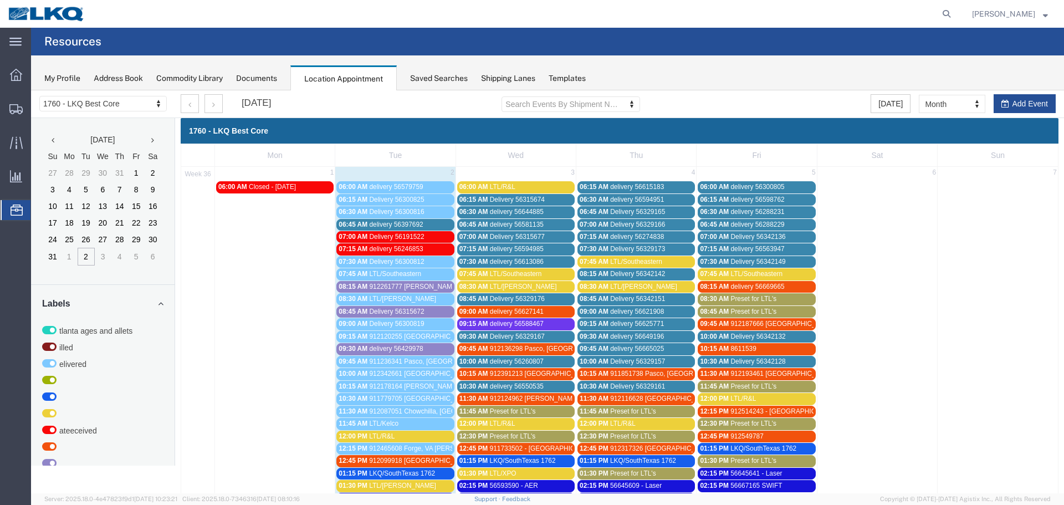
scroll to position [222, 0]
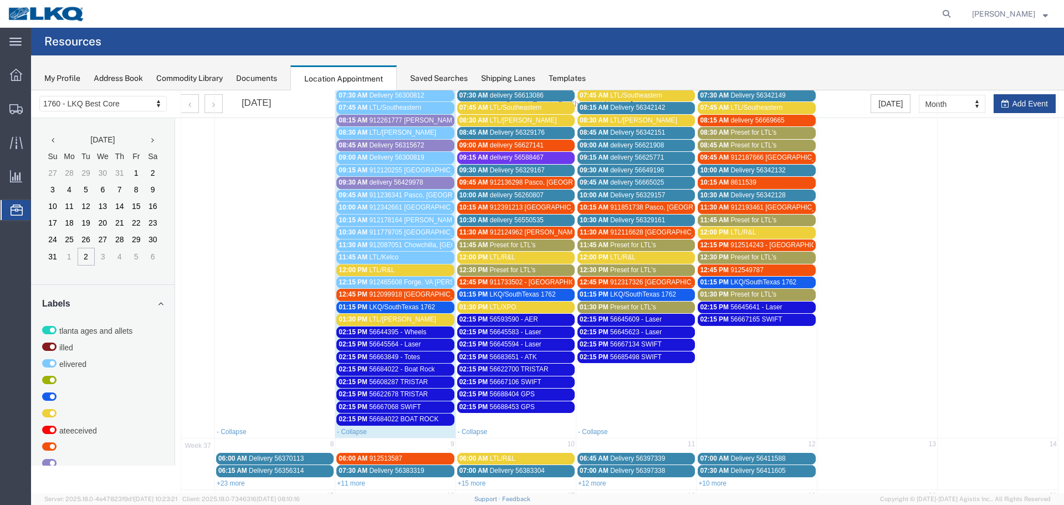
click at [402, 268] on div "12:00 PM LTL/R&L" at bounding box center [394, 270] width 113 height 8
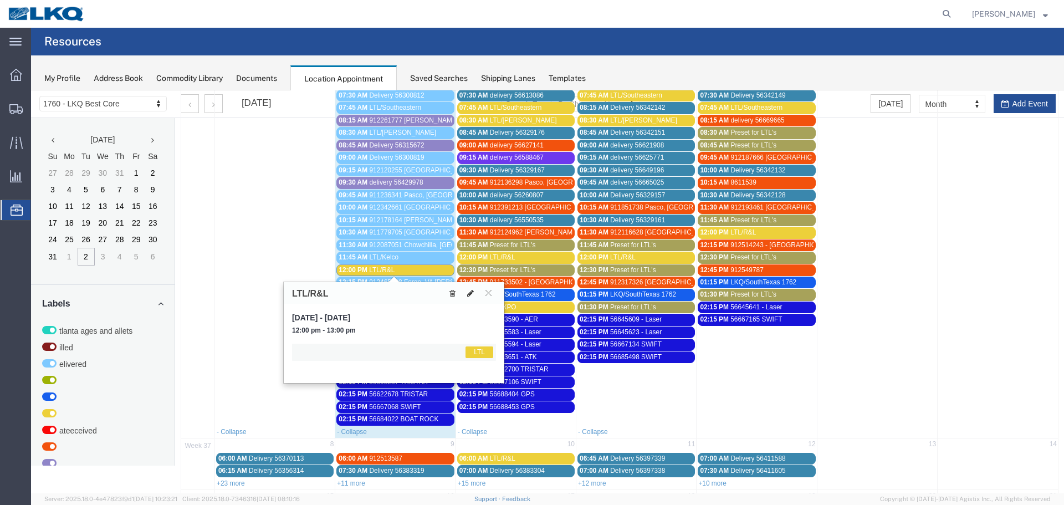
click at [473, 291] on icon at bounding box center [470, 293] width 7 height 8
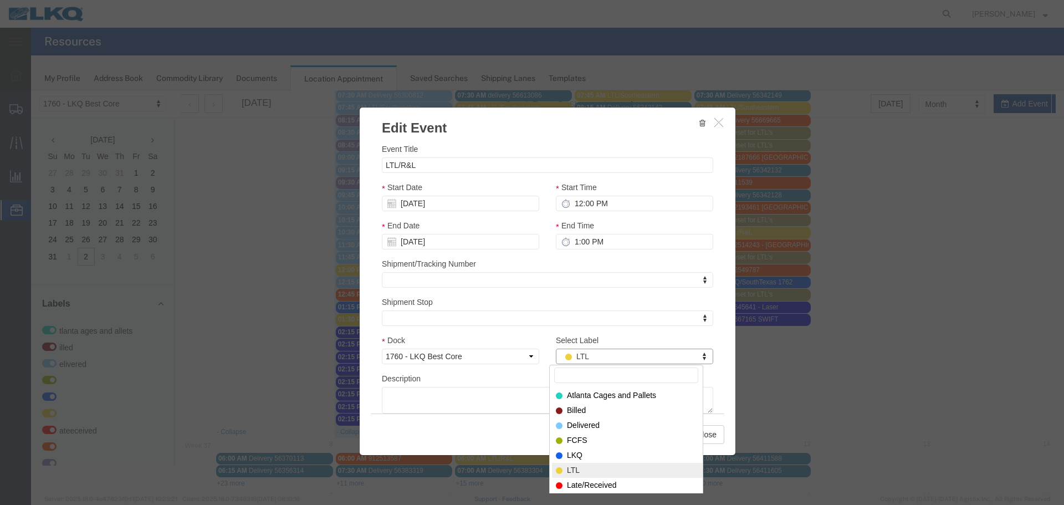
type input "d"
select select "40"
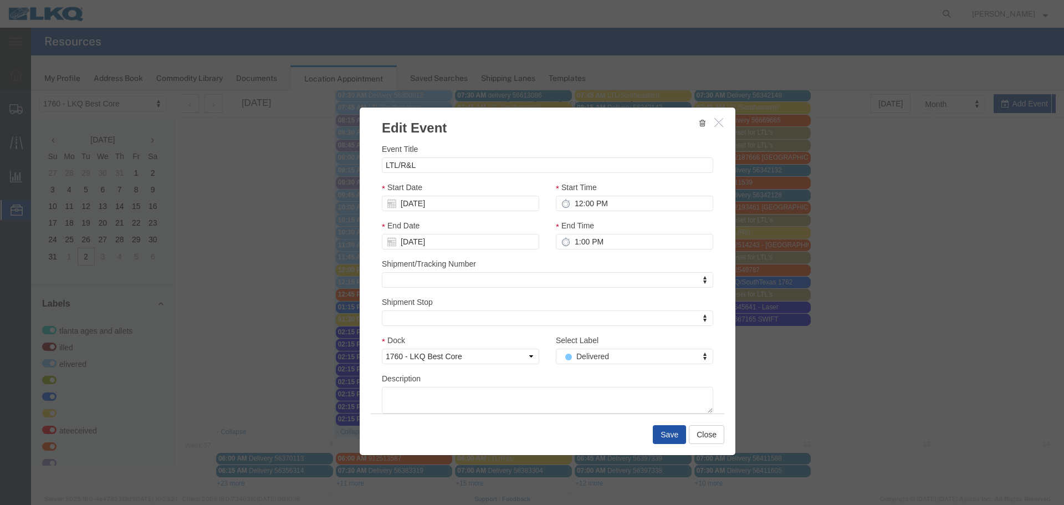
click at [657, 434] on button "Save" at bounding box center [669, 434] width 33 height 19
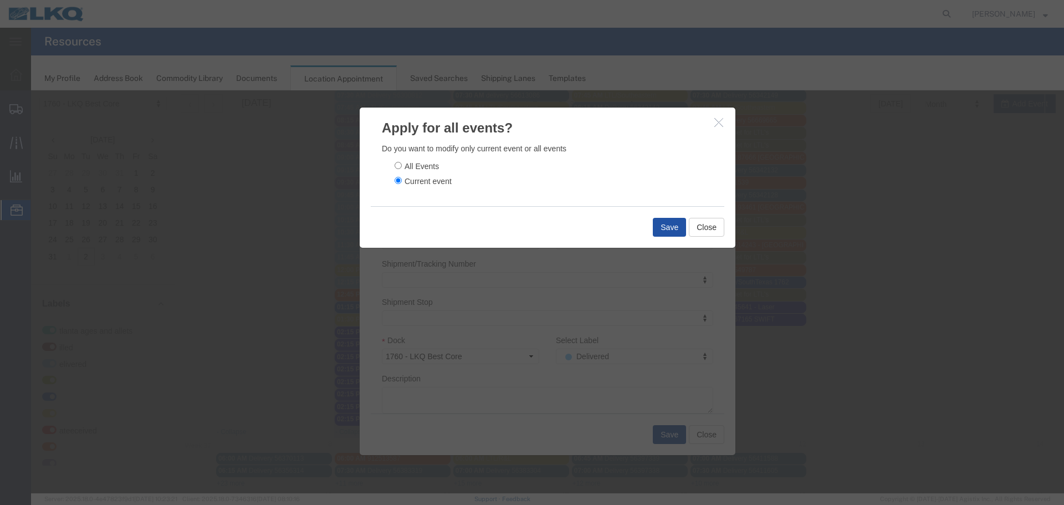
click at [671, 228] on button "Save" at bounding box center [669, 227] width 33 height 19
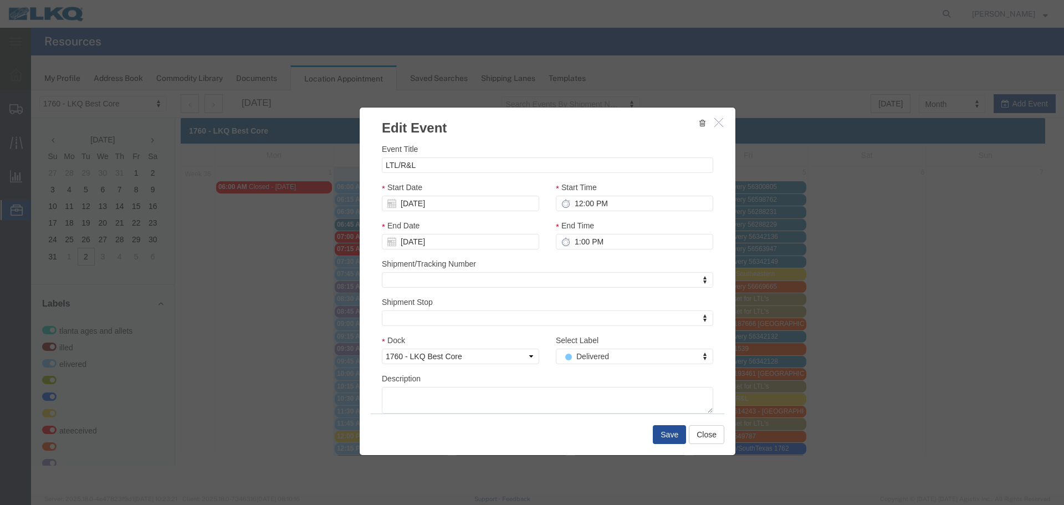
scroll to position [0, 0]
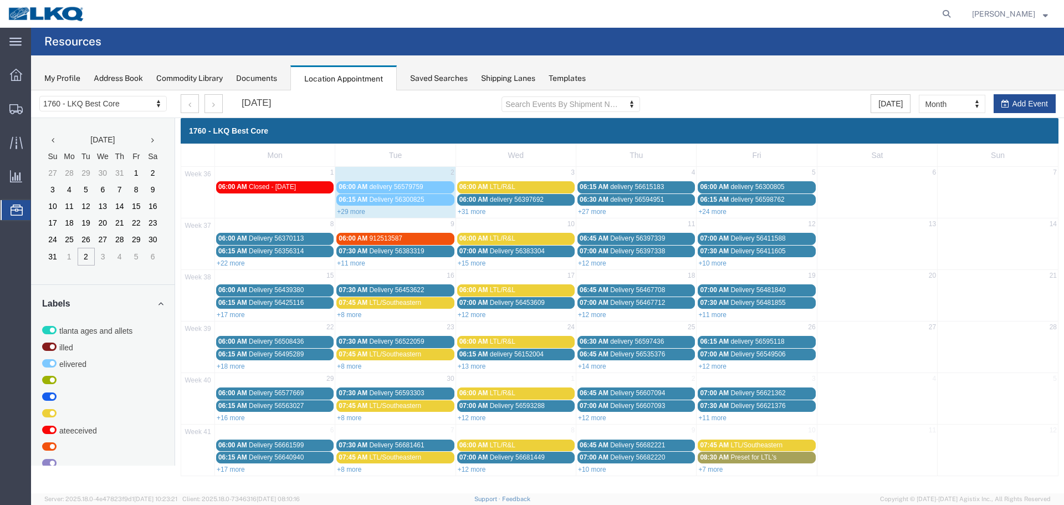
click at [342, 206] on link "06:15 AM Delivery 56300825" at bounding box center [394, 200] width 117 height 12
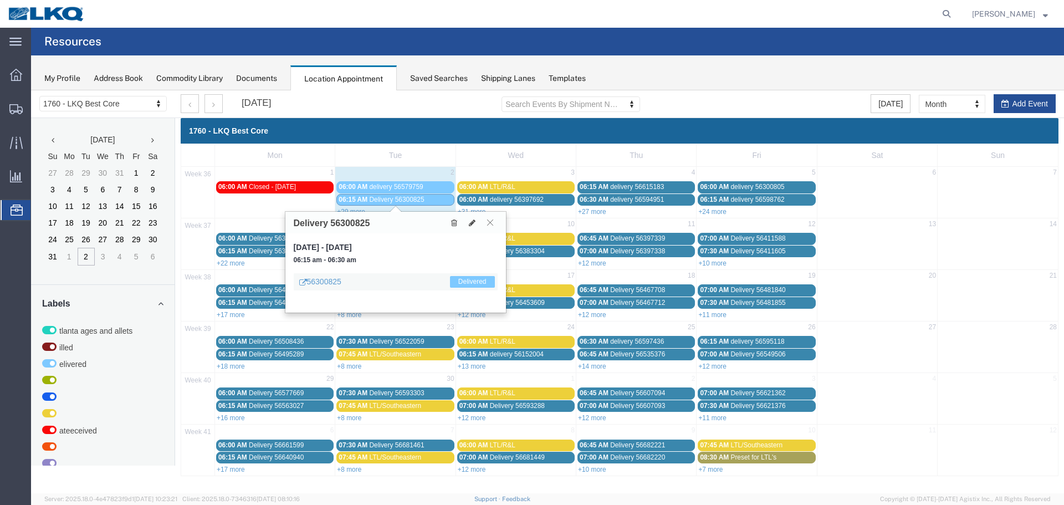
click at [491, 217] on button at bounding box center [490, 222] width 15 height 11
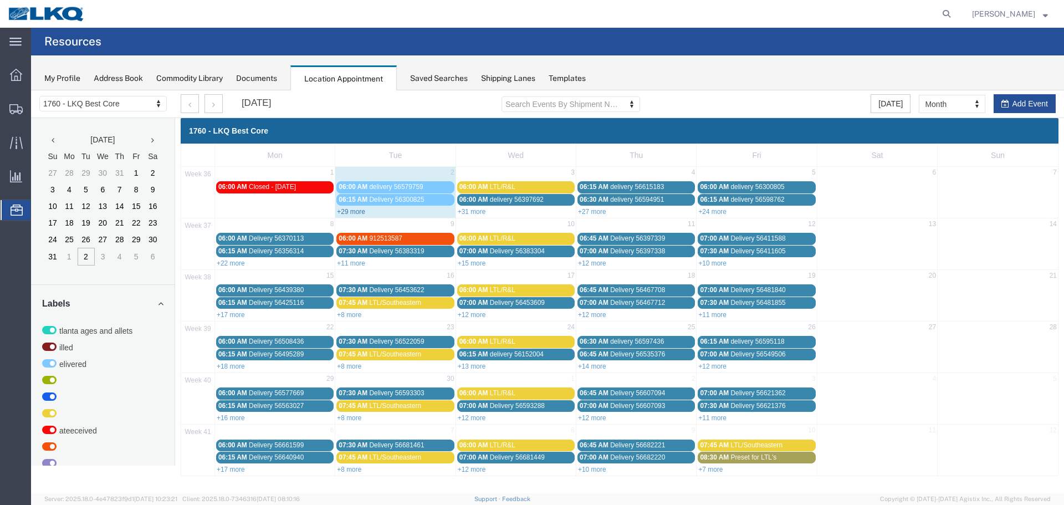
click at [355, 211] on link "+29 more" at bounding box center [351, 212] width 28 height 8
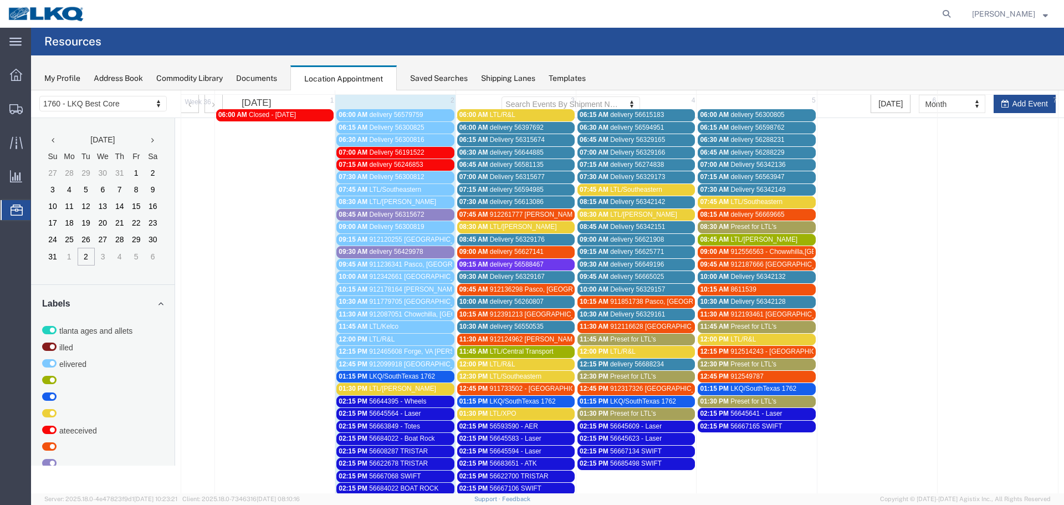
scroll to position [222, 0]
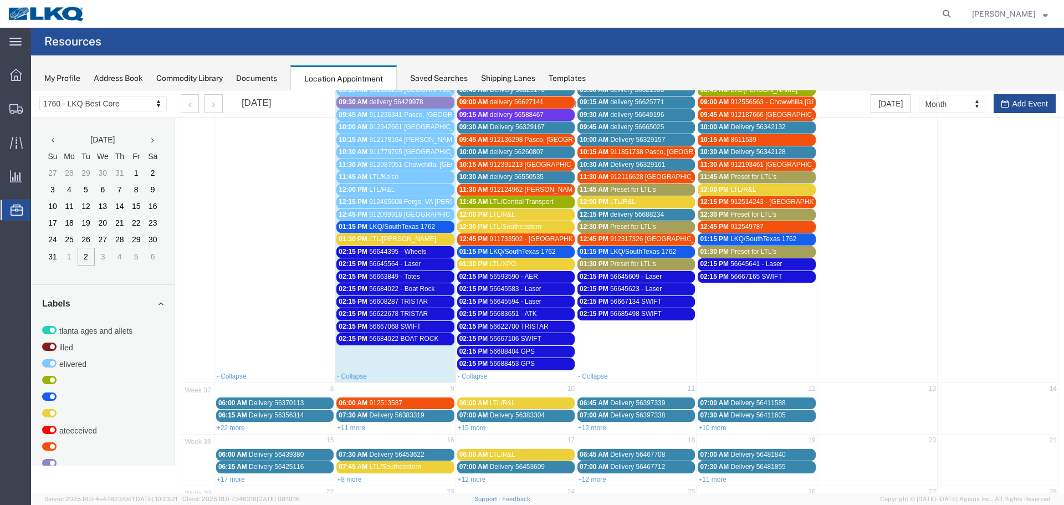
click at [395, 238] on div "01:30 PM LTL/Saia" at bounding box center [394, 239] width 113 height 8
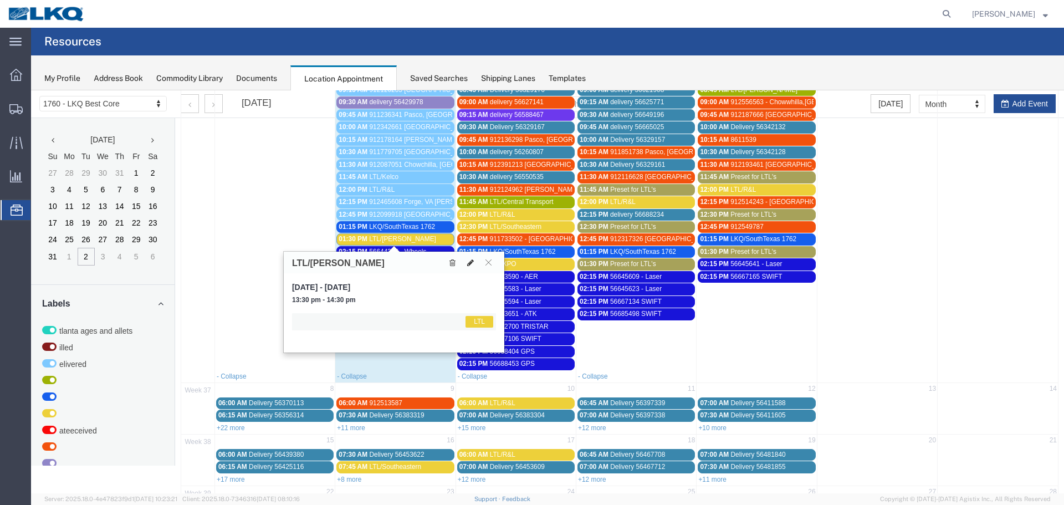
click at [469, 259] on icon at bounding box center [470, 263] width 7 height 8
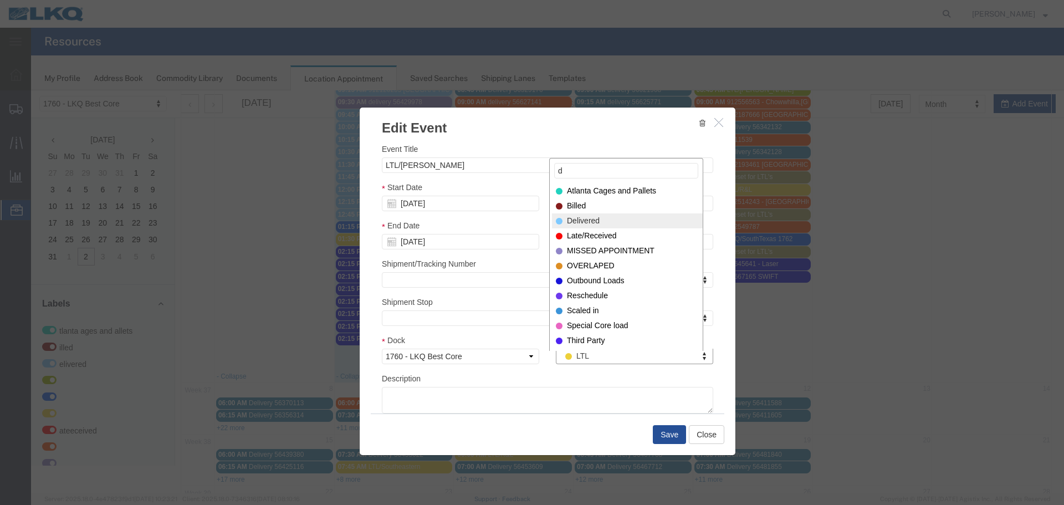
type input "d"
select select "40"
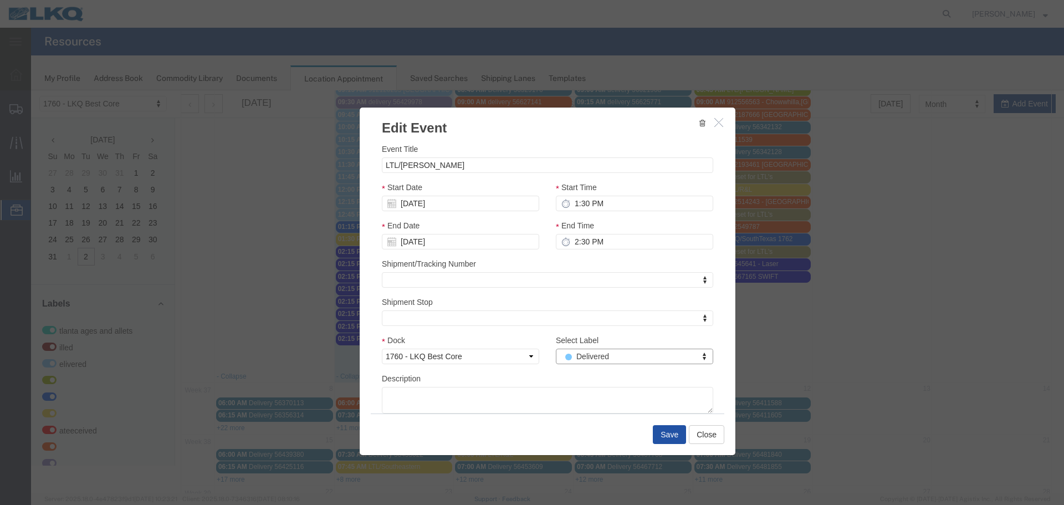
click at [664, 429] on button "Save" at bounding box center [669, 434] width 33 height 19
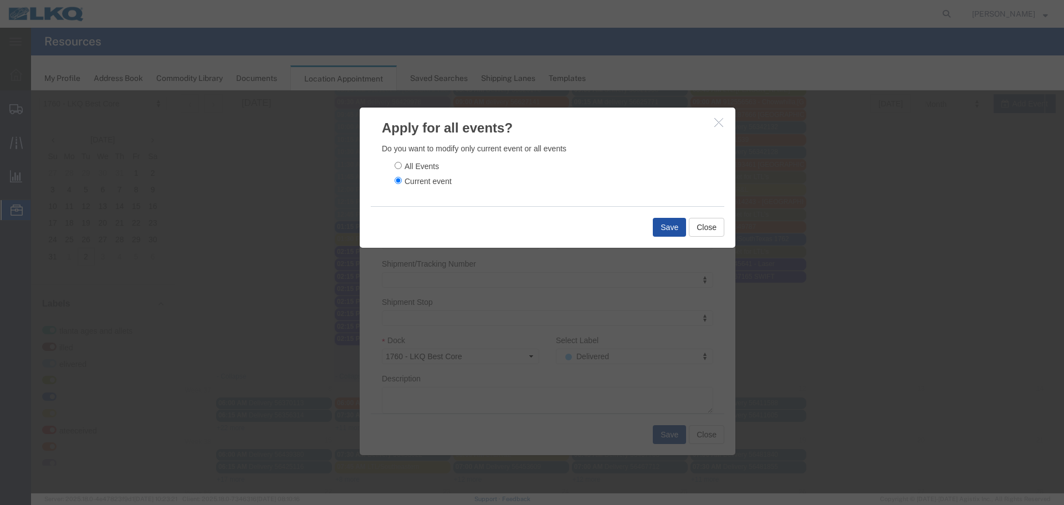
click at [661, 225] on button "Save" at bounding box center [669, 227] width 33 height 19
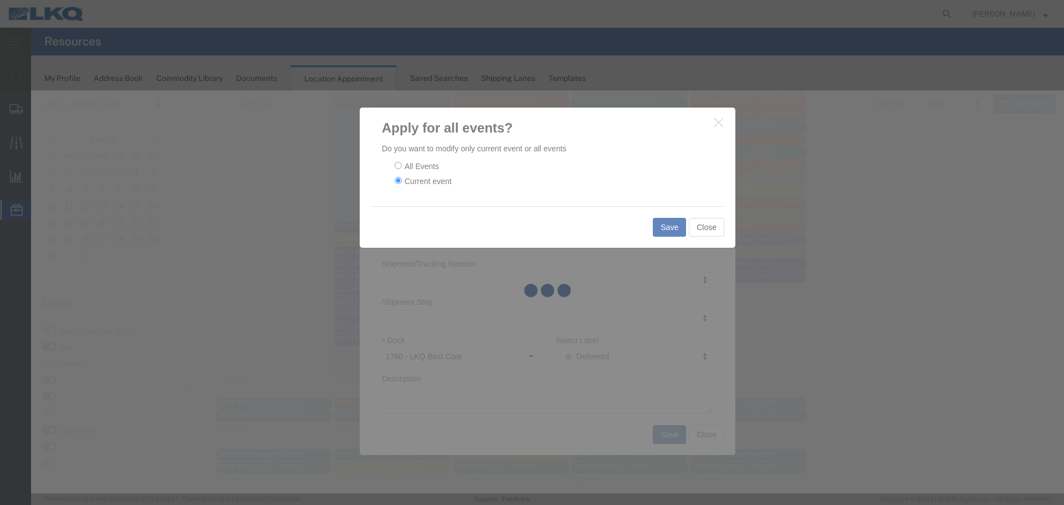
scroll to position [0, 0]
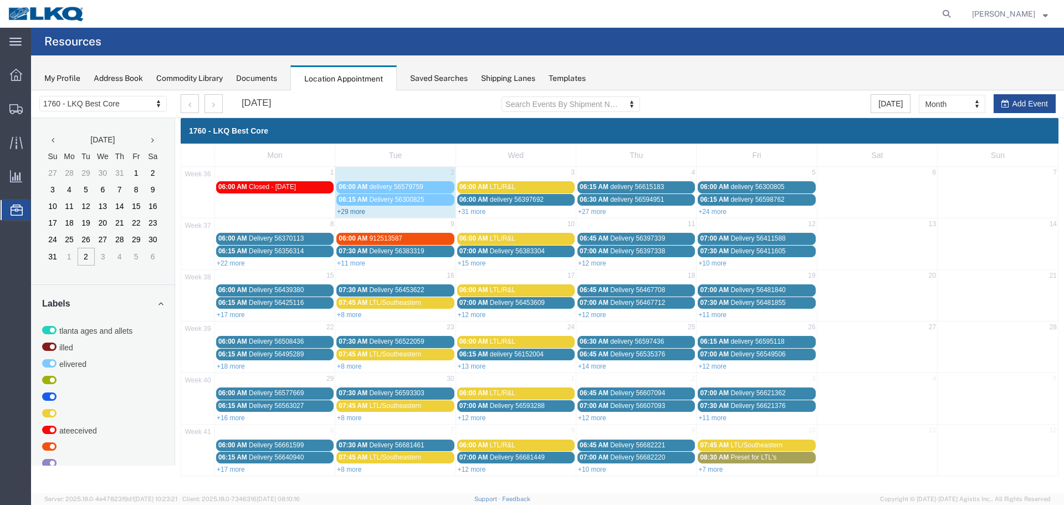
click at [348, 214] on link "+29 more" at bounding box center [351, 212] width 28 height 8
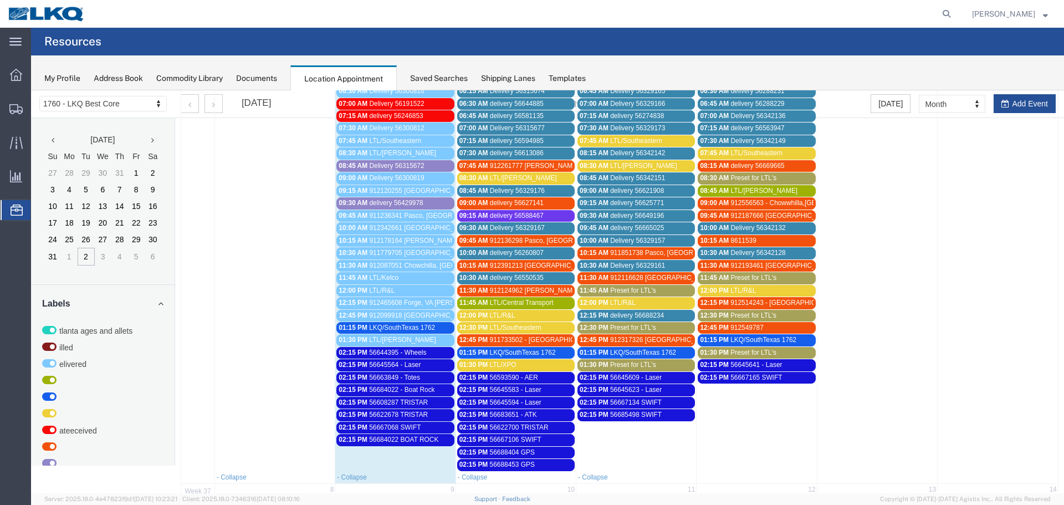
scroll to position [166, 0]
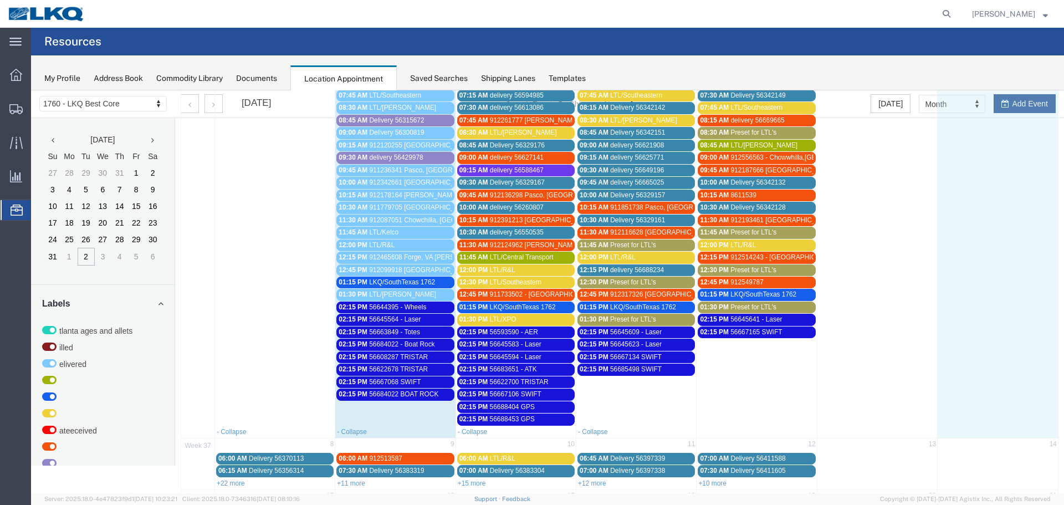
click at [1012, 105] on td at bounding box center [997, 219] width 120 height 411
select select "1"
select select
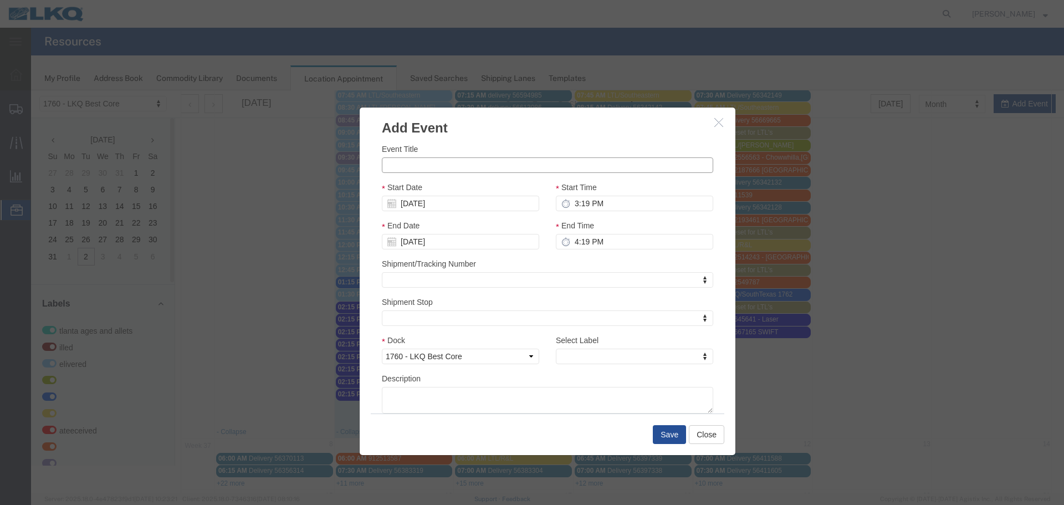
click at [440, 166] on input "Event Title" at bounding box center [547, 165] width 331 height 16
type input "56690134 MX LSR"
click at [494, 138] on div "Event Title 56690134 MX LSR Start Date 09/07/2025 Start Time 3:19 PM End Date 0…" at bounding box center [548, 275] width 376 height 276
click at [422, 194] on div "Start Date 09/07/2025" at bounding box center [460, 196] width 157 height 30
click at [414, 209] on input "09/07/2025" at bounding box center [460, 204] width 157 height 16
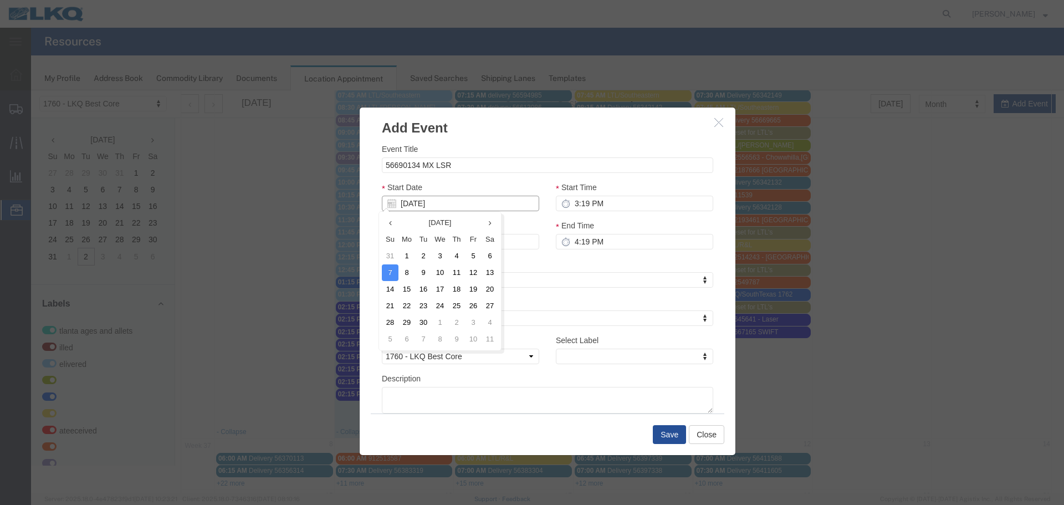
click at [414, 209] on input "09/07/2025" at bounding box center [460, 204] width 157 height 16
type input "9"
type input "[DATE]"
type input "9/3/2"
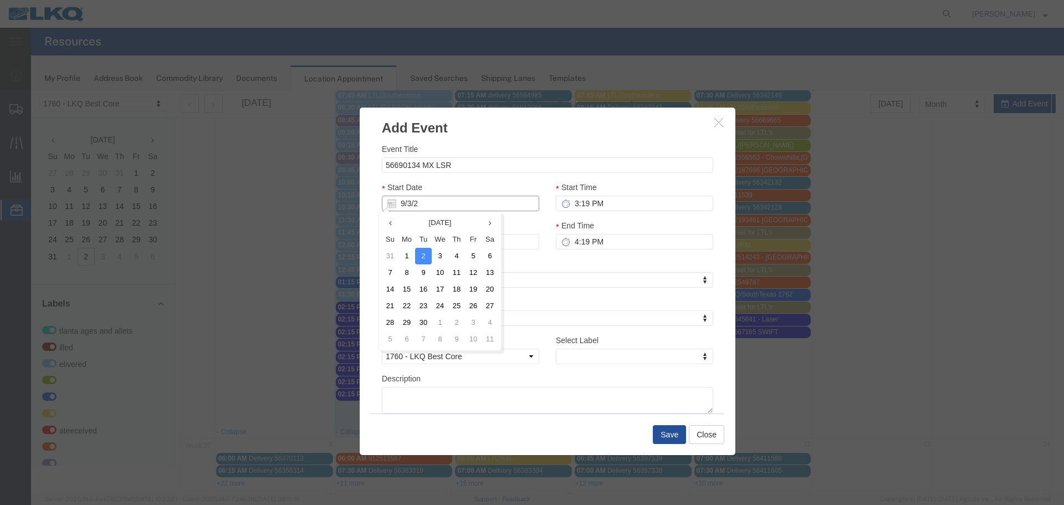
type input "09/03/2"
type input "9/3/25"
type input "09/03/25"
click at [481, 184] on div "Start Date 09/03/25" at bounding box center [460, 196] width 157 height 30
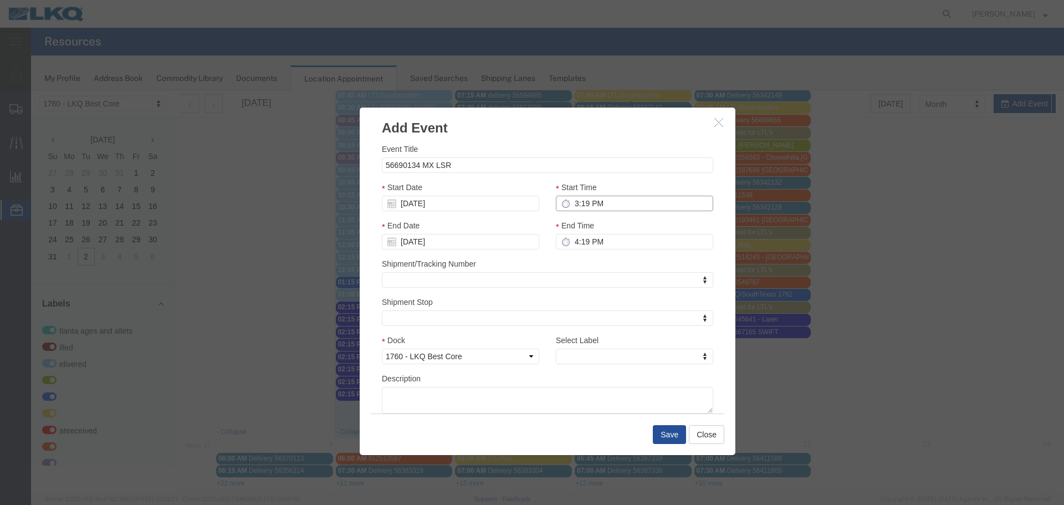
click at [604, 199] on input "3:19 PM" at bounding box center [634, 204] width 157 height 16
type input "2:19 PM"
type input "3:19 PM"
type input "2:15 PM"
type input "3:15 PM"
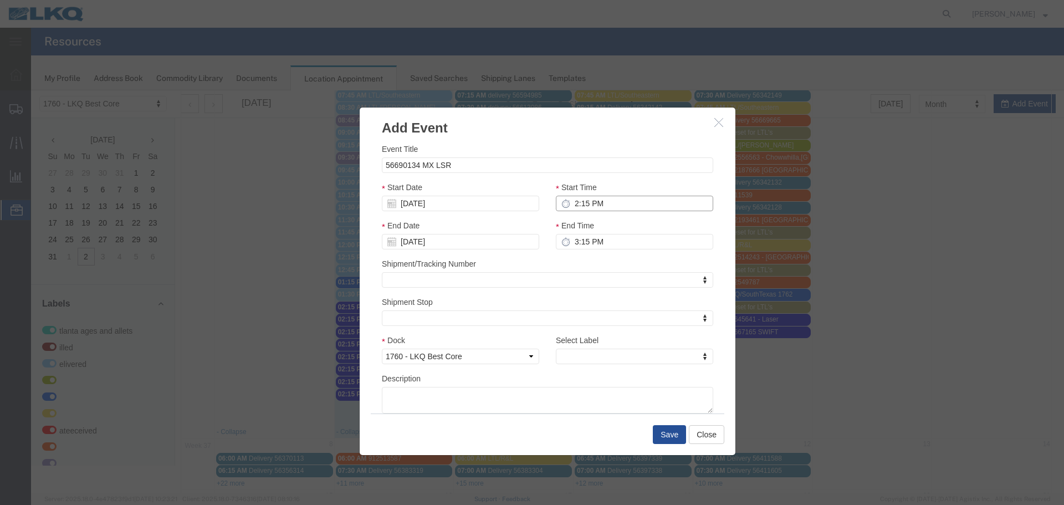
type input "2:15 PM"
click at [572, 243] on input "3:15 PM" at bounding box center [634, 242] width 157 height 16
type input "2:15 PM"
click at [584, 260] on div "Shipment/Tracking Number Shipment/Tracking Number" at bounding box center [547, 273] width 331 height 30
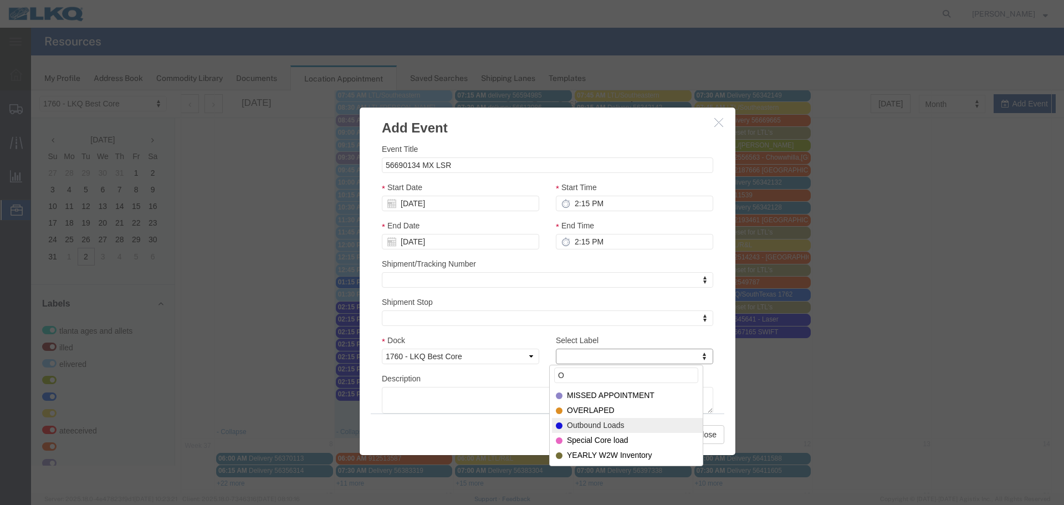
type input "O"
select select "80"
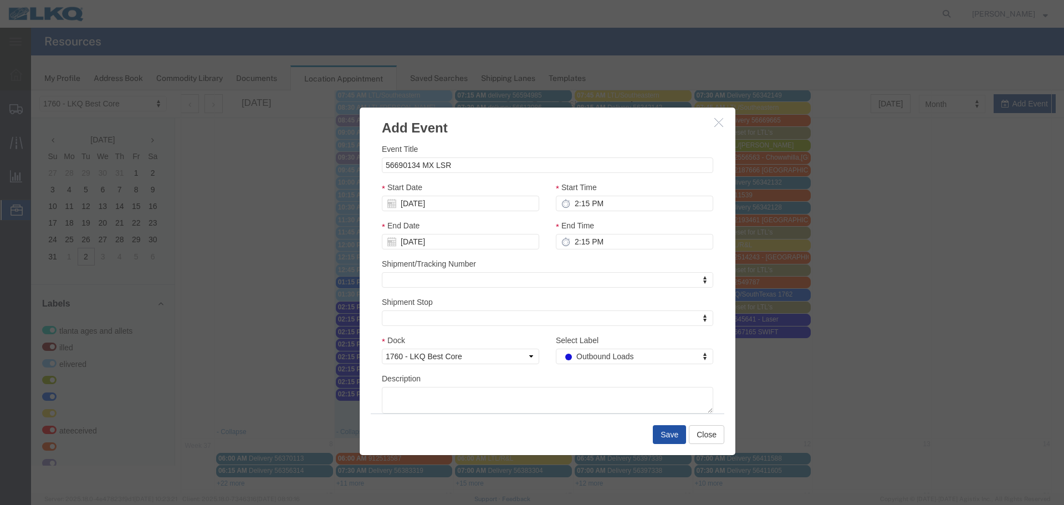
click at [656, 430] on button "Save" at bounding box center [669, 434] width 33 height 19
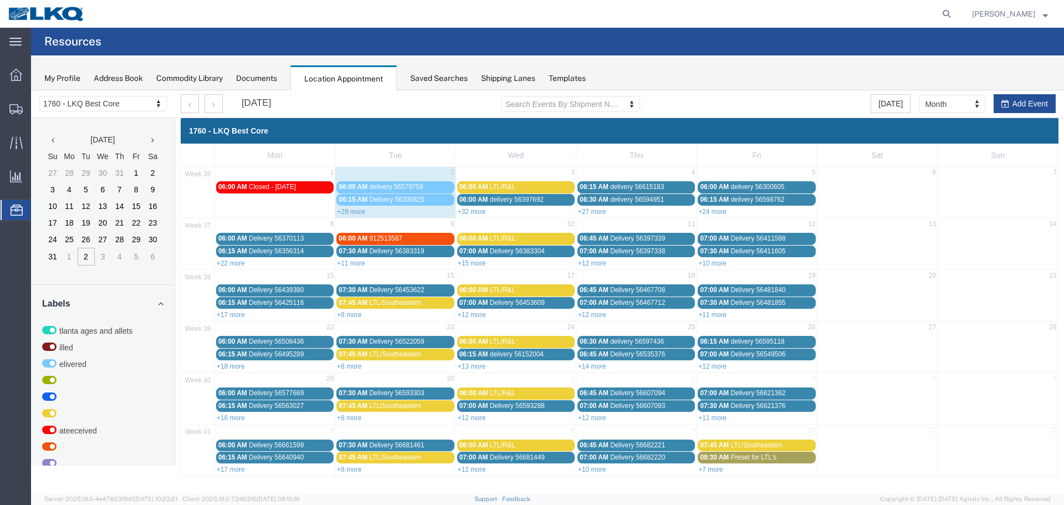
scroll to position [0, 0]
click at [355, 211] on link "+29 more" at bounding box center [351, 212] width 28 height 8
